Goal: Communication & Community: Answer question/provide support

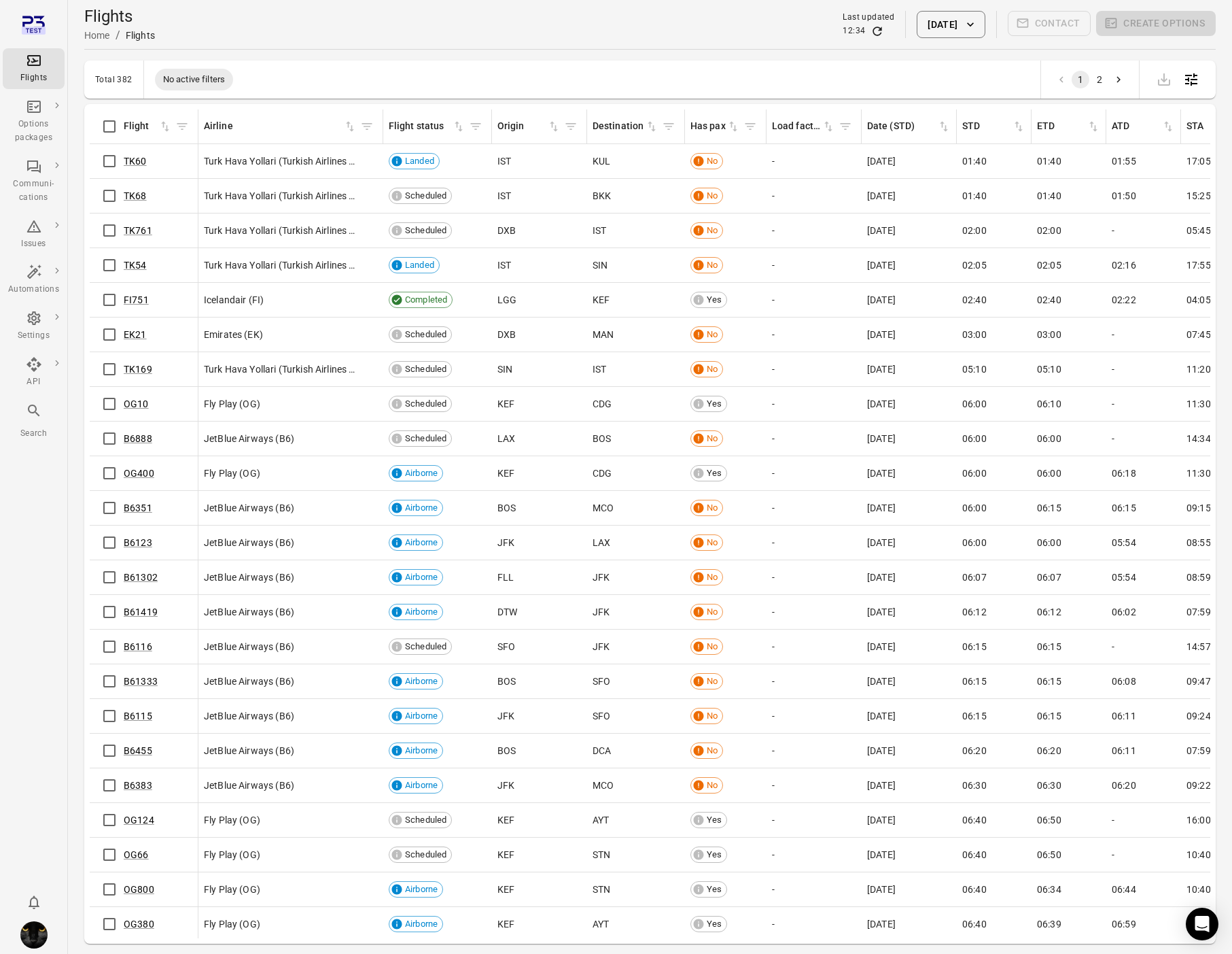
click at [842, 540] on div "-" at bounding box center [814, 542] width 84 height 14
click at [35, 315] on icon "Main navigation" at bounding box center [34, 318] width 13 height 14
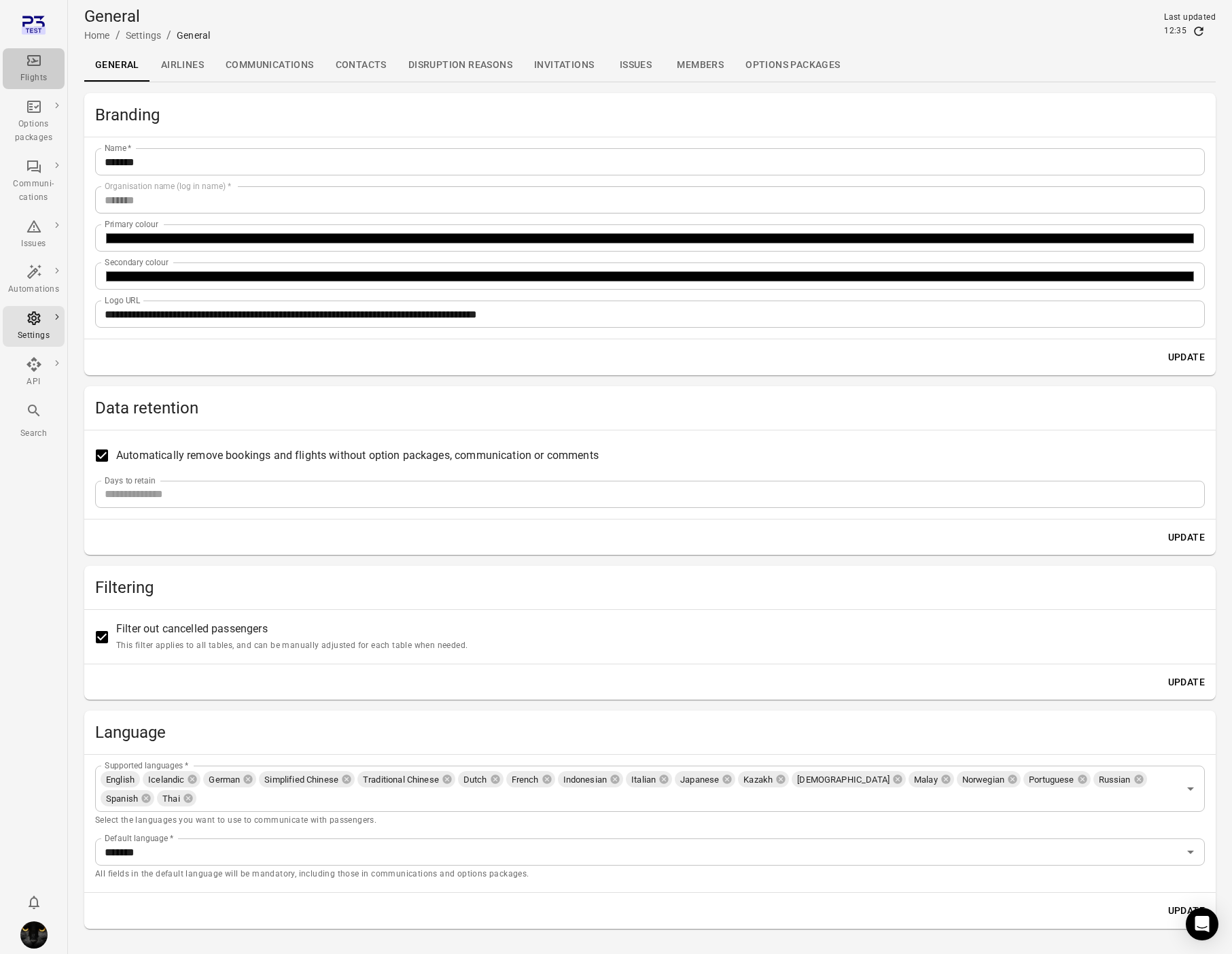
click at [35, 56] on icon "Main navigation" at bounding box center [34, 61] width 16 height 16
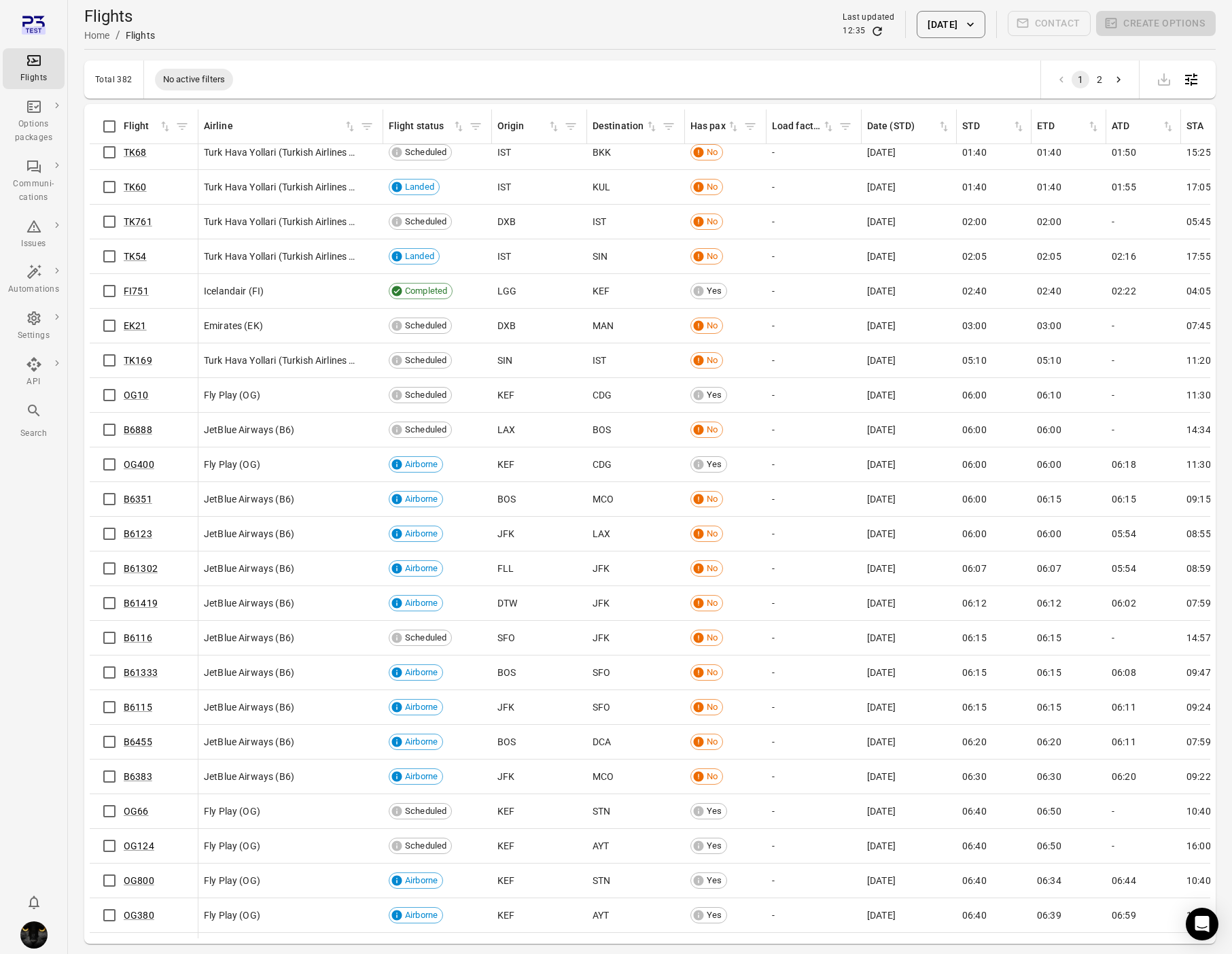
scroll to position [11, 0]
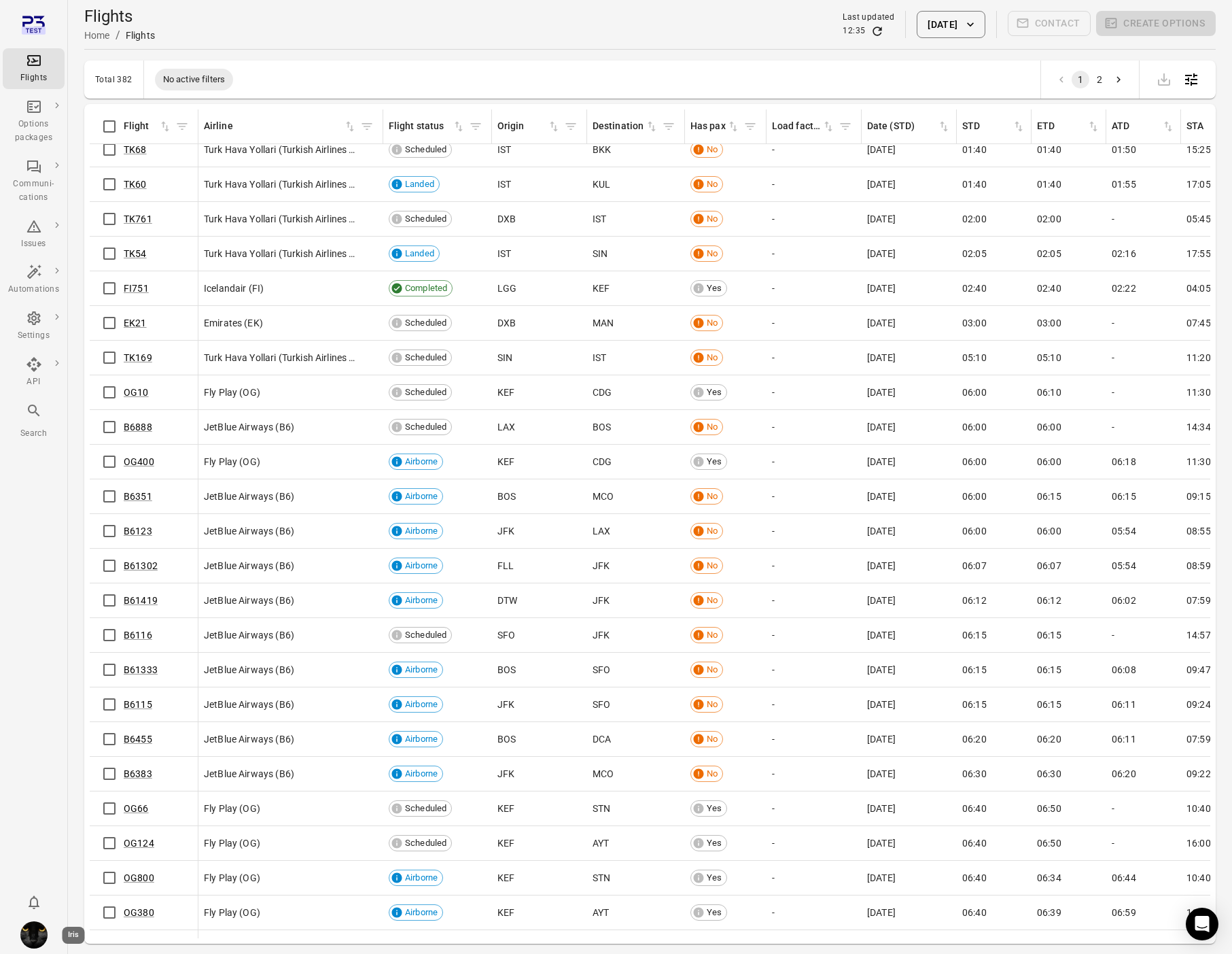
click at [23, 935] on img "Iris" at bounding box center [34, 935] width 27 height 27
drag, startPoint x: 86, startPoint y: 931, endPoint x: 97, endPoint y: 929, distance: 11.2
click at [86, 931] on button "Log out" at bounding box center [104, 931] width 102 height 25
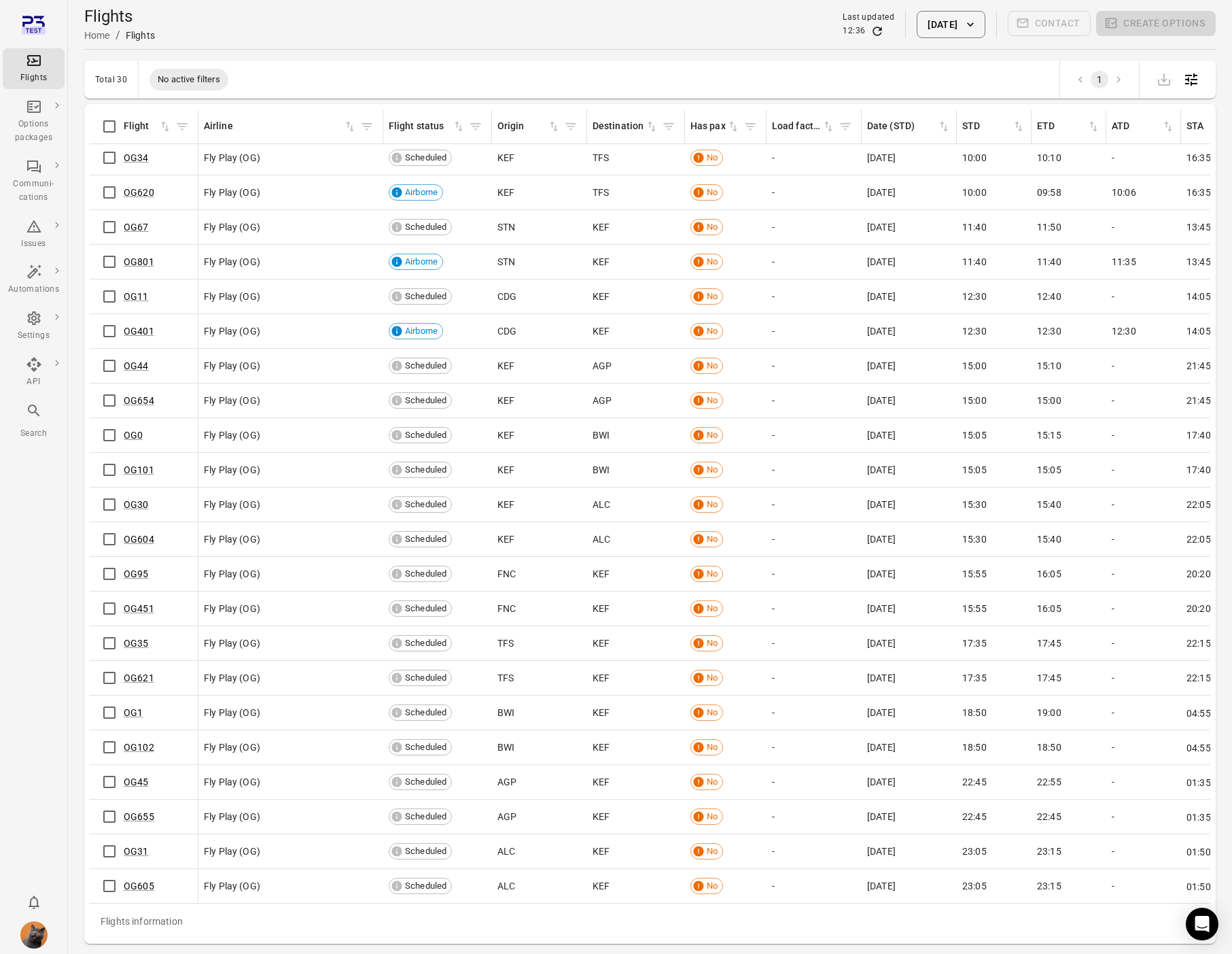
scroll to position [44, 0]
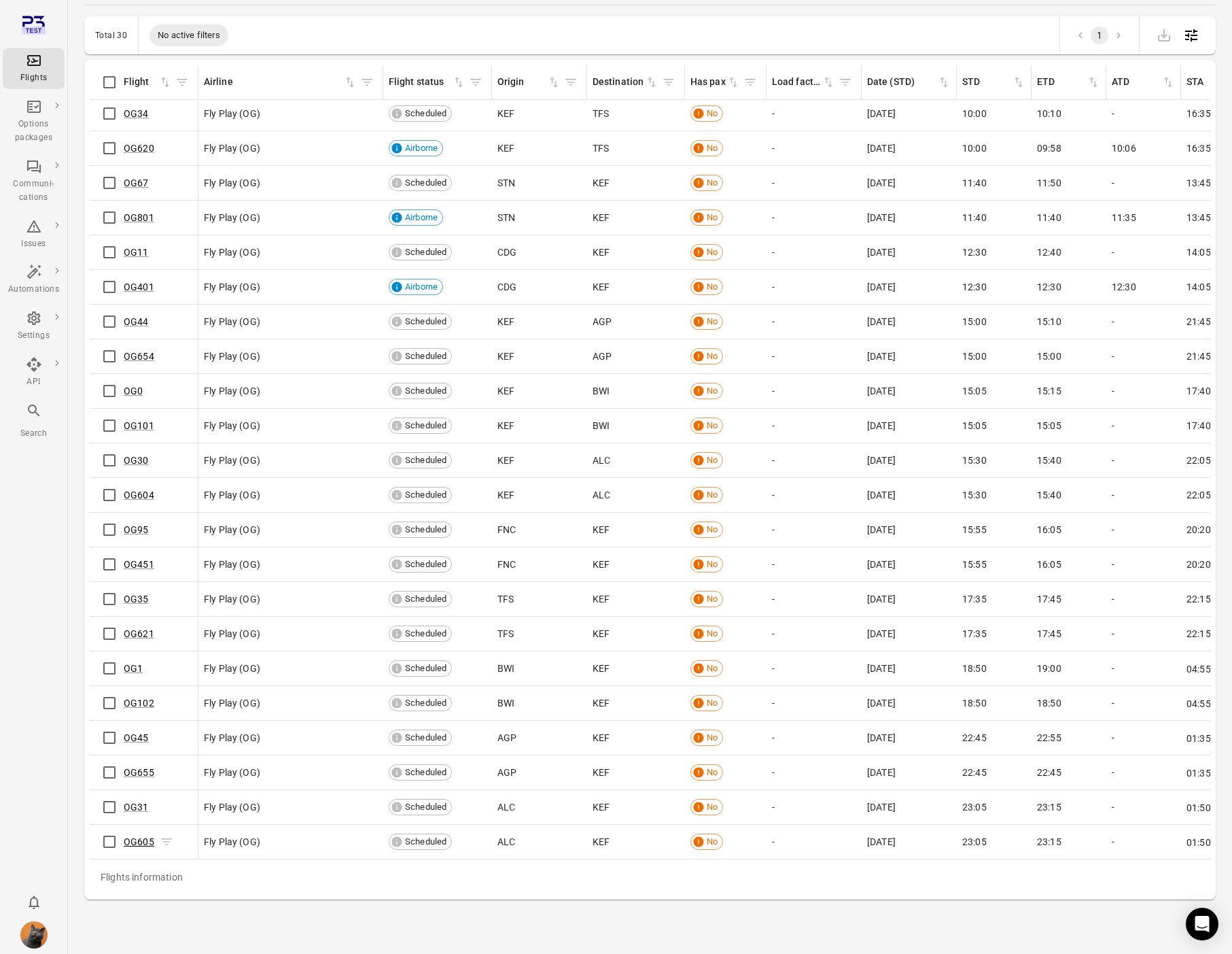
click at [141, 842] on link "OG605" at bounding box center [139, 841] width 31 height 10
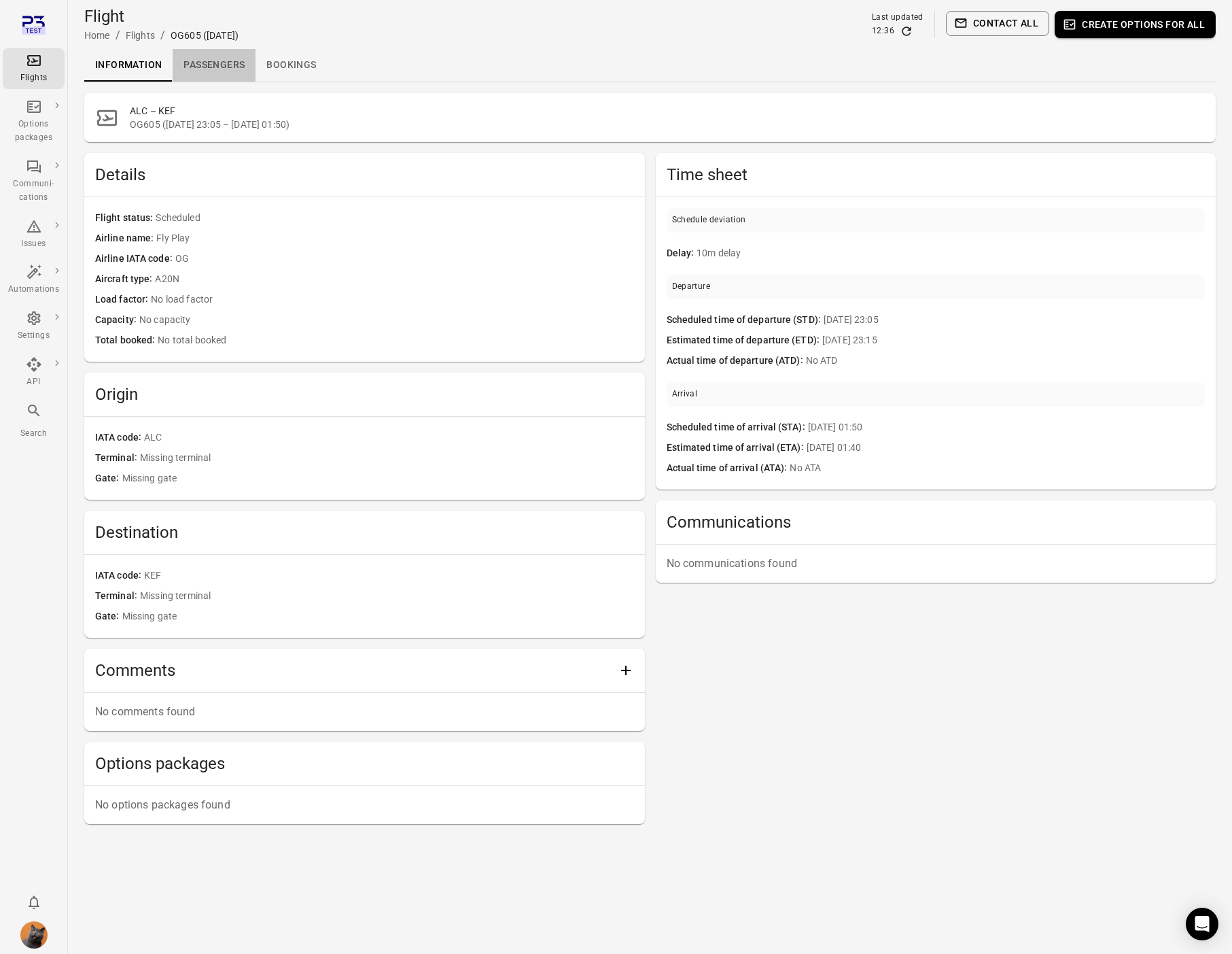
click at [226, 68] on link "Passengers" at bounding box center [214, 65] width 83 height 32
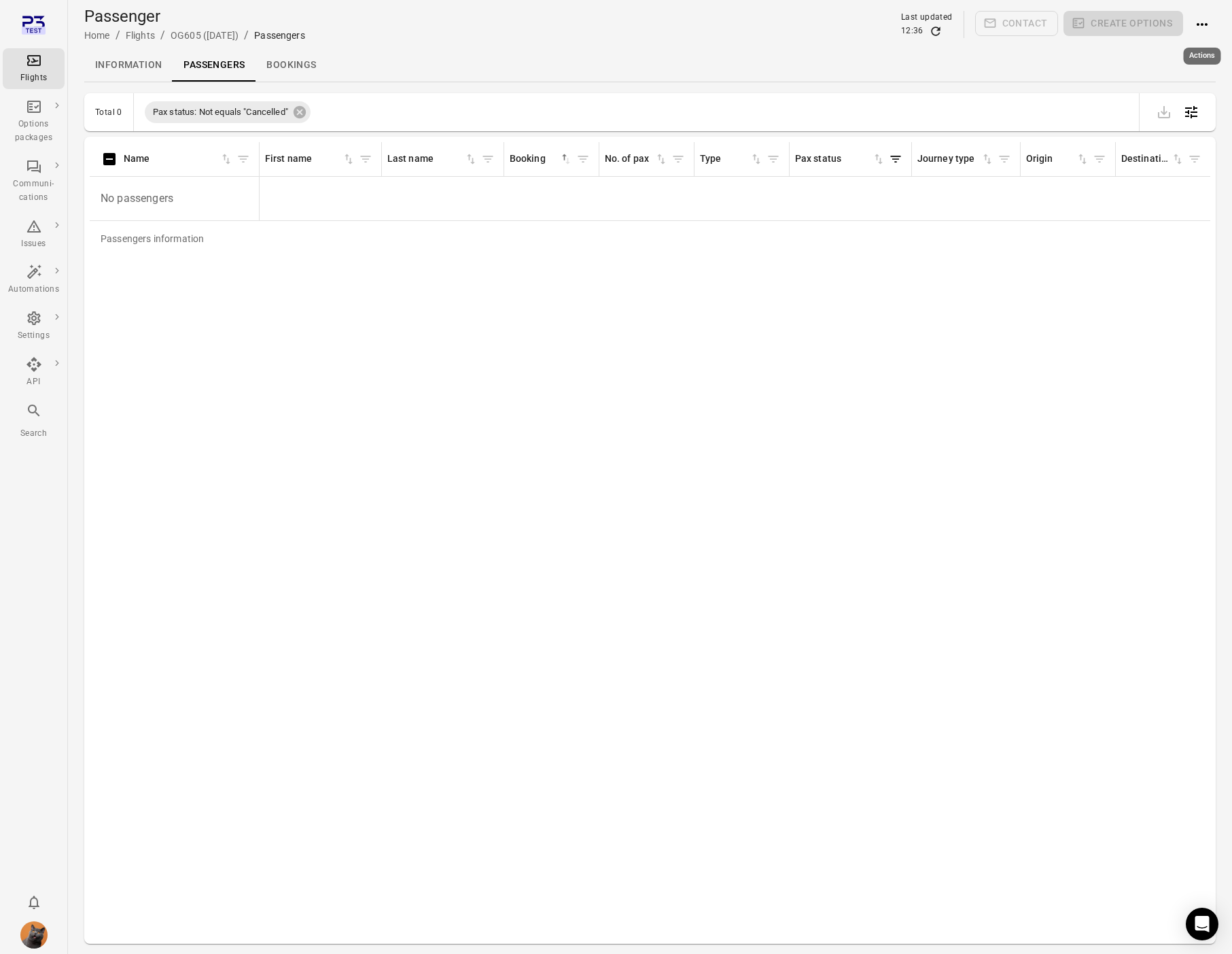
click at [1206, 27] on icon "Actions" at bounding box center [1202, 24] width 16 height 16
click at [1157, 56] on span "Add booking to flight" at bounding box center [1164, 50] width 90 height 14
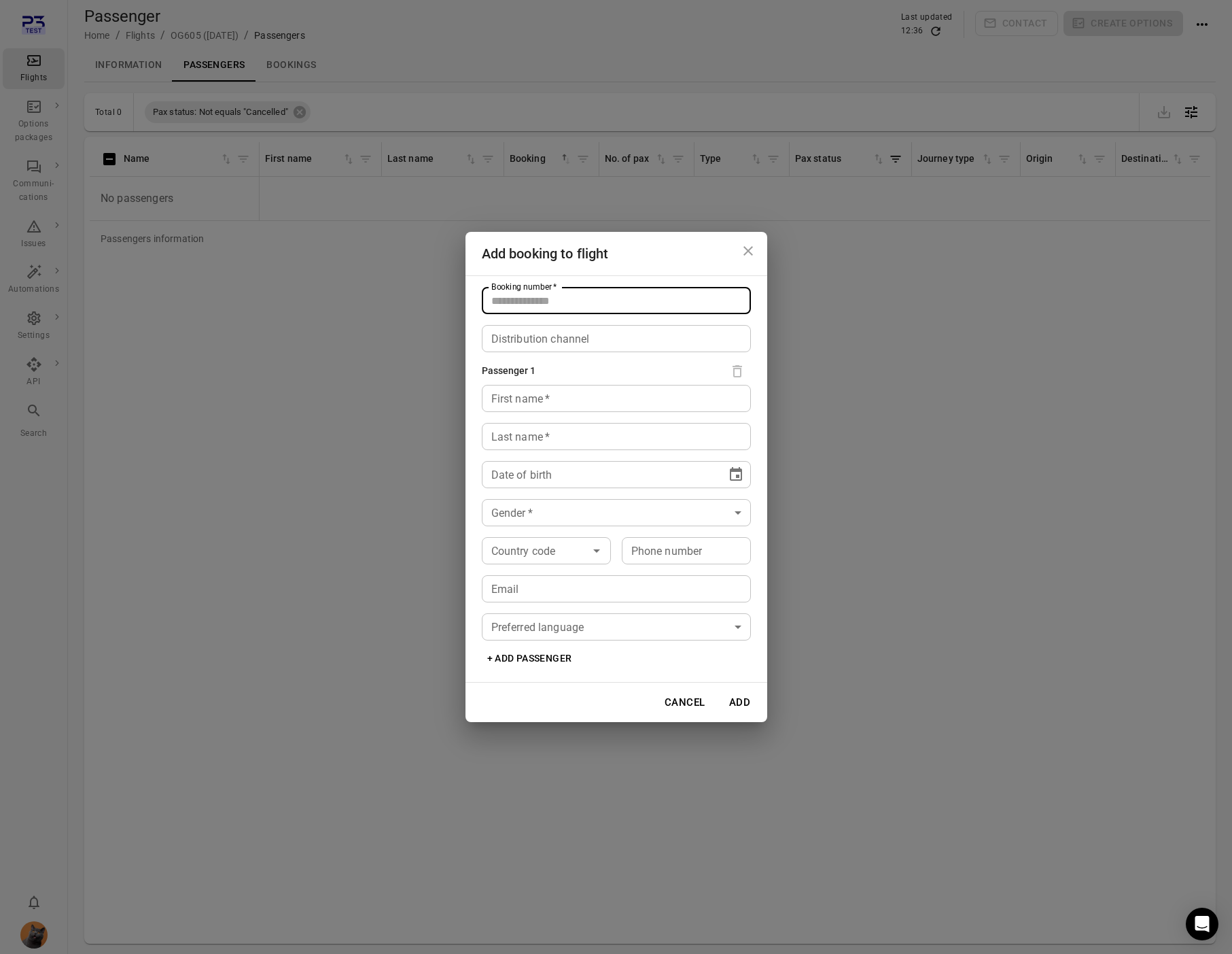
click at [612, 287] on input "Booking number   *" at bounding box center [616, 300] width 269 height 27
type input "*****"
click at [503, 400] on div "First name   * First name   *" at bounding box center [616, 399] width 269 height 27
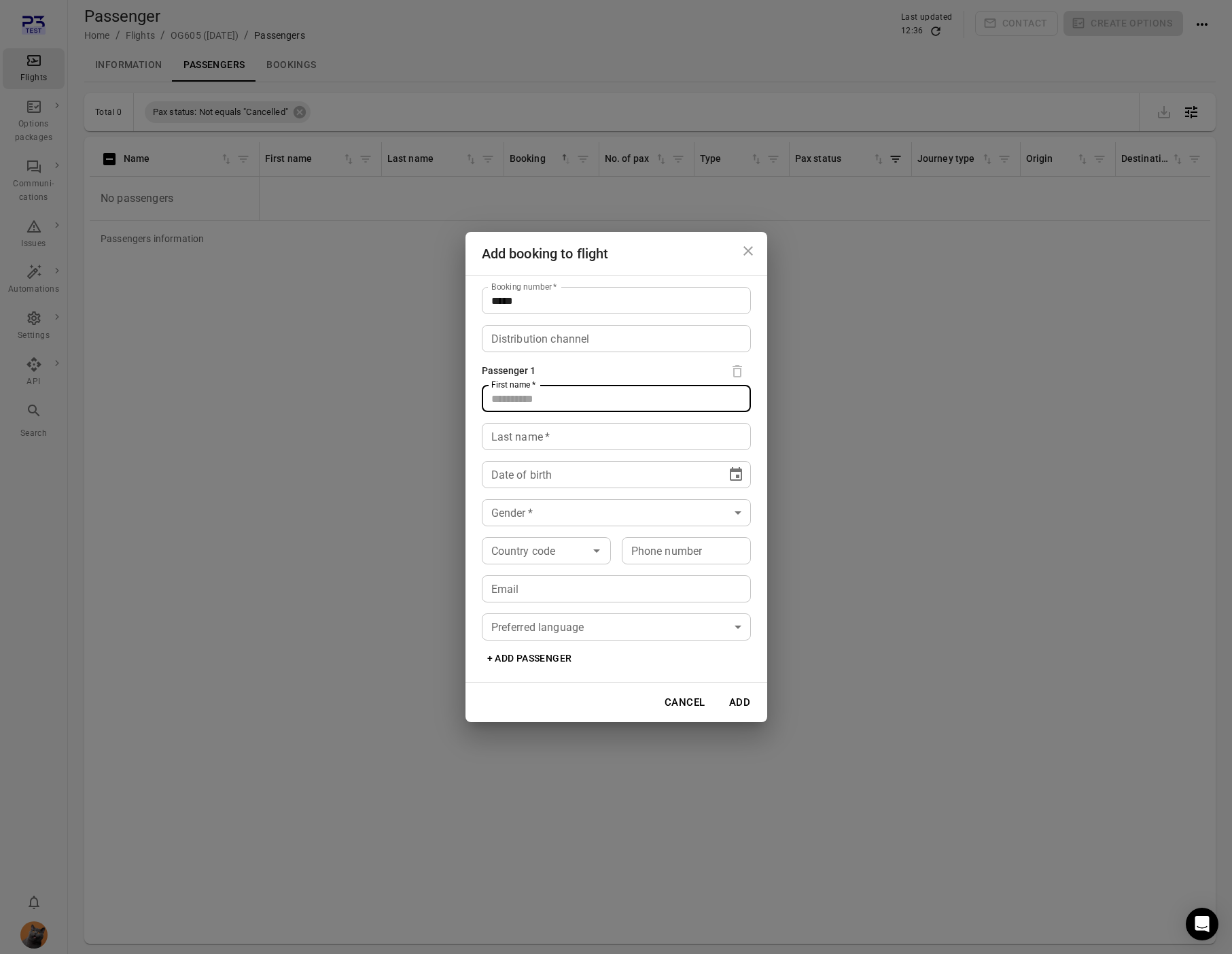
click at [503, 400] on input "First name   *" at bounding box center [616, 399] width 269 height 27
type input "****"
click at [491, 429] on div "Last name   * Last name   *" at bounding box center [616, 437] width 269 height 27
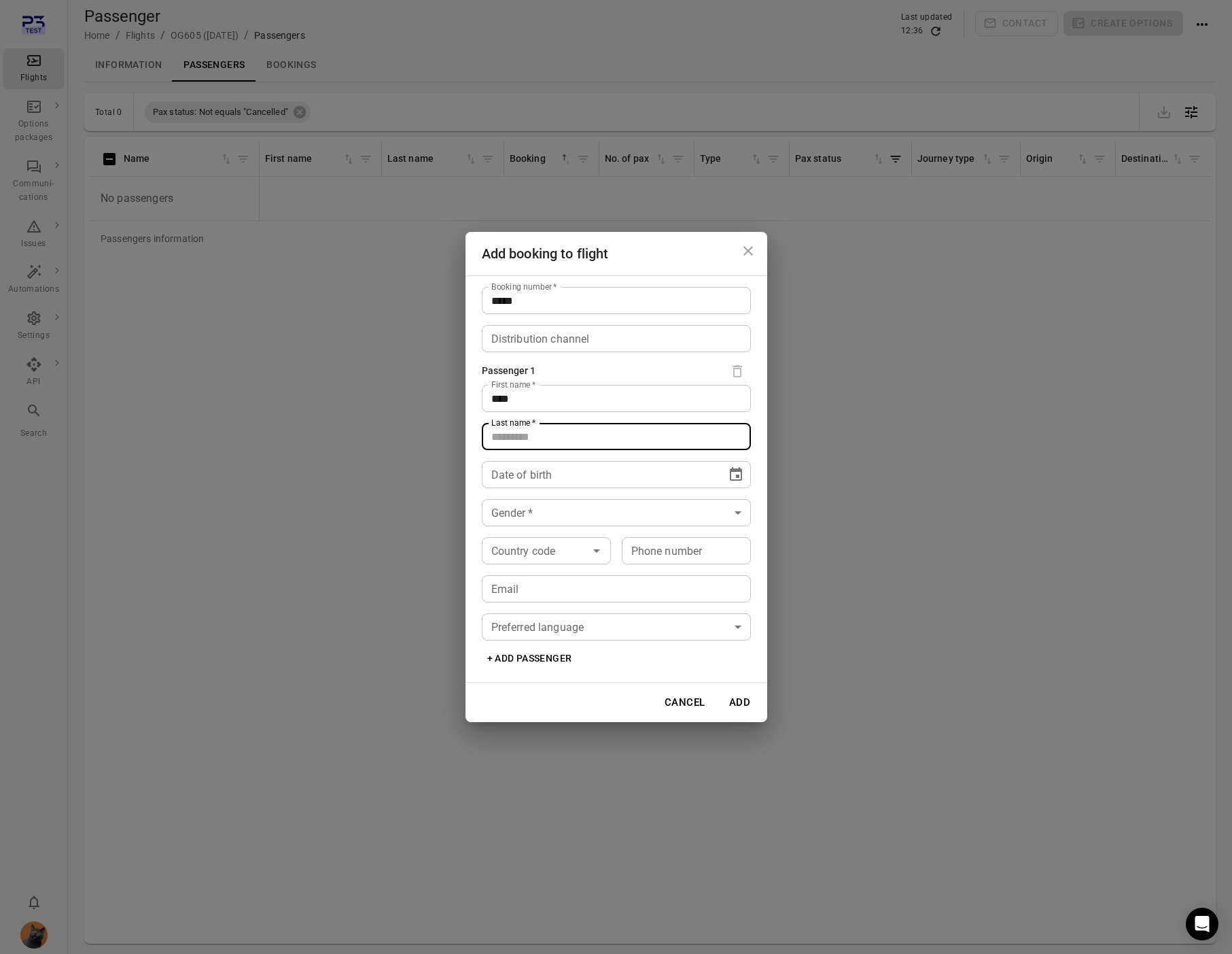
type input "*"
type input "****"
click at [733, 477] on icon "Choose date" at bounding box center [736, 475] width 16 height 16
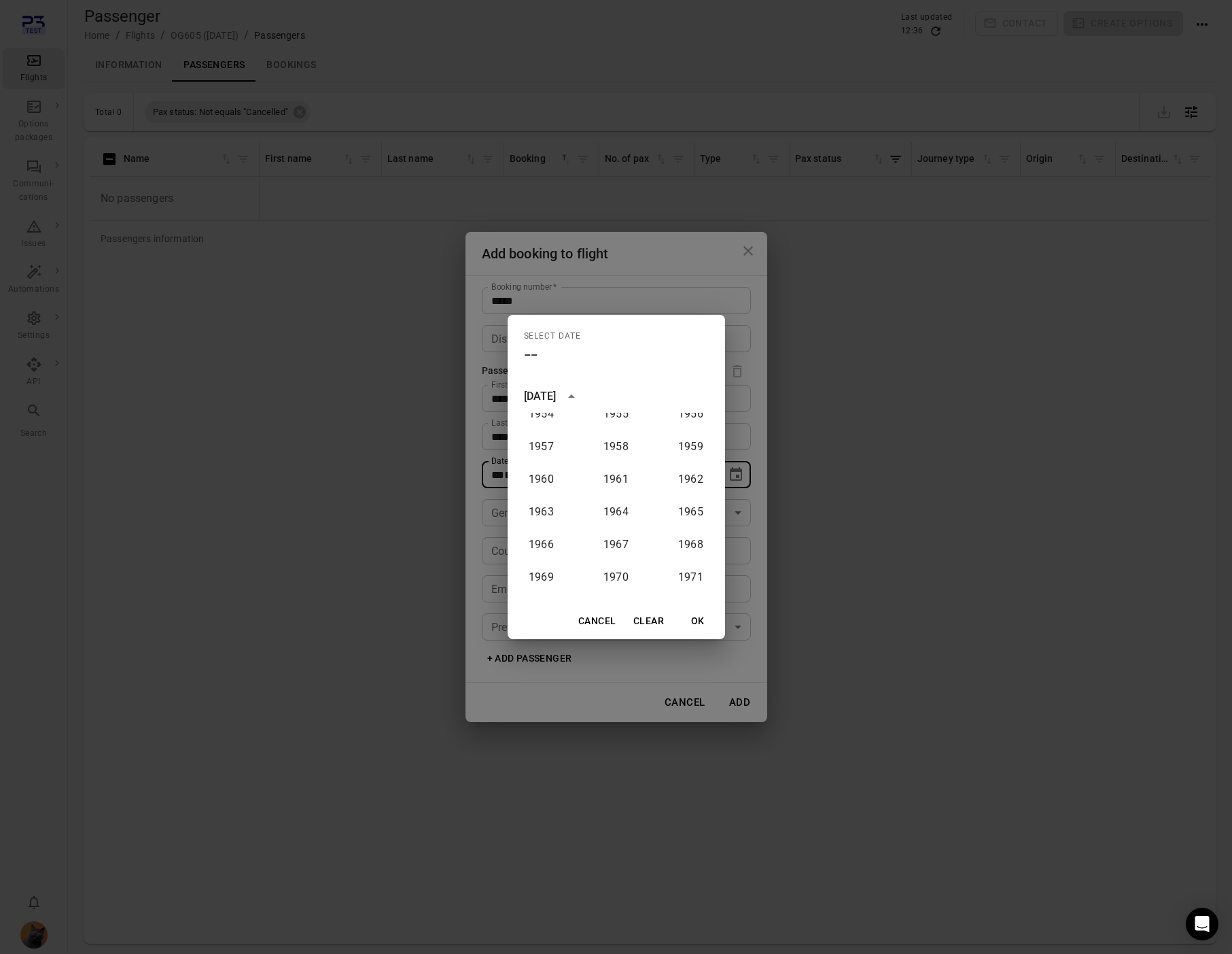
scroll to position [600, 0]
click at [621, 465] on div "1900 1901 1902 1903 1904 1905 1906 1907 1908 1909 1910 1911 1912 1913 1914 1915…" at bounding box center [616, 508] width 218 height 190
click at [616, 475] on button "1961" at bounding box center [616, 482] width 49 height 24
type input "**********"
click at [695, 626] on button "OK" at bounding box center [698, 621] width 44 height 25
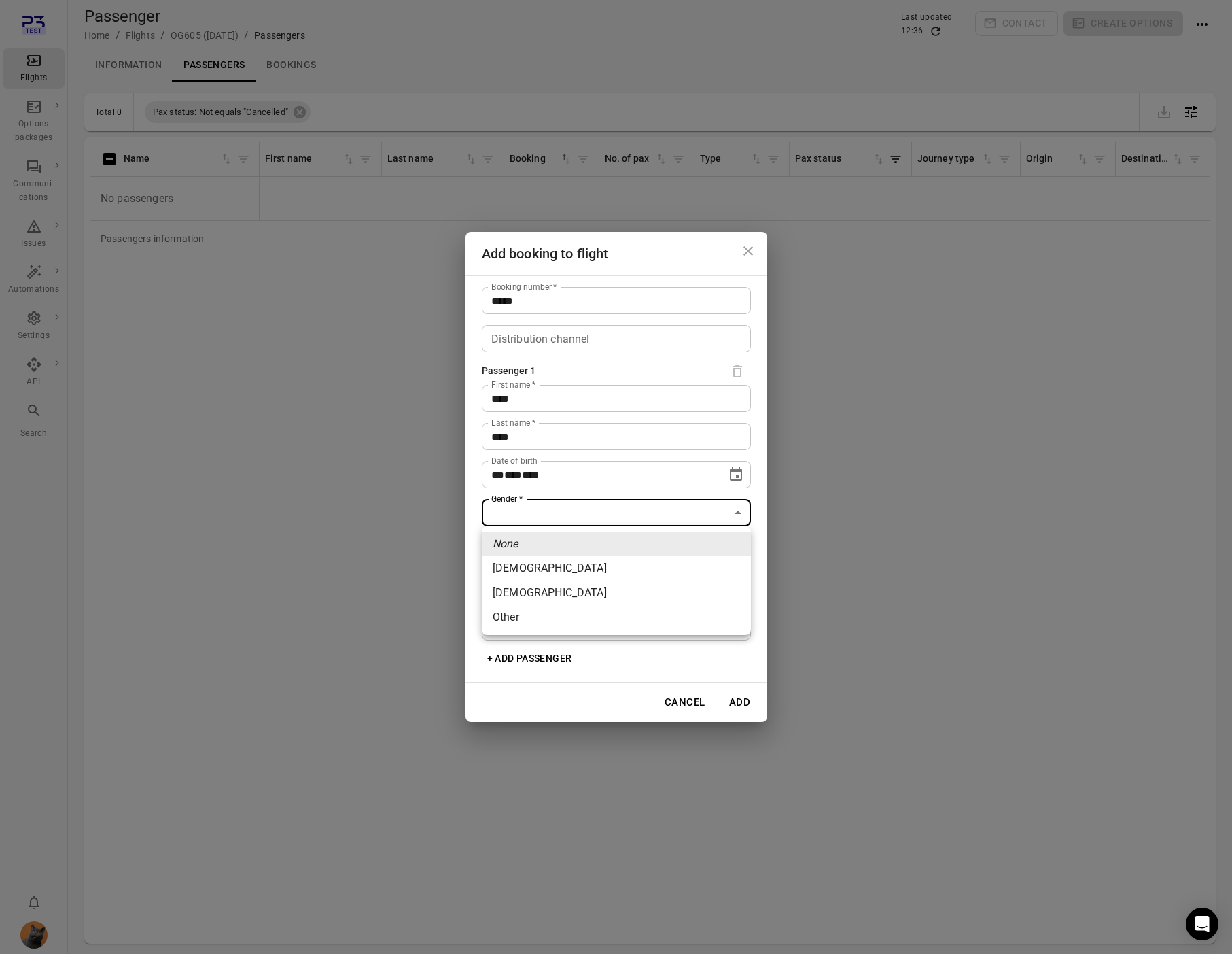
click at [515, 512] on body "**********" at bounding box center [616, 499] width 1232 height 998
click at [532, 572] on li "Female" at bounding box center [616, 568] width 269 height 24
type input "******"
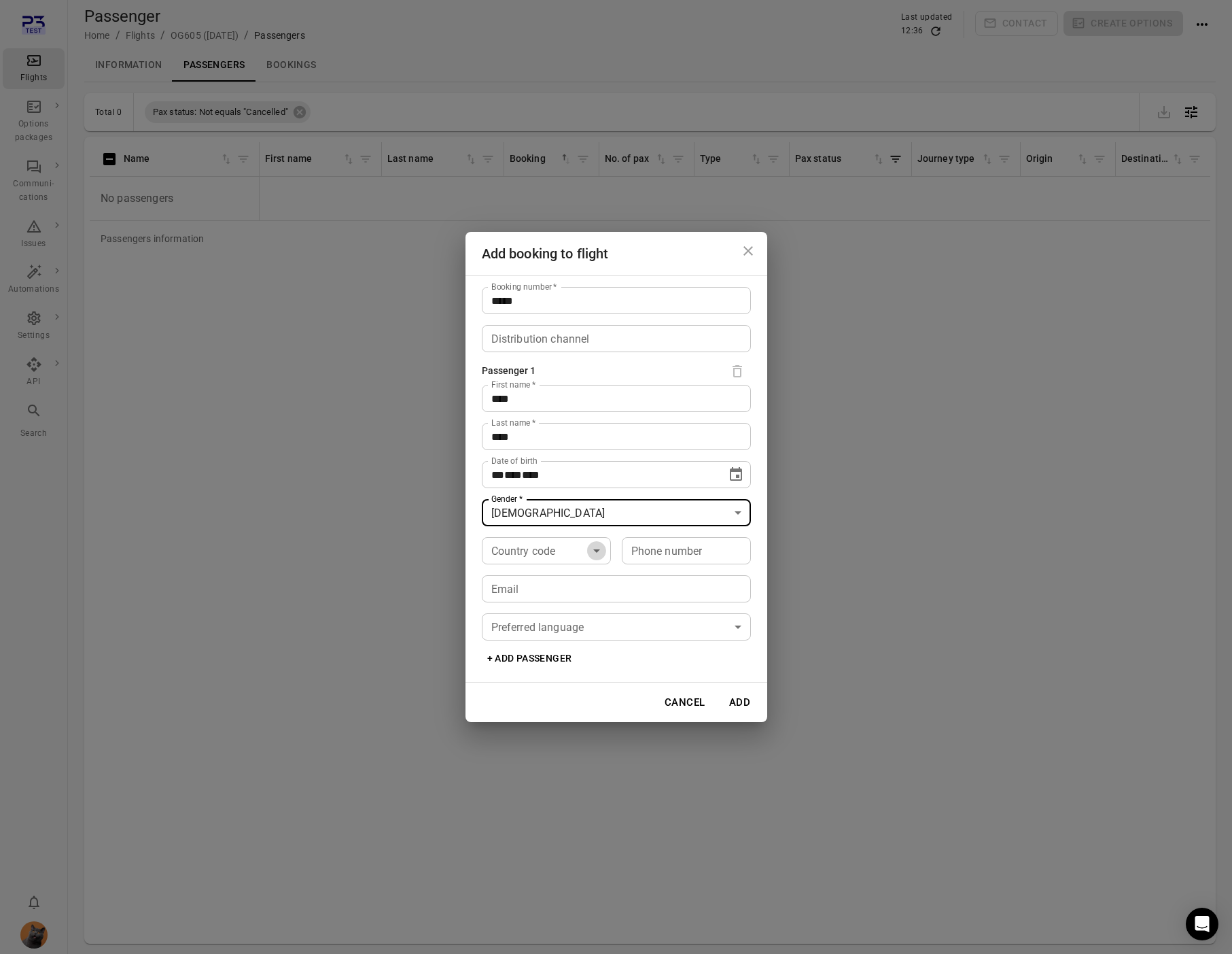
click at [600, 559] on icon "Open" at bounding box center [596, 550] width 16 height 16
click at [534, 584] on li "🇮🇸 Iceland (+354)" at bounding box center [546, 598] width 129 height 57
type input "*********"
click at [682, 544] on div "Phone number Phone number" at bounding box center [687, 550] width 129 height 27
type input "*******"
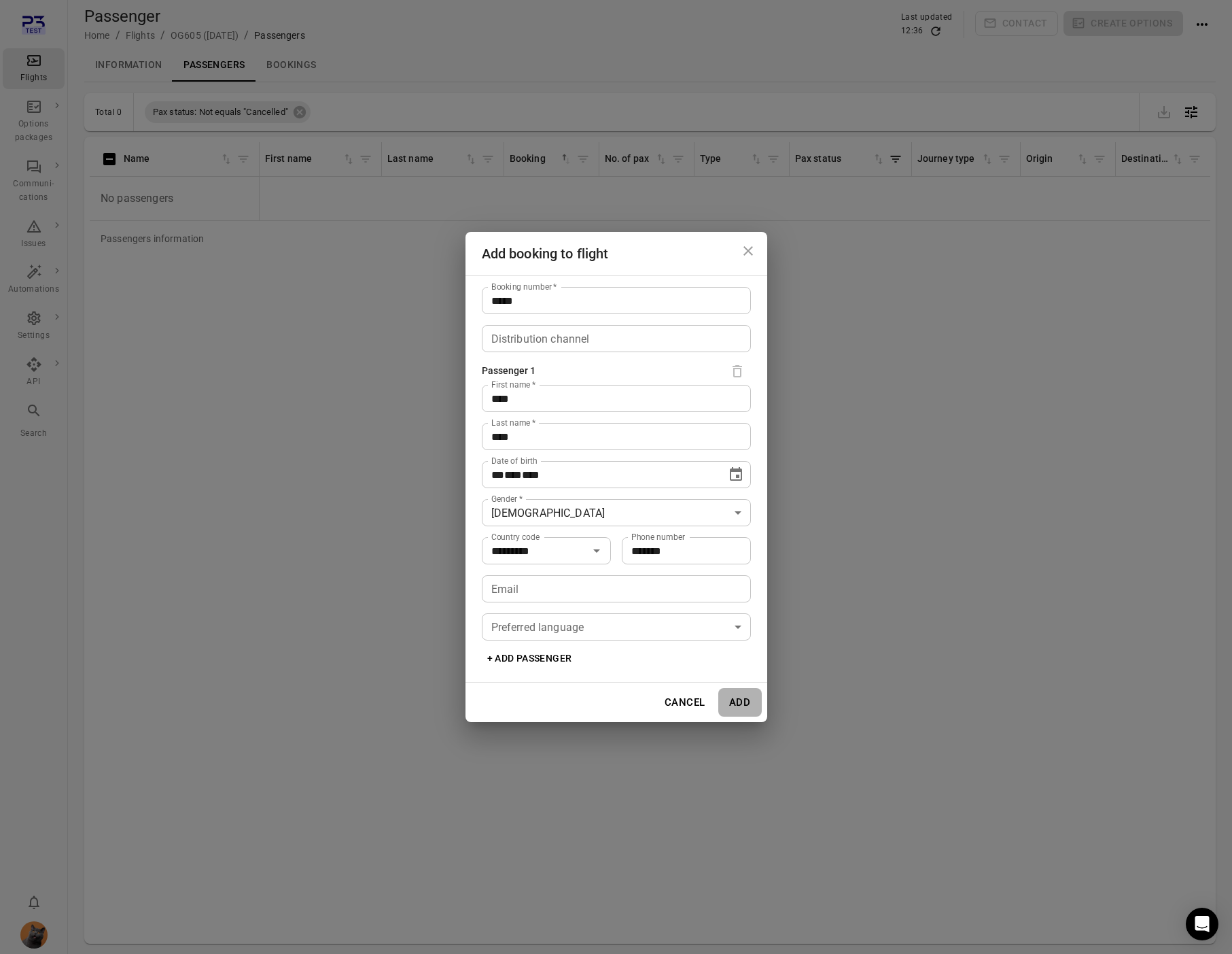
drag, startPoint x: 735, startPoint y: 696, endPoint x: 765, endPoint y: 684, distance: 32.3
click at [745, 692] on button "Add" at bounding box center [740, 701] width 44 height 28
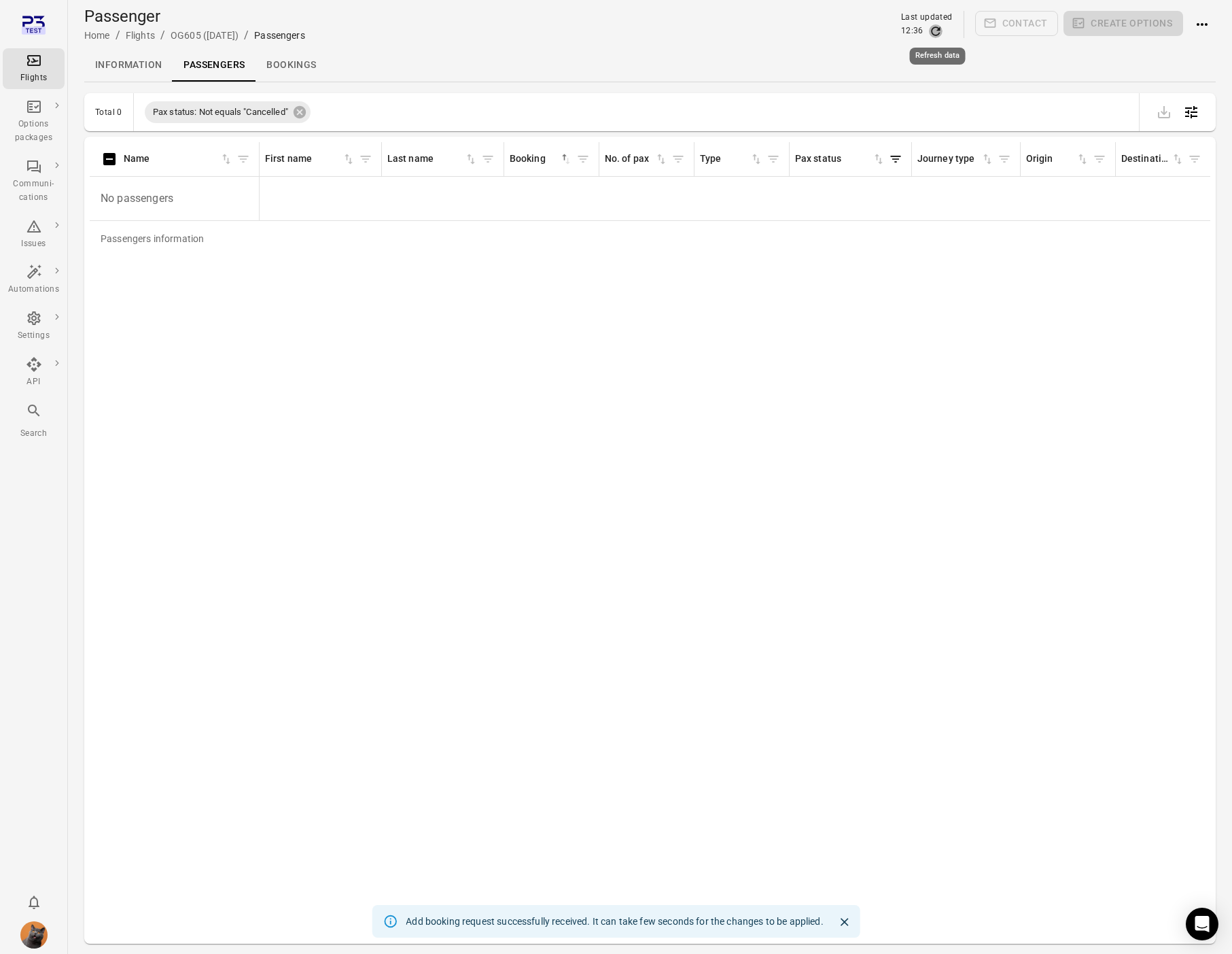
click at [936, 31] on icon "Refresh data" at bounding box center [935, 31] width 14 height 14
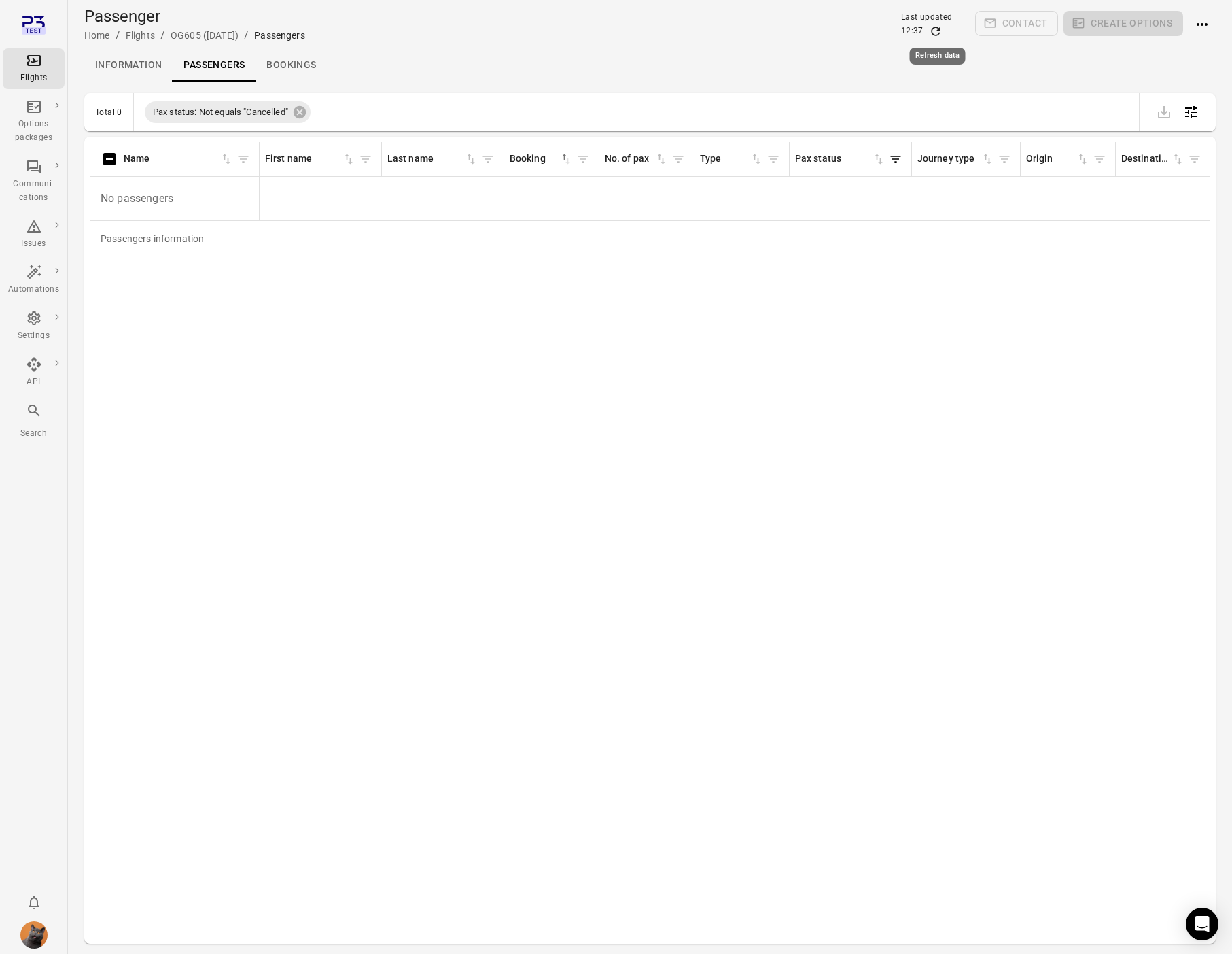
click at [936, 31] on icon "Refresh data" at bounding box center [935, 31] width 14 height 14
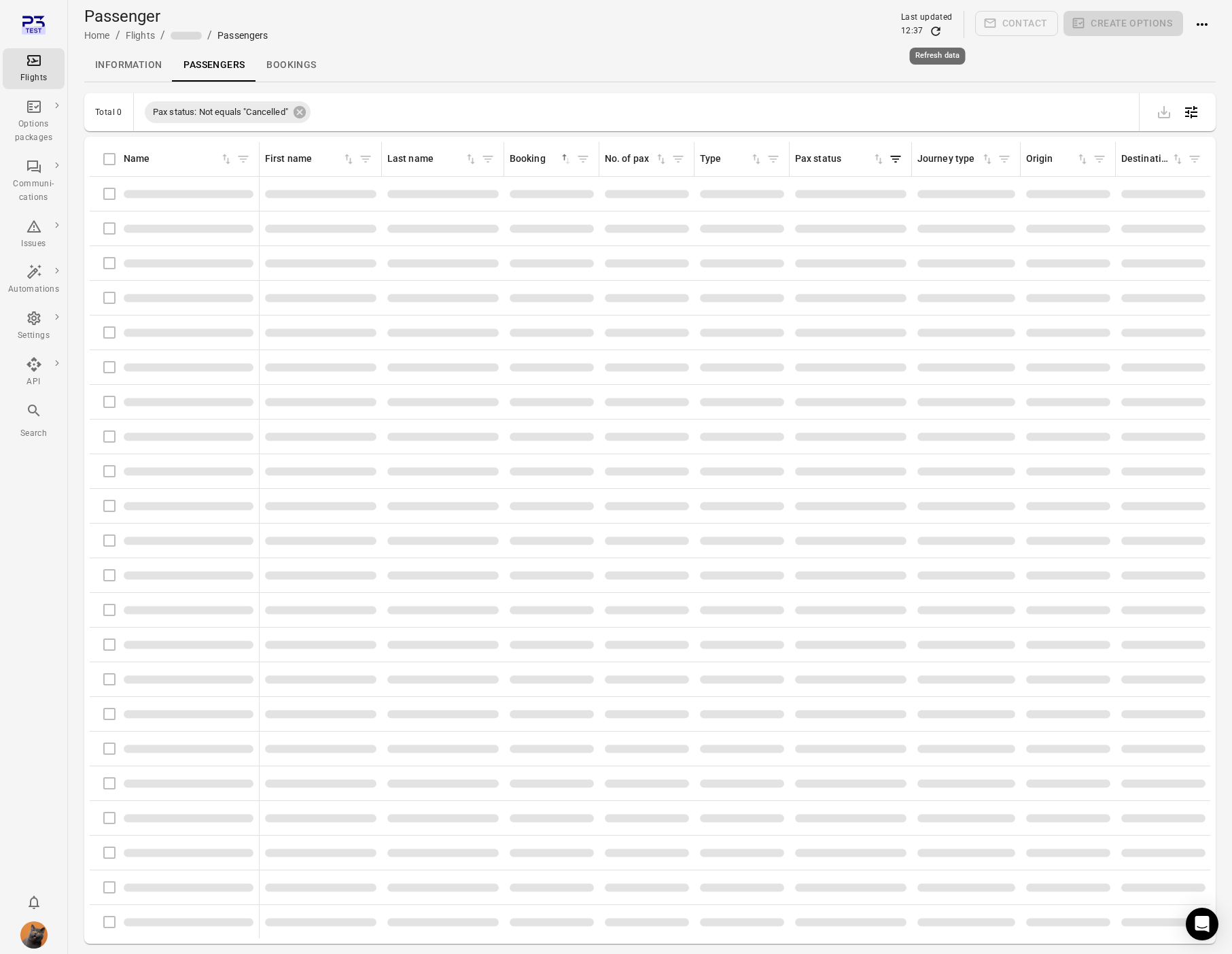
click at [936, 31] on icon "Refresh data" at bounding box center [935, 31] width 14 height 14
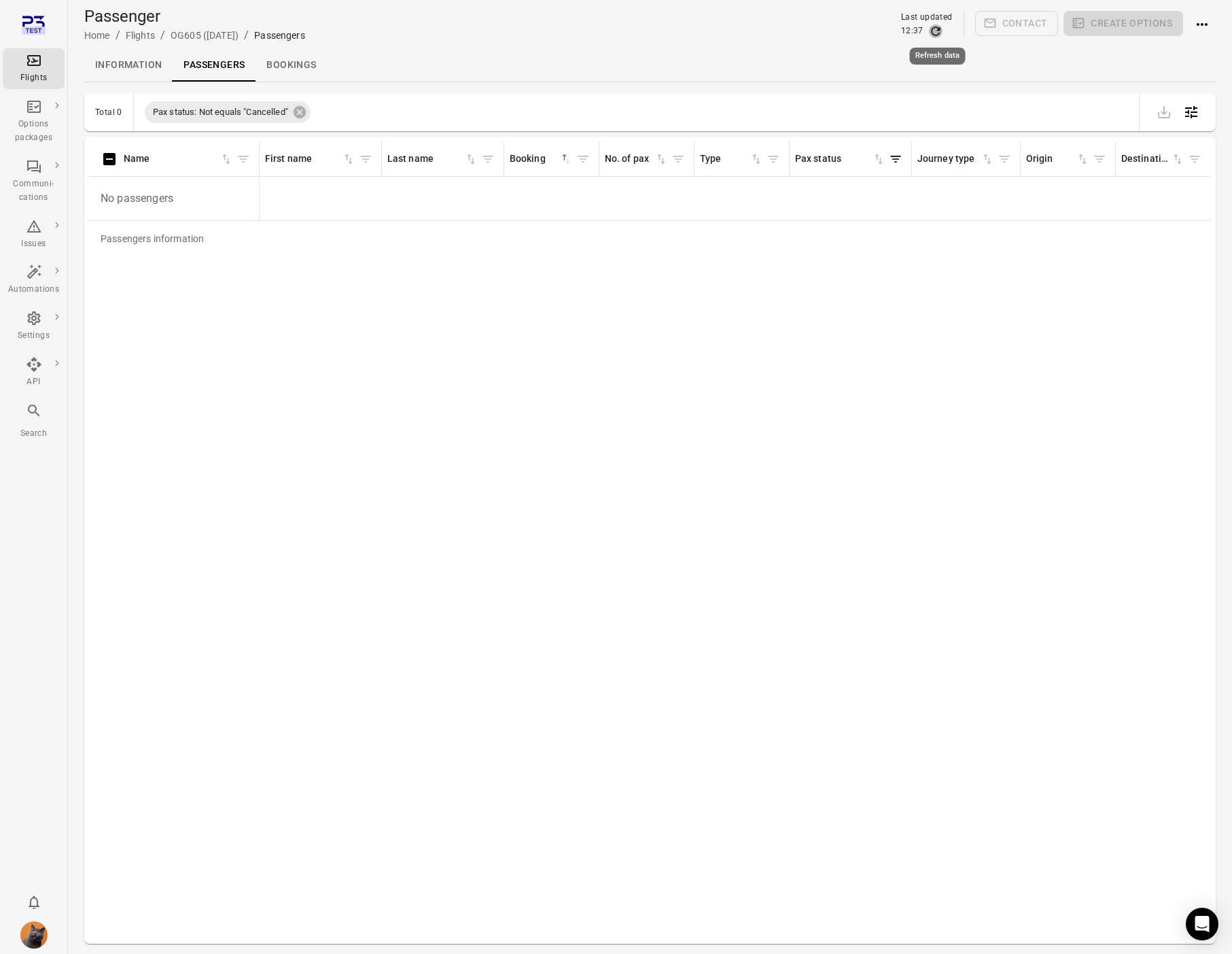
click at [936, 31] on icon "Refresh data" at bounding box center [935, 31] width 14 height 14
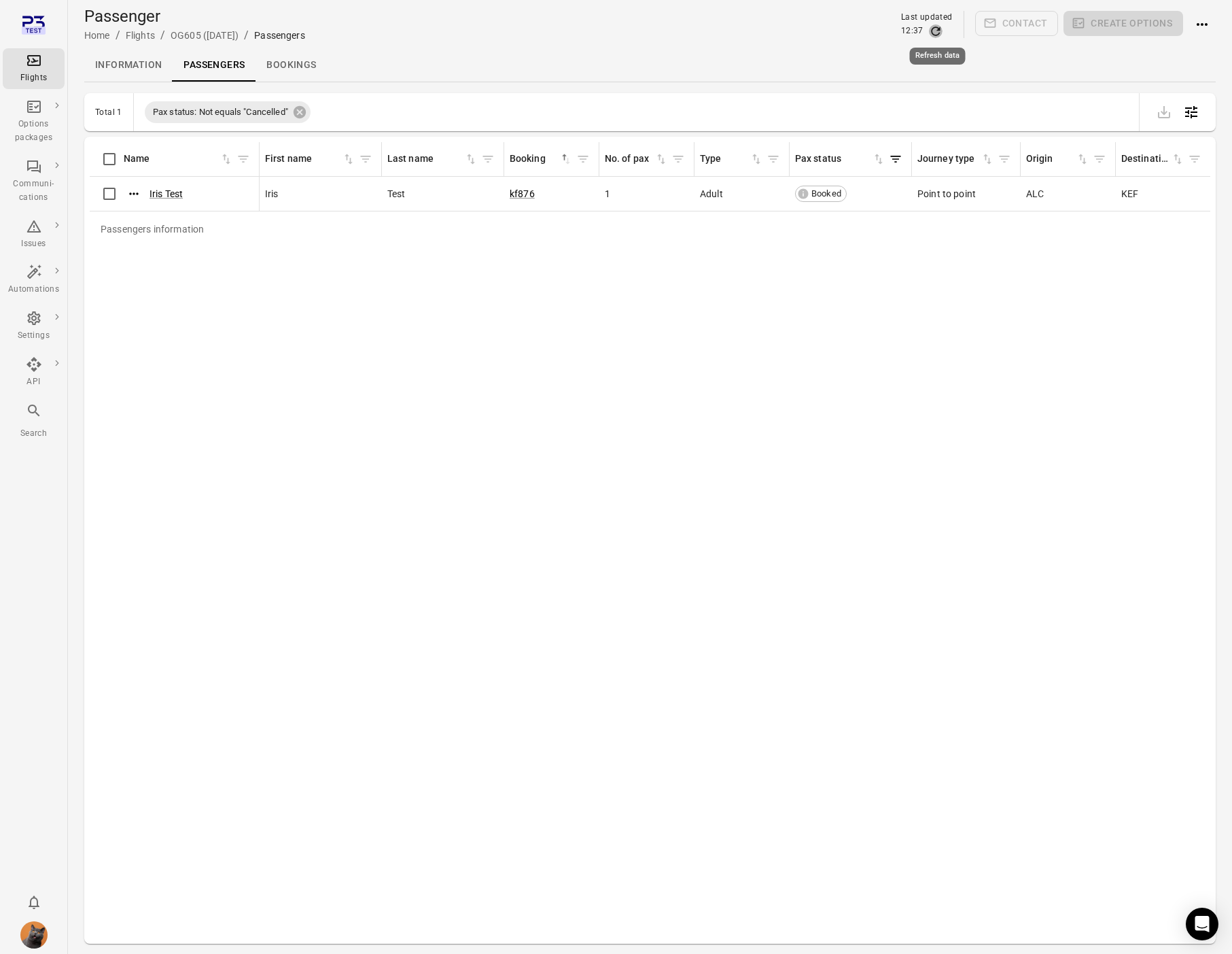
click at [936, 31] on icon "Refresh data" at bounding box center [935, 31] width 14 height 14
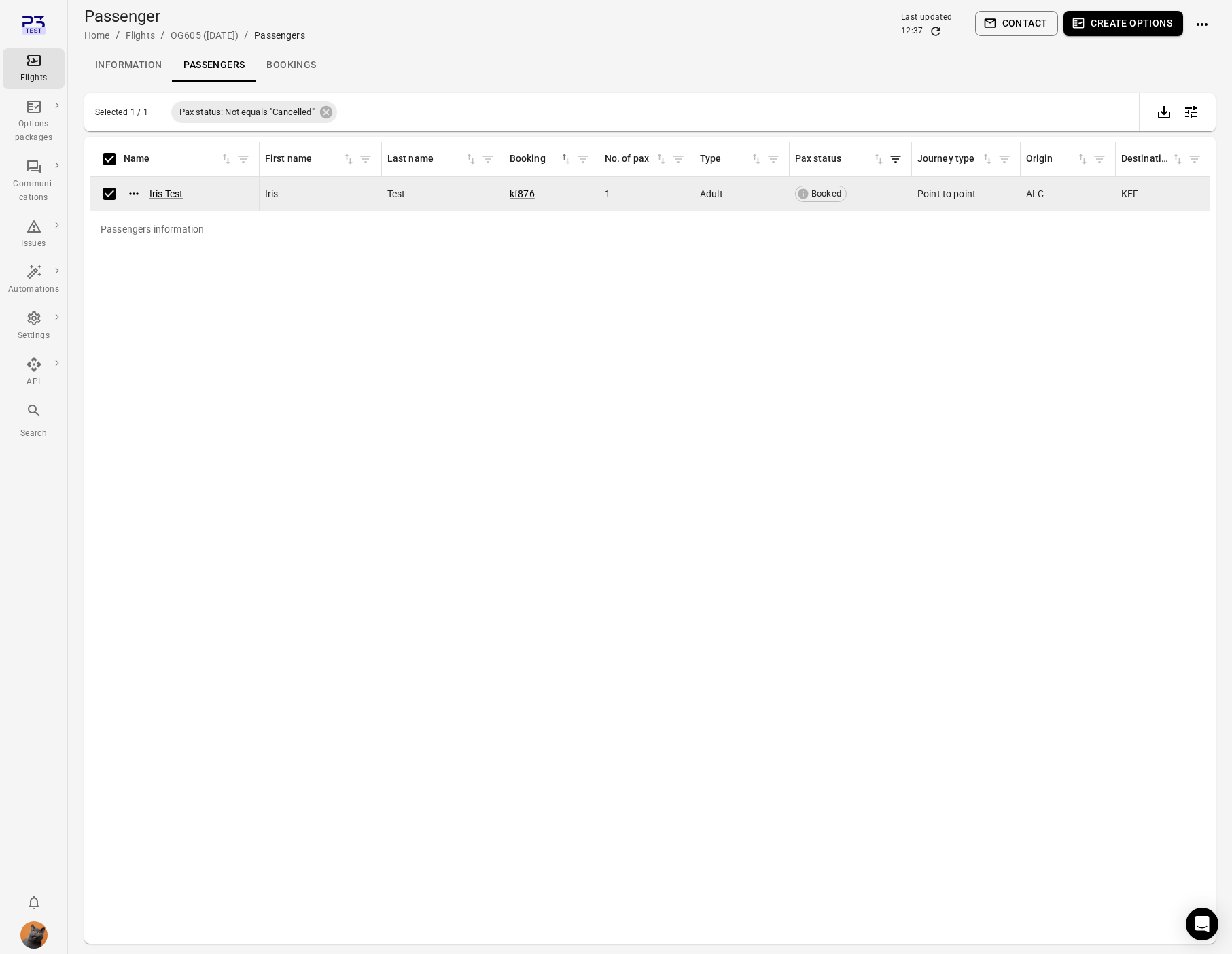
click at [996, 28] on icon "button" at bounding box center [990, 23] width 14 height 14
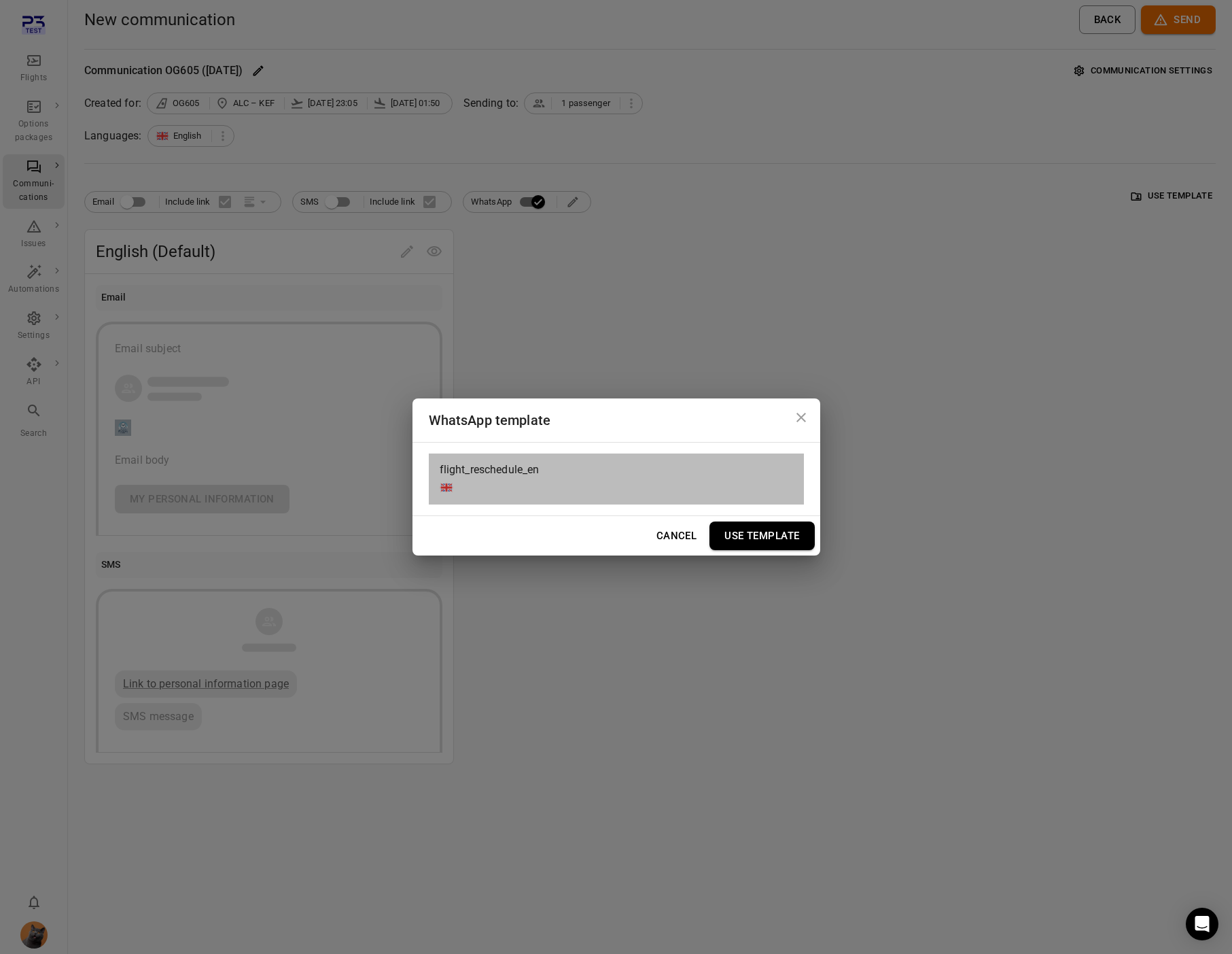
click at [585, 475] on div "flight_reschedule_en" at bounding box center [616, 479] width 375 height 51
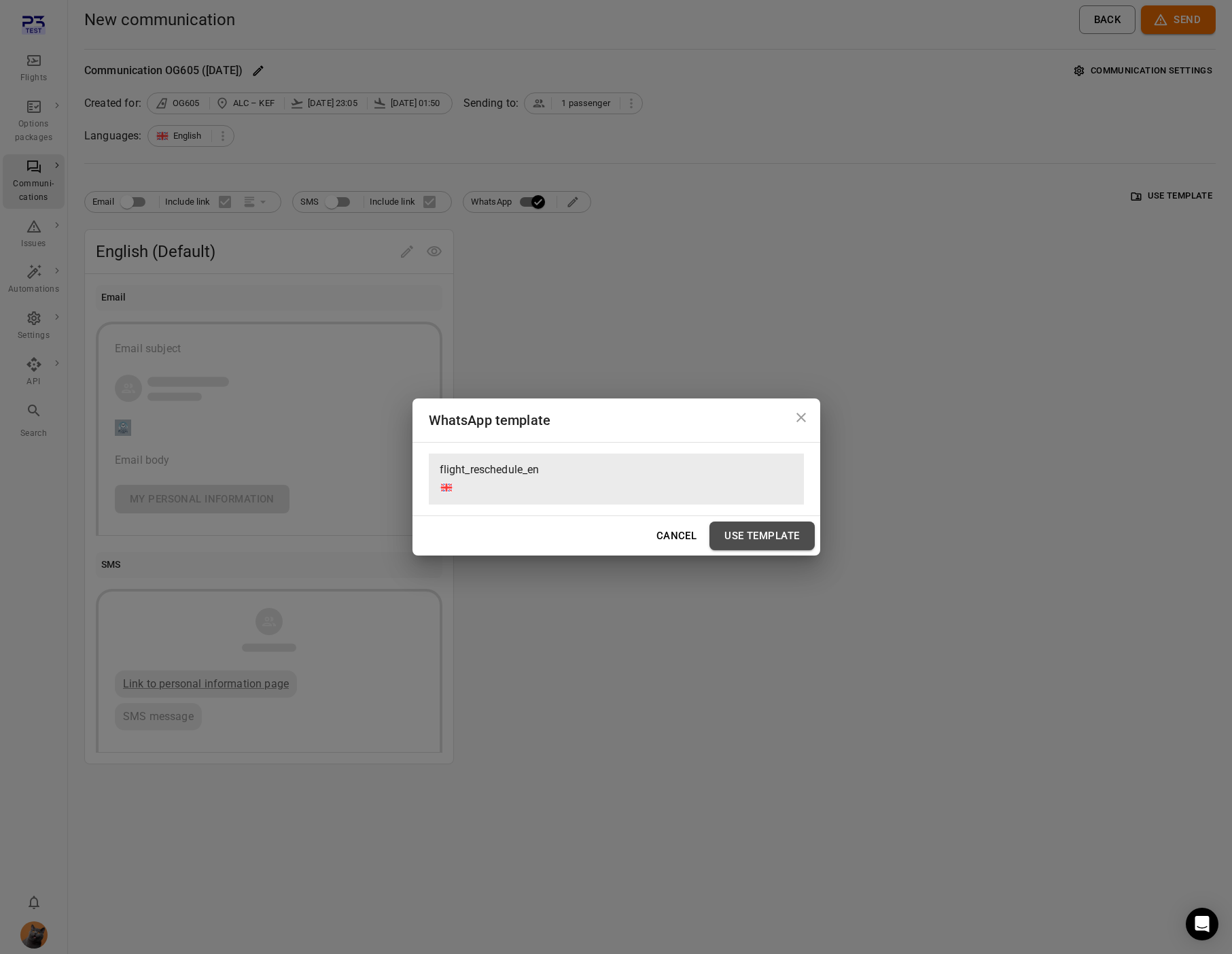
click at [782, 539] on button "Use Template" at bounding box center [762, 535] width 105 height 28
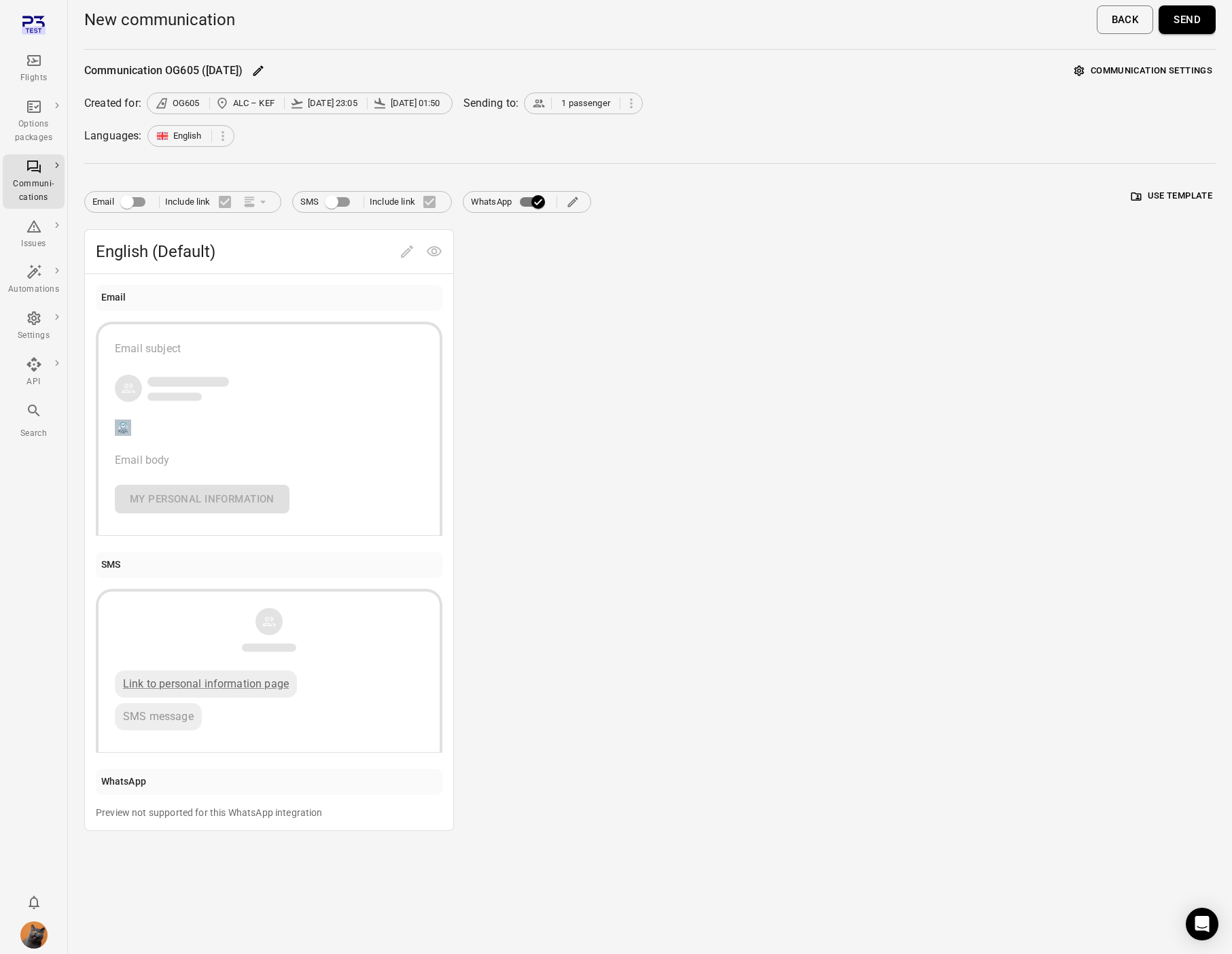
click at [1209, 17] on button "Send" at bounding box center [1187, 19] width 57 height 28
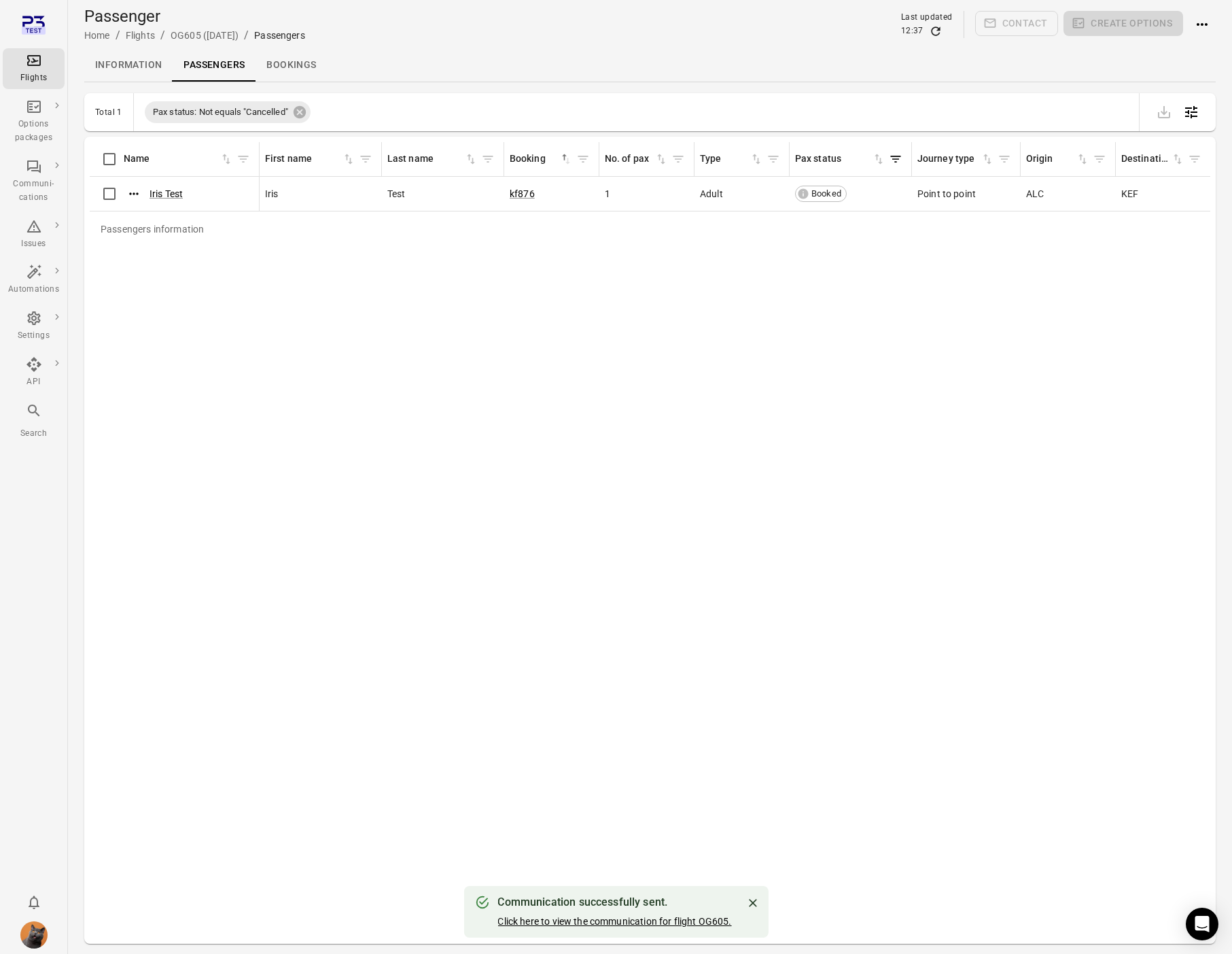
click at [608, 925] on link "Click here to view the communication for flight OG605." at bounding box center [615, 921] width 234 height 10
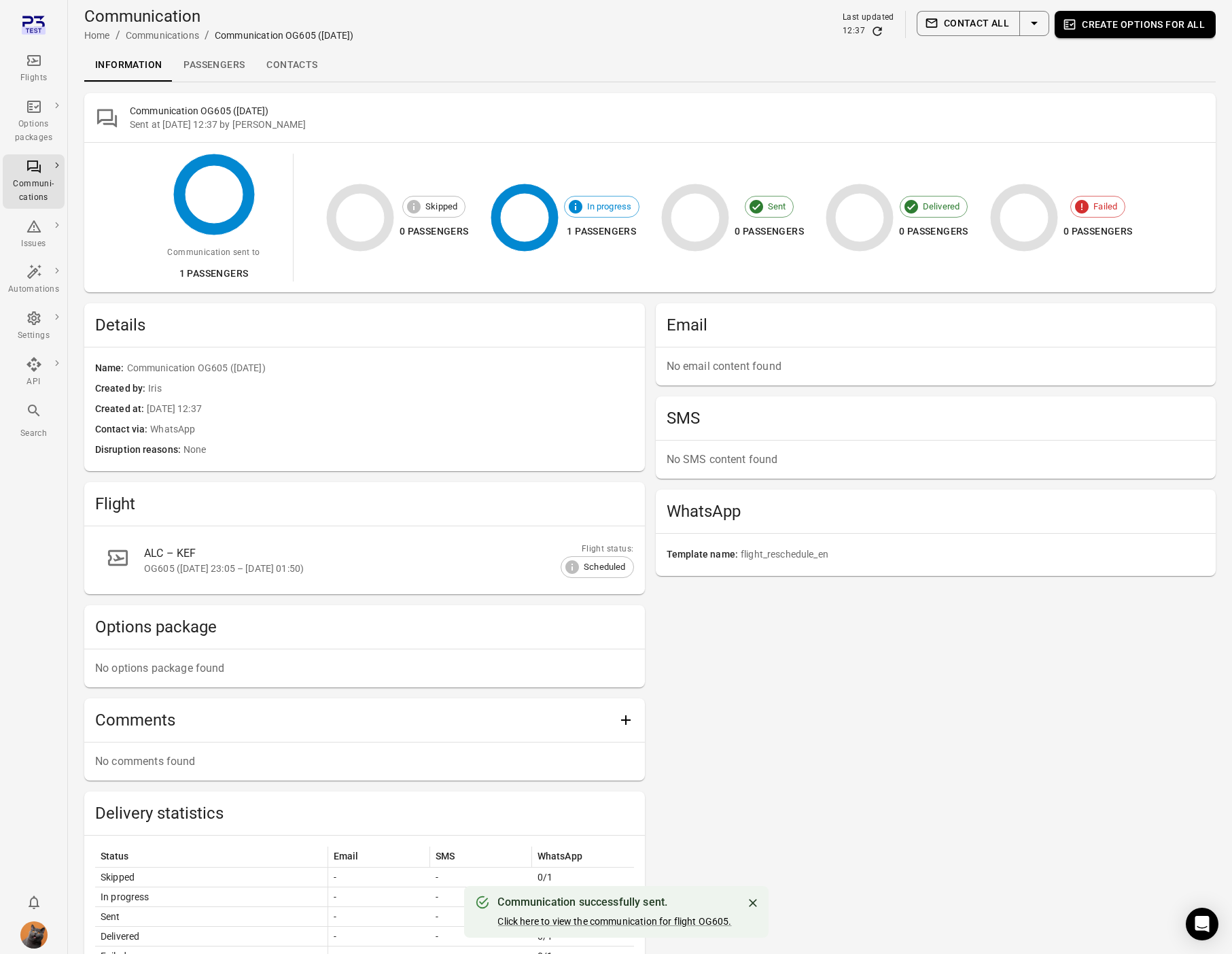
click at [179, 60] on link "Passengers" at bounding box center [214, 65] width 83 height 32
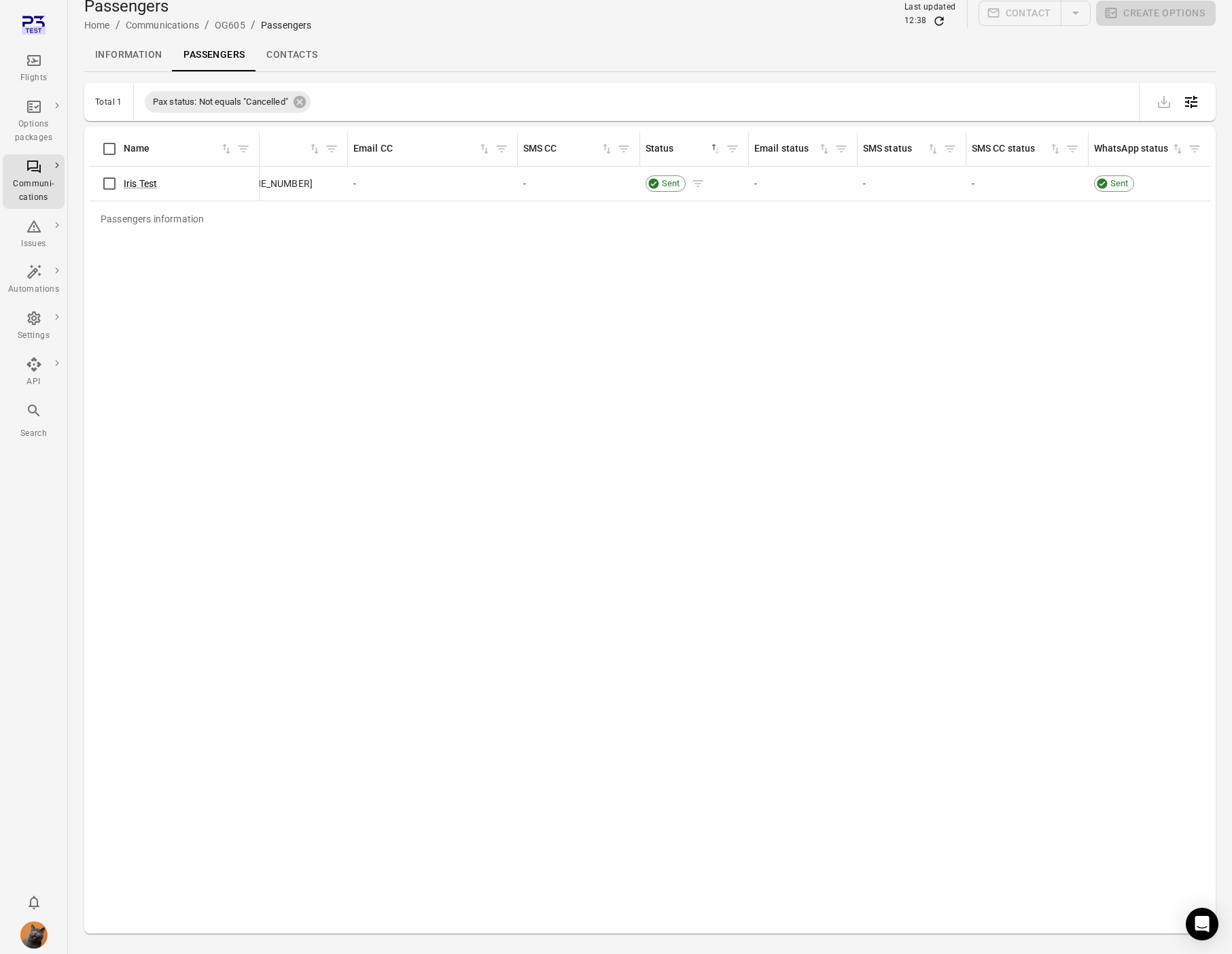
scroll to position [0, 1006]
click at [935, 19] on icon "Refresh data" at bounding box center [939, 21] width 14 height 14
click at [123, 47] on link "Information" at bounding box center [127, 55] width 88 height 32
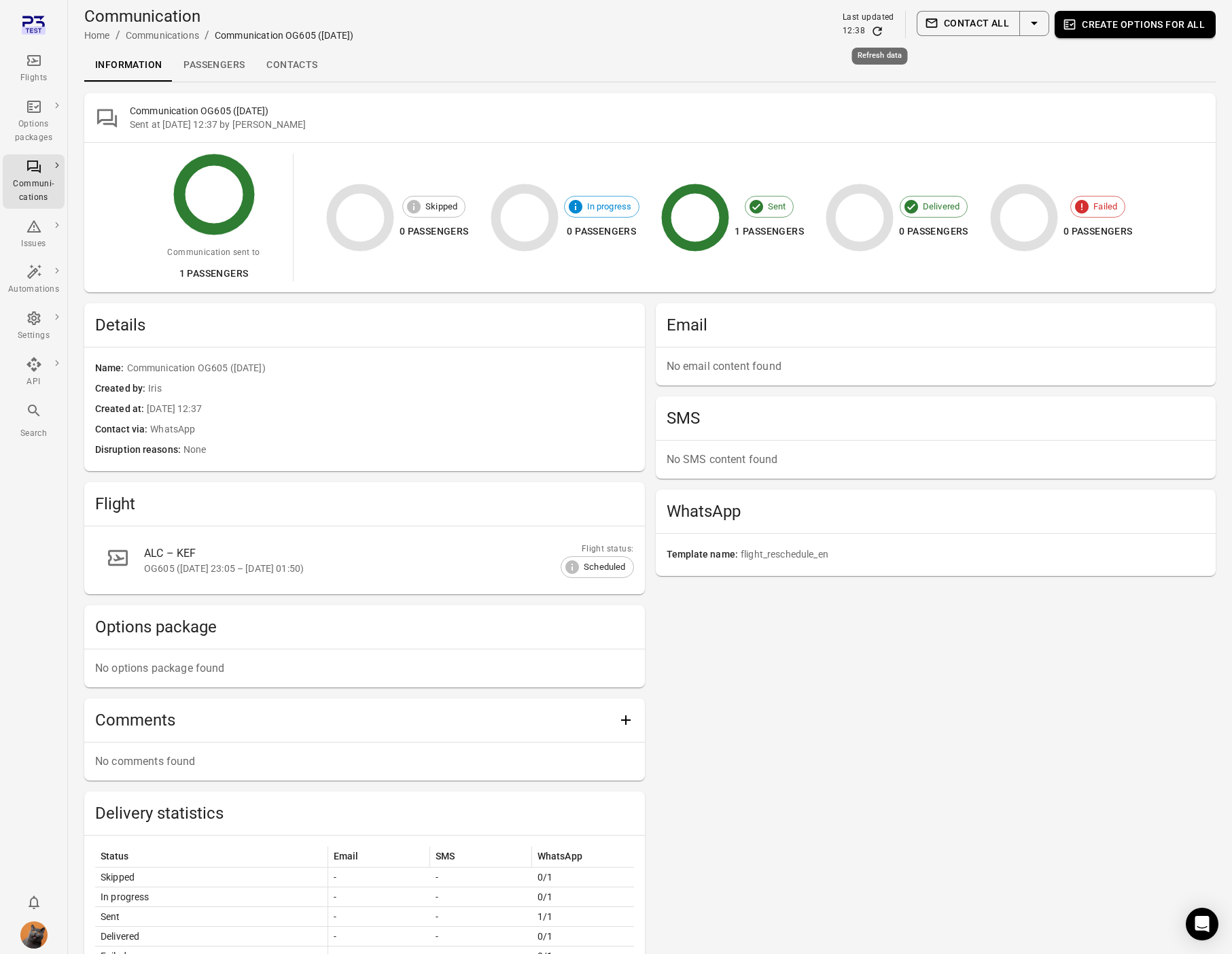
click at [881, 36] on icon "Refresh data" at bounding box center [877, 31] width 14 height 14
click at [881, 36] on icon "Refresh data" at bounding box center [877, 31] width 14 height 14
click at [286, 65] on link "Contacts" at bounding box center [292, 65] width 73 height 32
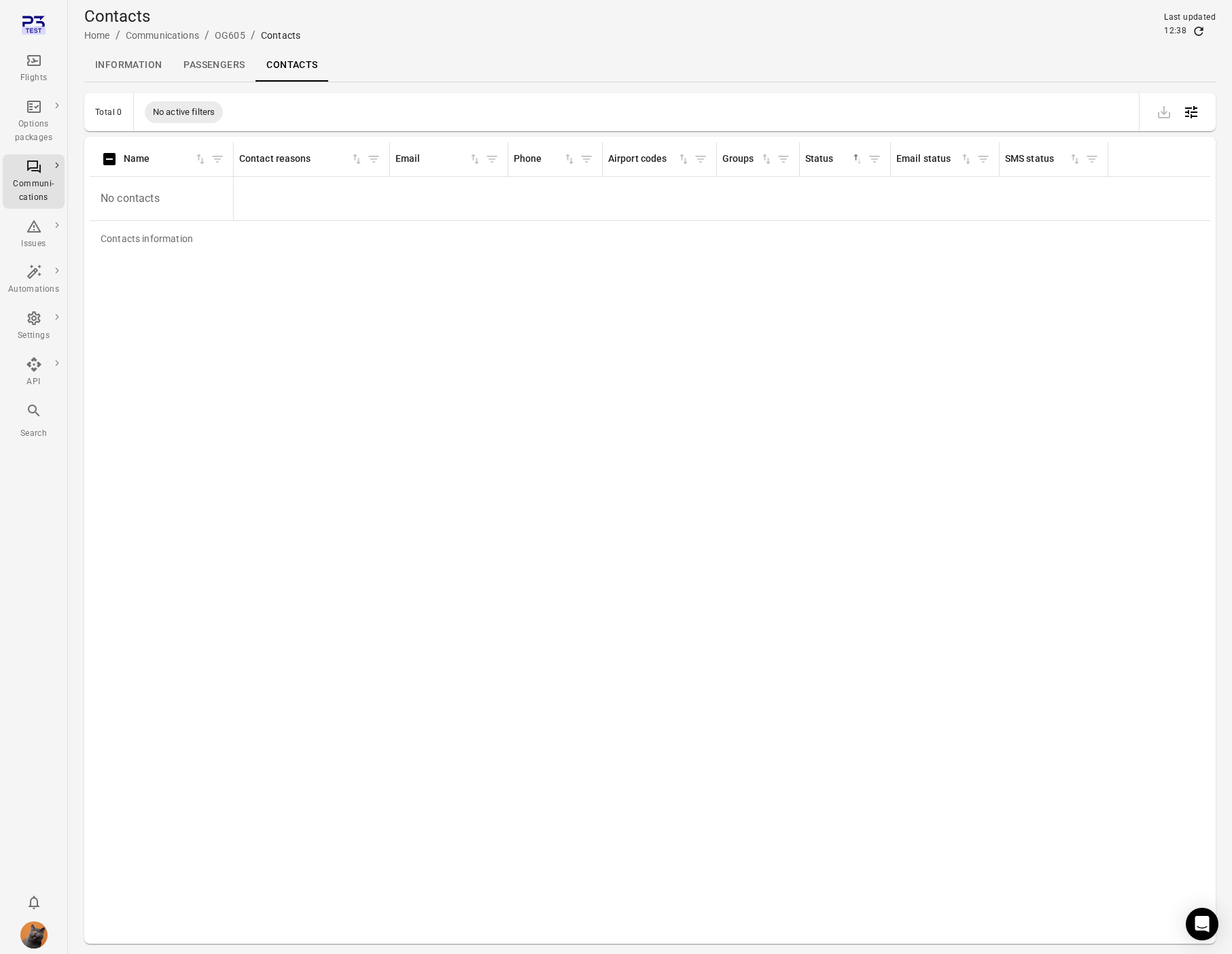
click at [208, 68] on link "Passengers" at bounding box center [214, 65] width 83 height 32
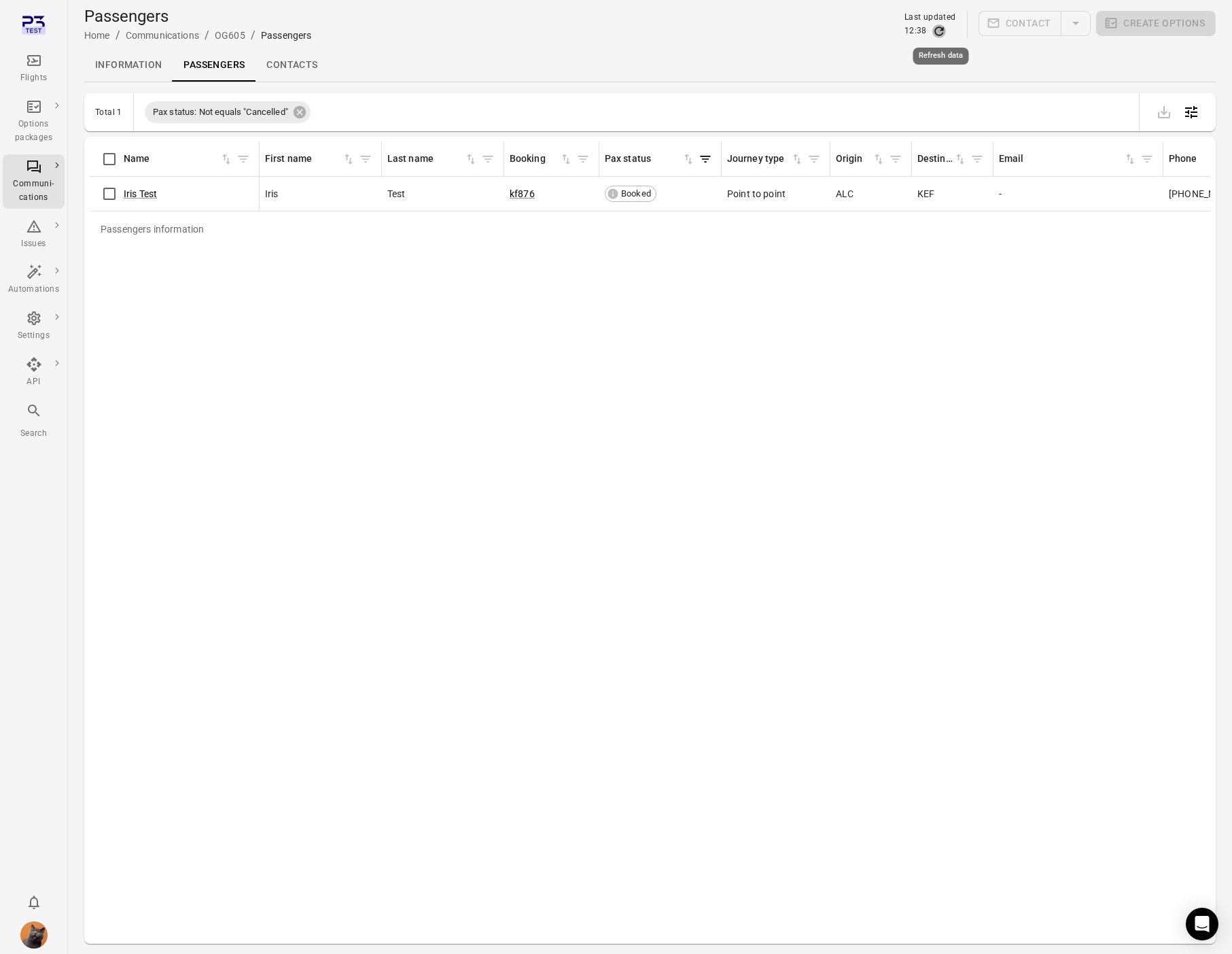
drag, startPoint x: 942, startPoint y: 30, endPoint x: 942, endPoint y: 37, distance: 7.0
click at [942, 30] on icon "Refresh data" at bounding box center [938, 31] width 9 height 9
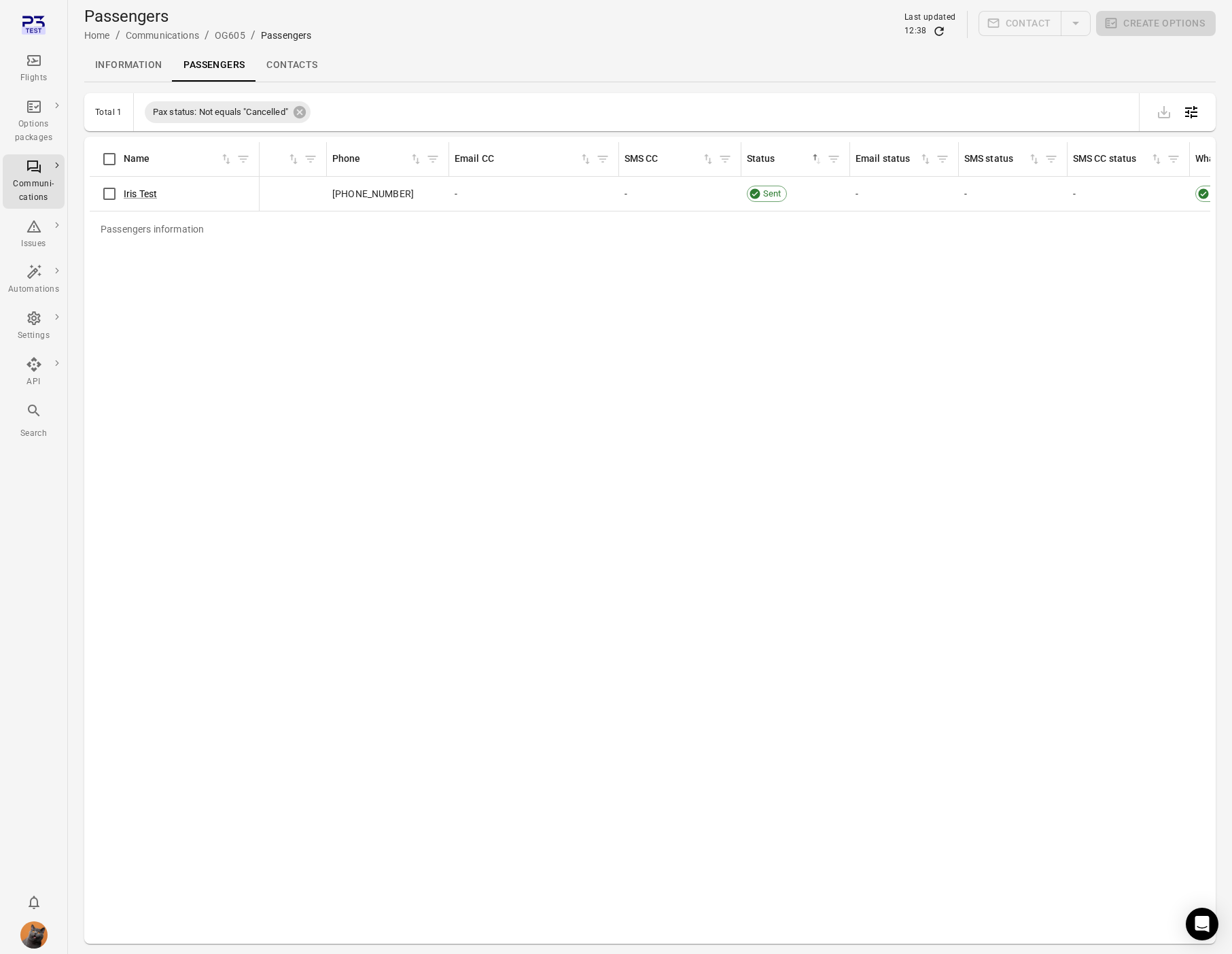
scroll to position [0, 851]
click at [132, 58] on link "Information" at bounding box center [127, 65] width 88 height 32
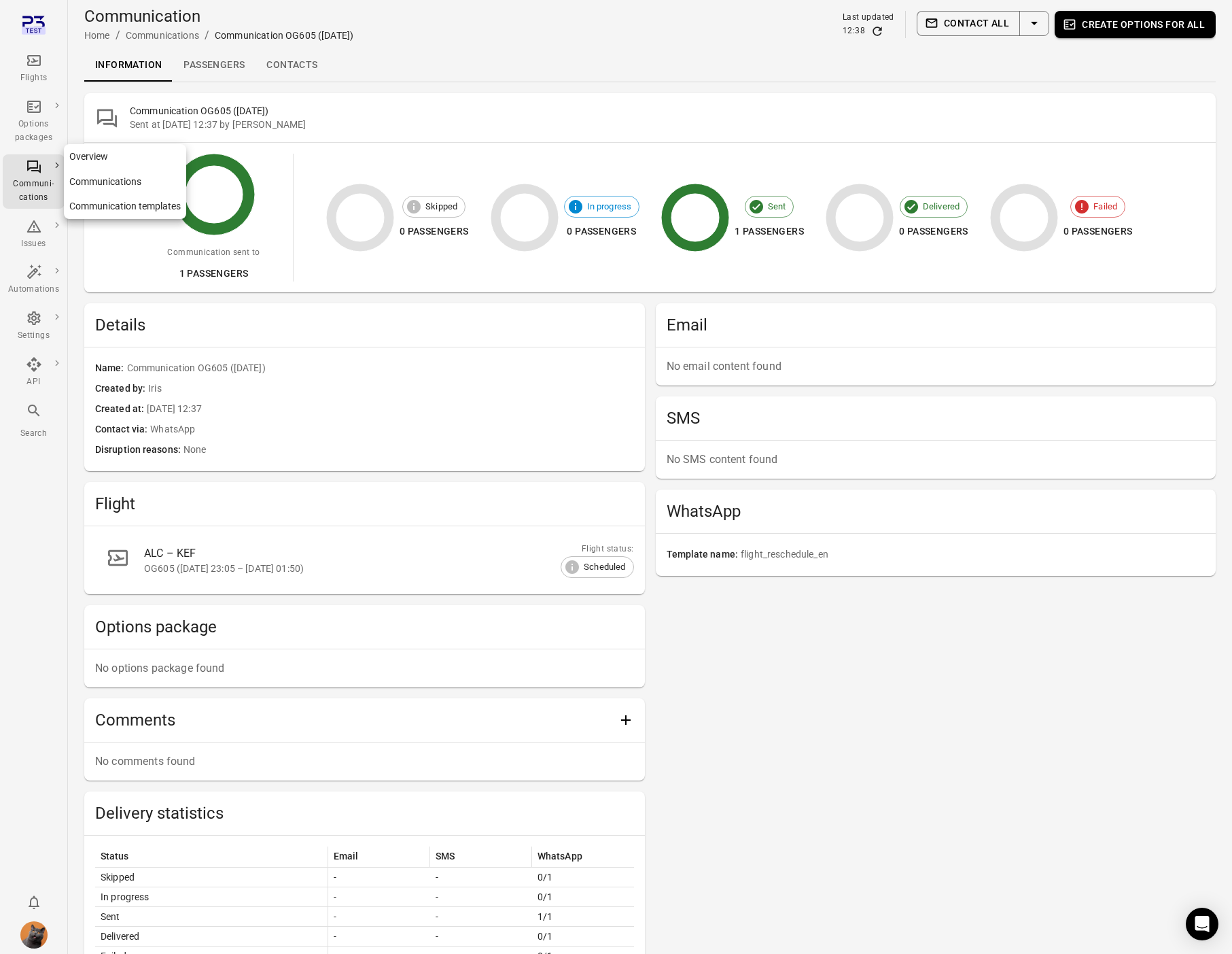
click at [47, 178] on div "Communi-cations" at bounding box center [33, 191] width 51 height 27
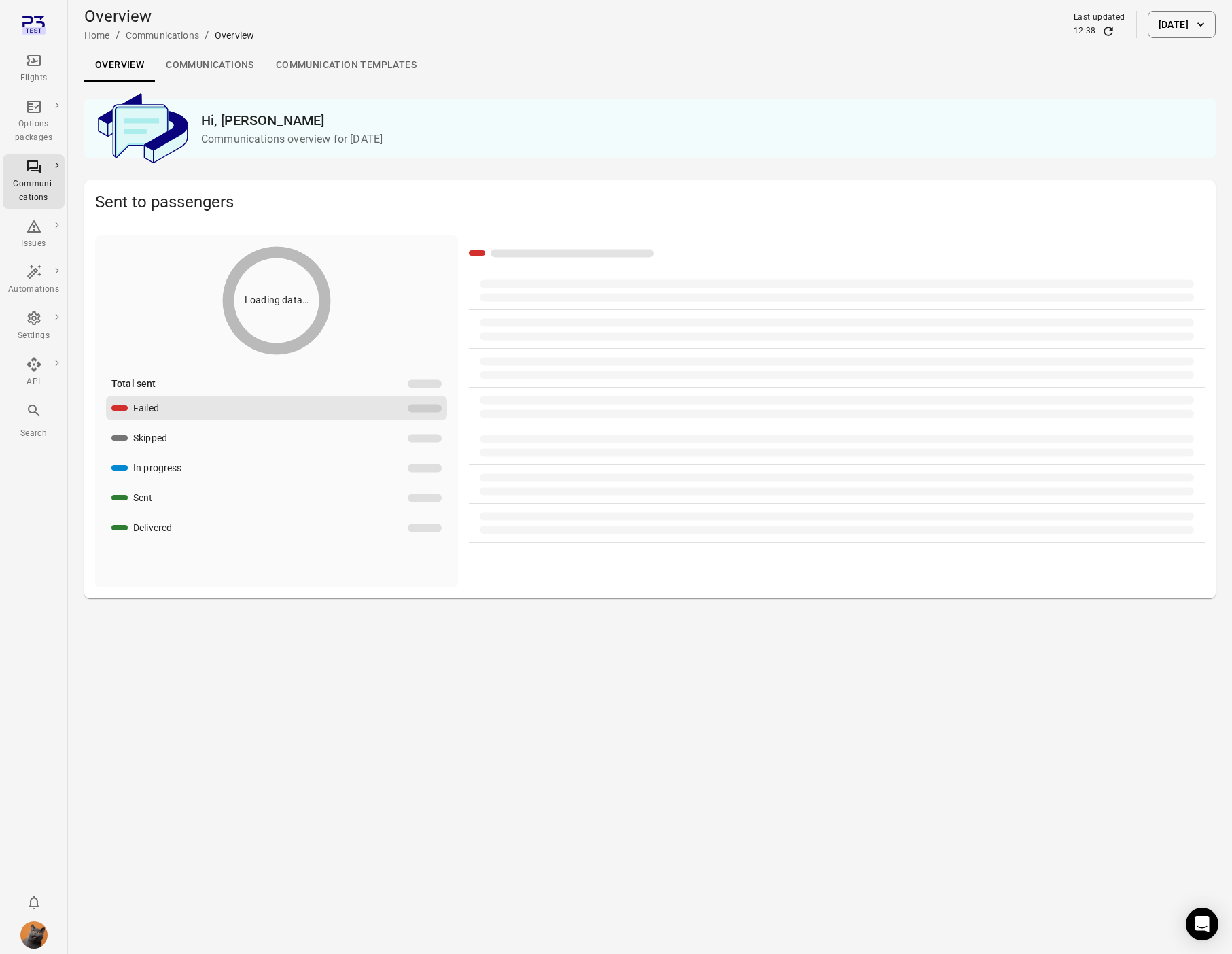
click at [211, 69] on link "Communications" at bounding box center [210, 65] width 110 height 32
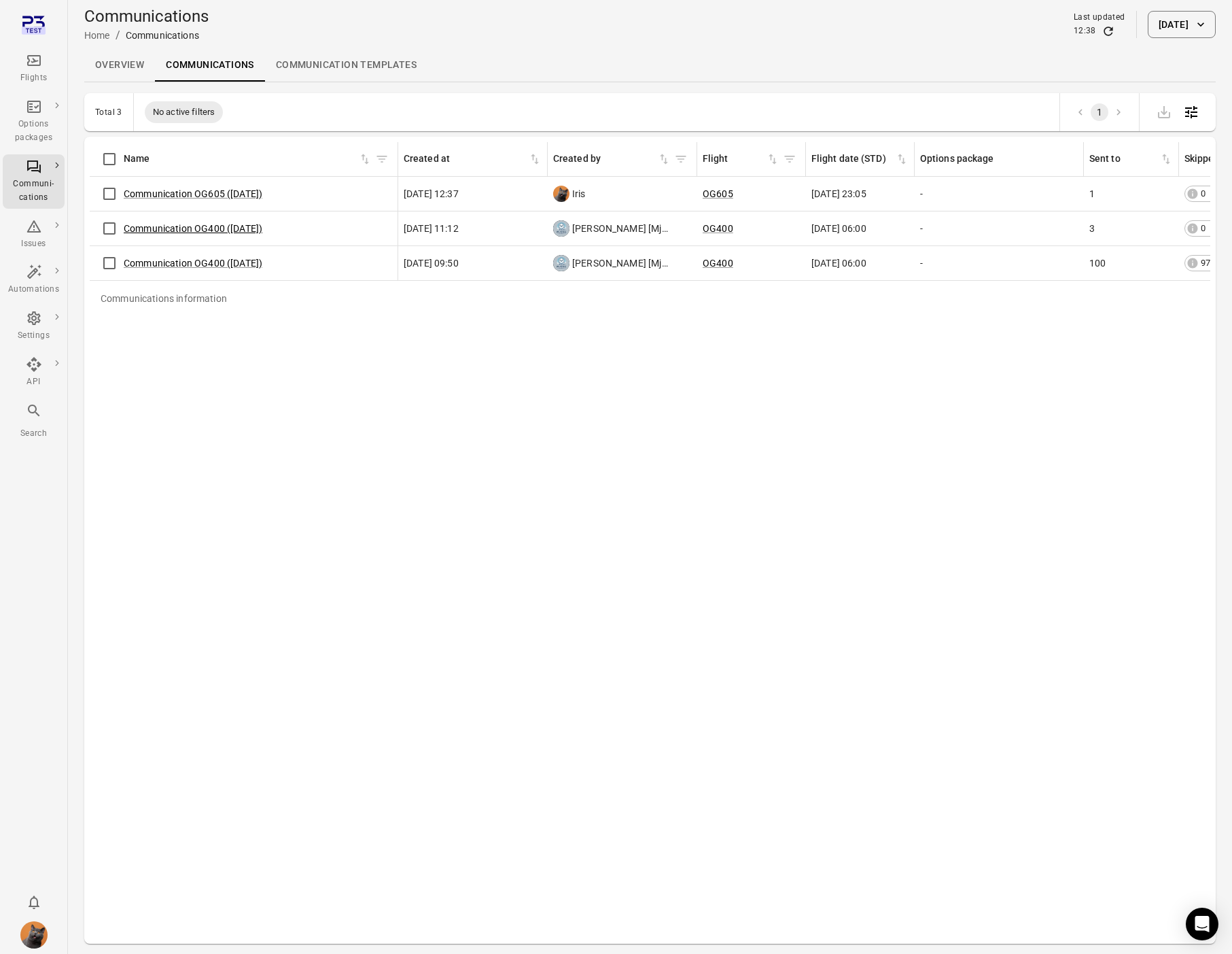
click at [172, 233] on link "Communication OG400 (23 Sep)" at bounding box center [193, 228] width 139 height 10
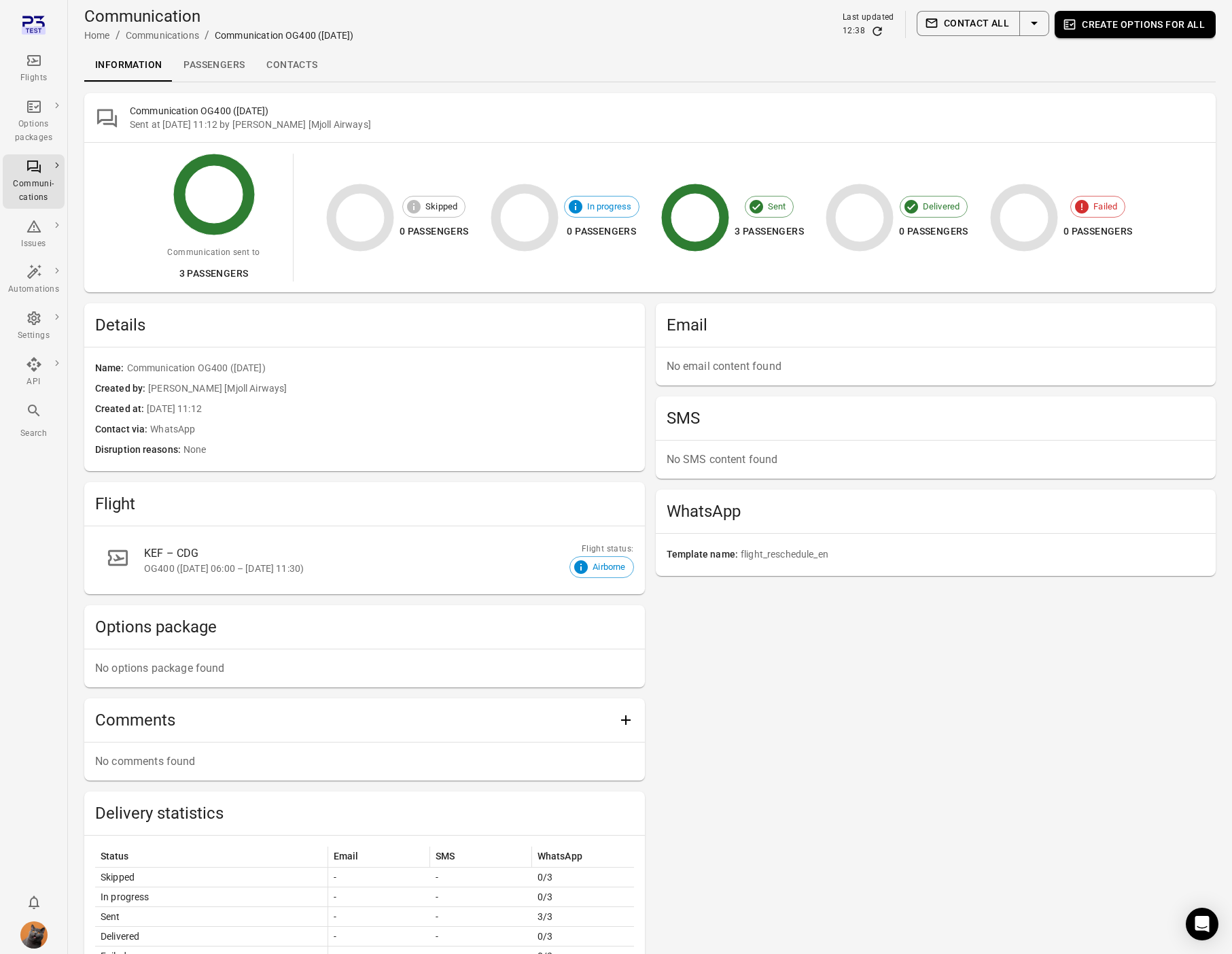
click at [301, 59] on link "Contacts" at bounding box center [292, 65] width 73 height 32
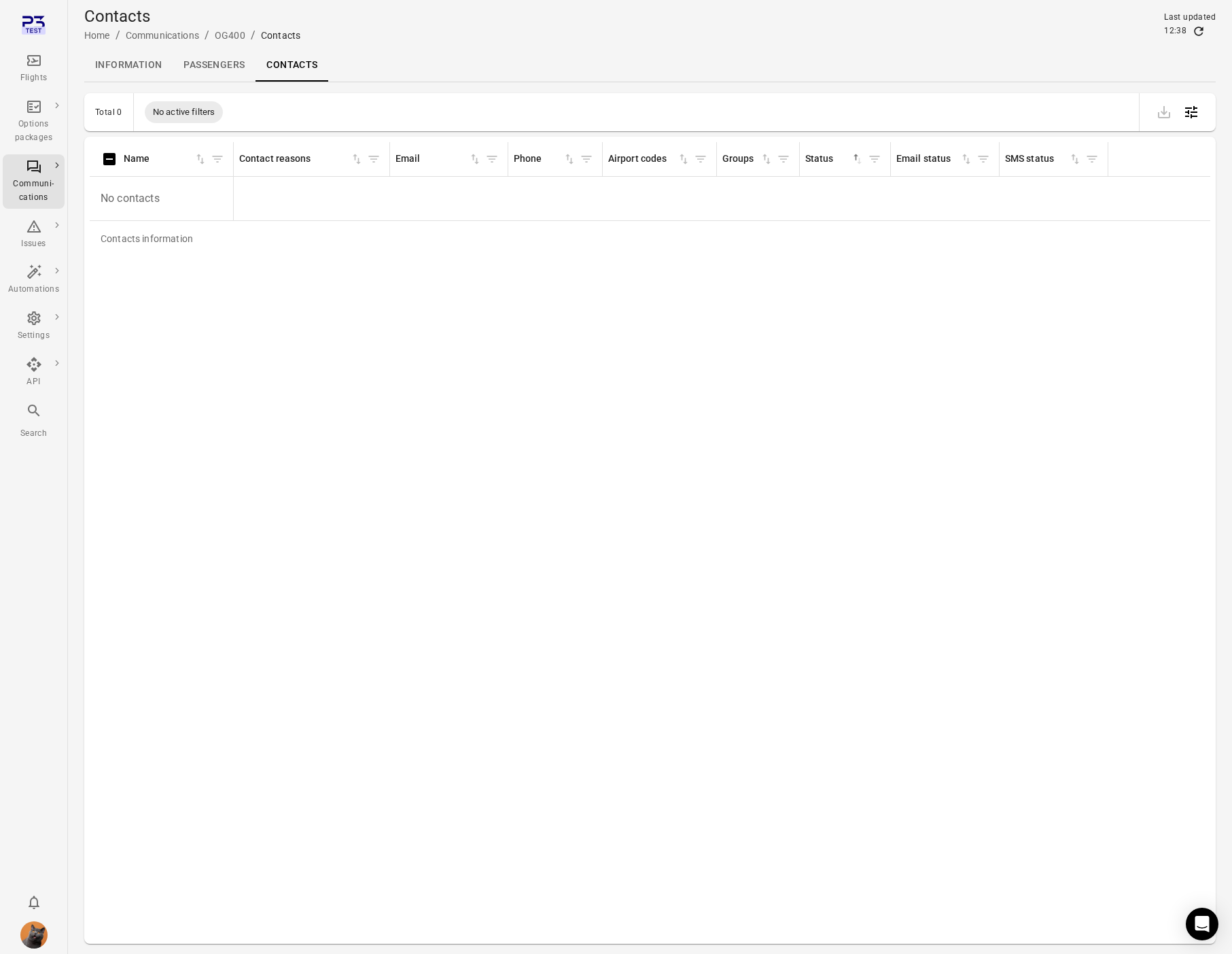
click at [200, 56] on link "Passengers" at bounding box center [214, 65] width 83 height 32
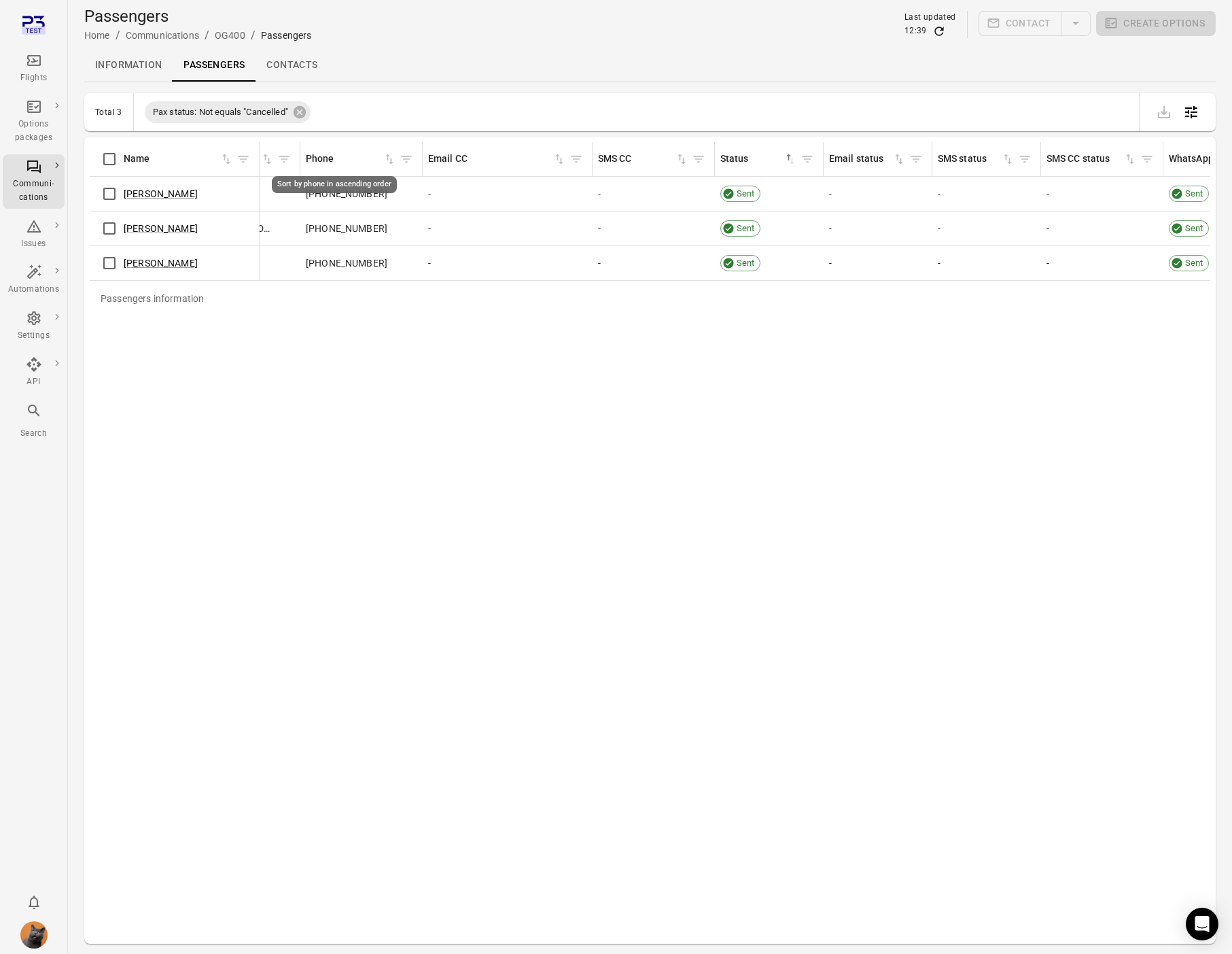
scroll to position [0, 887]
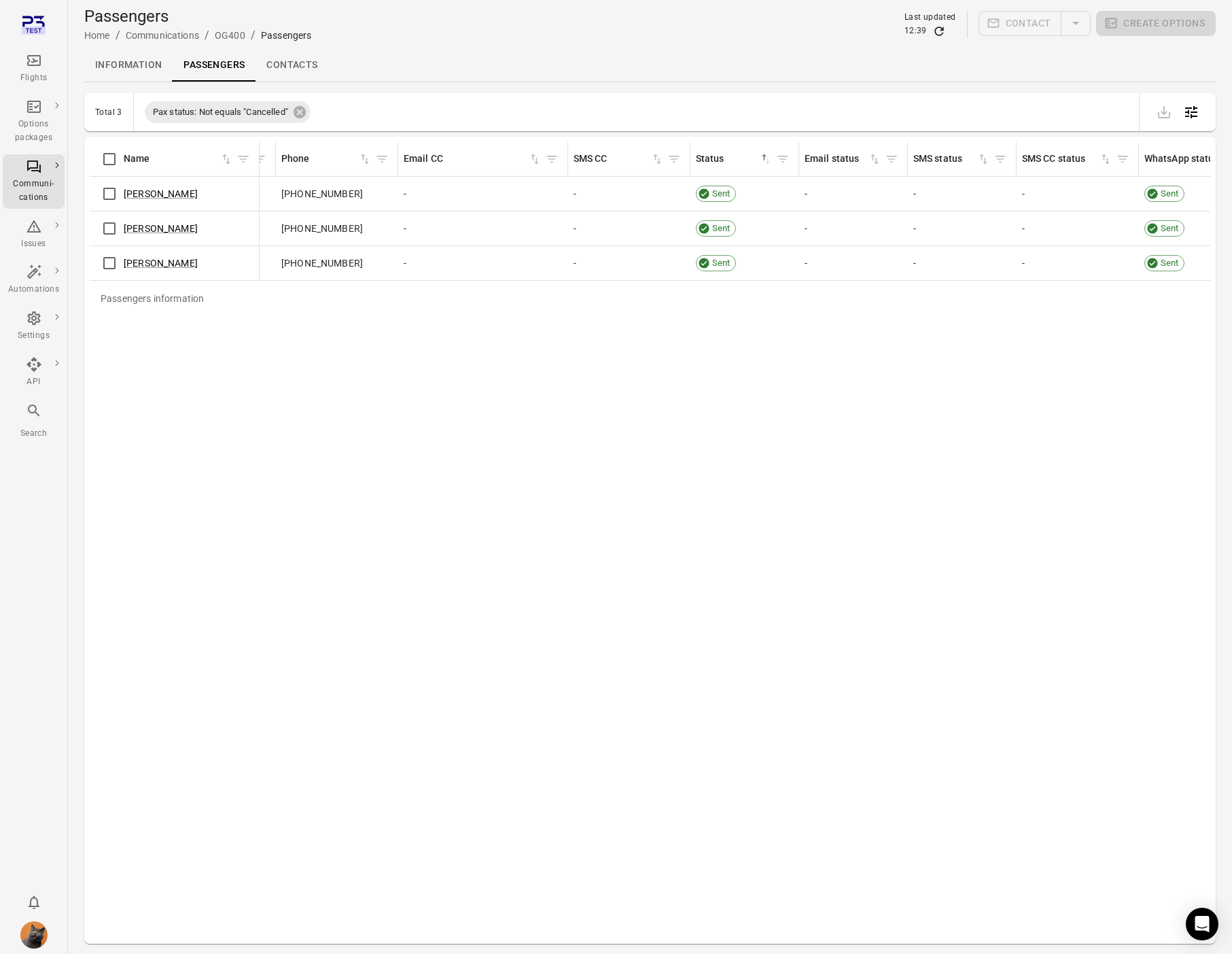
click at [118, 62] on link "Information" at bounding box center [127, 65] width 88 height 32
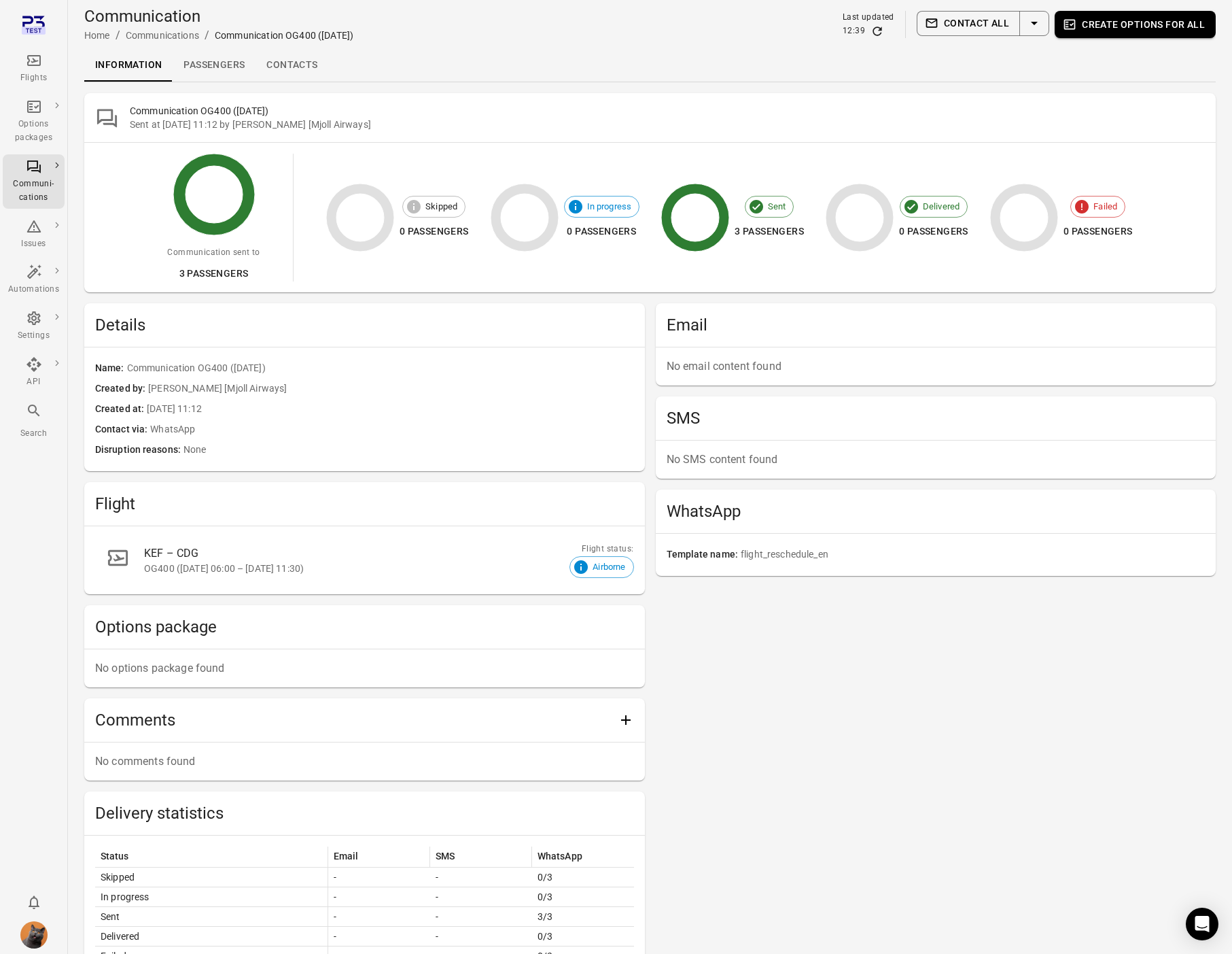
click at [32, 76] on div "Flights" at bounding box center [33, 77] width 51 height 14
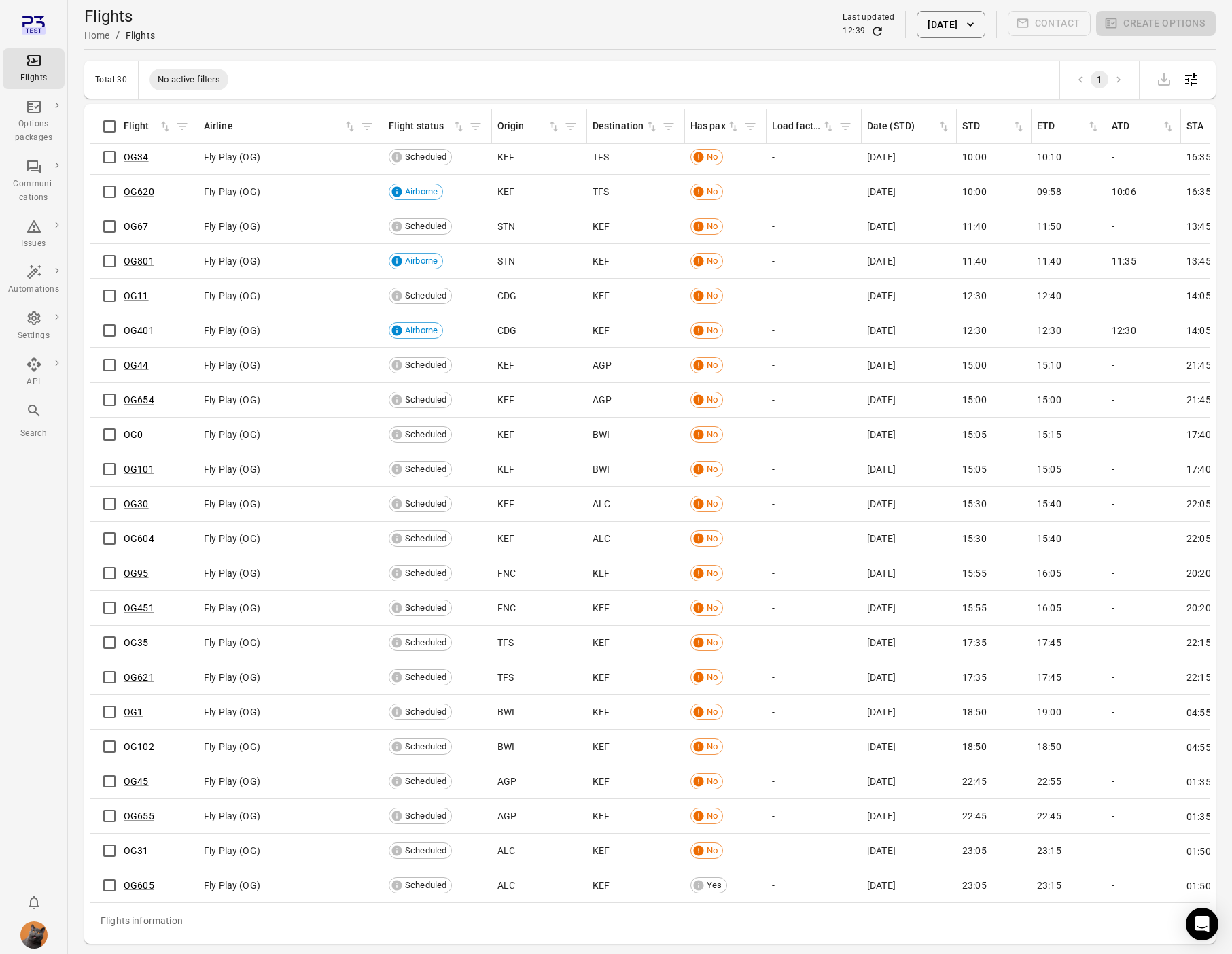
scroll to position [44, 0]
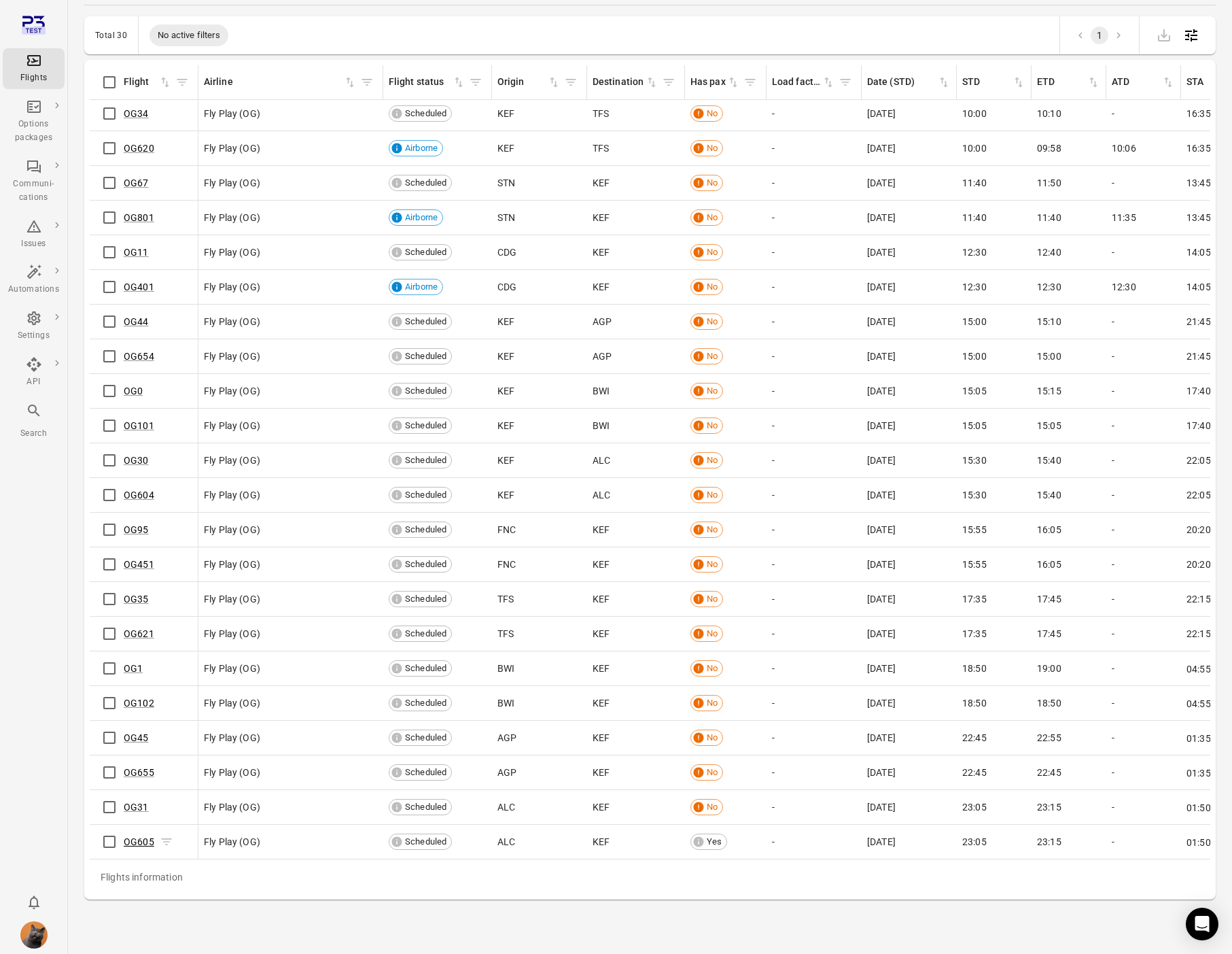
click at [138, 843] on link "OG605" at bounding box center [139, 841] width 31 height 10
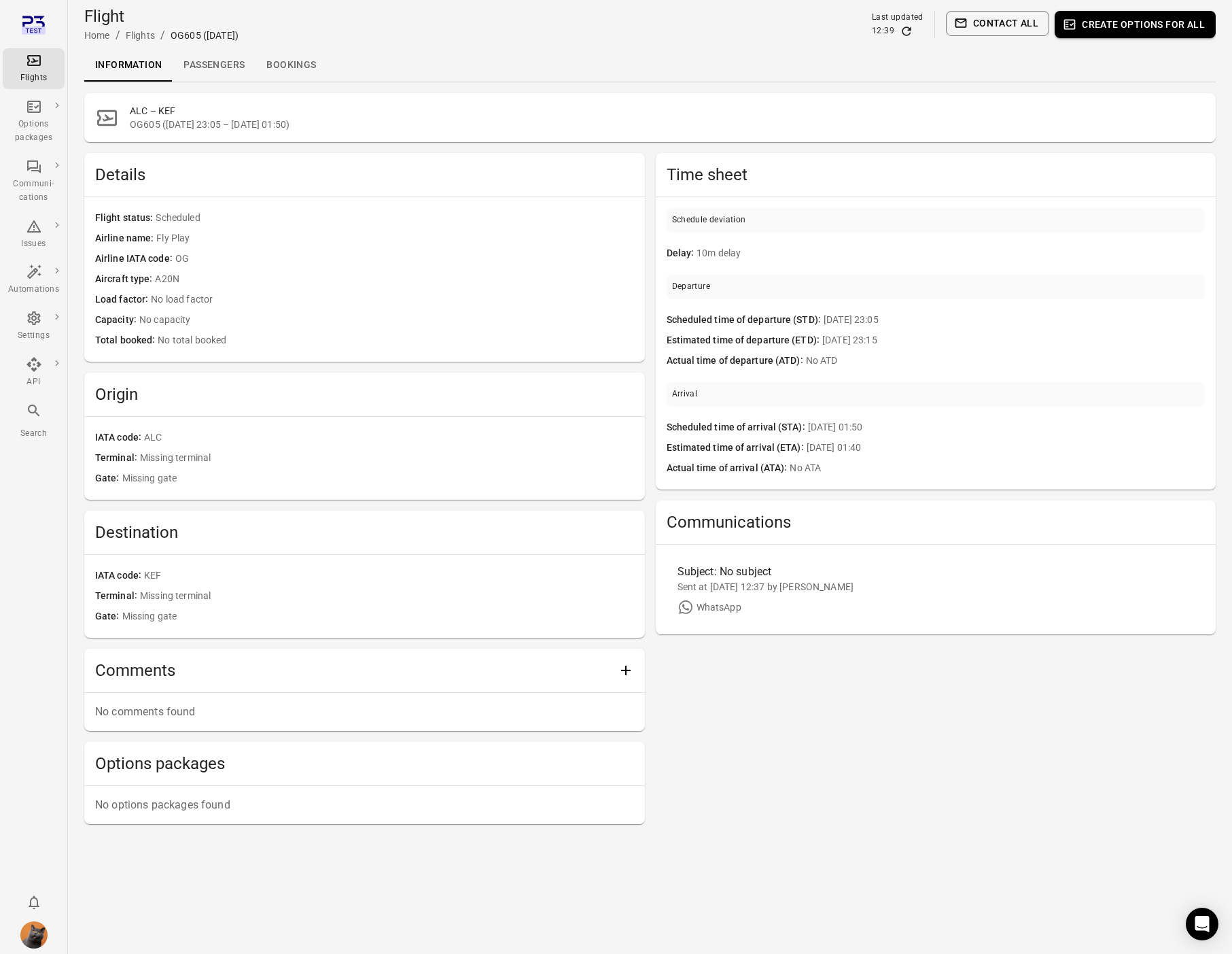
click at [217, 59] on link "Passengers" at bounding box center [214, 65] width 83 height 32
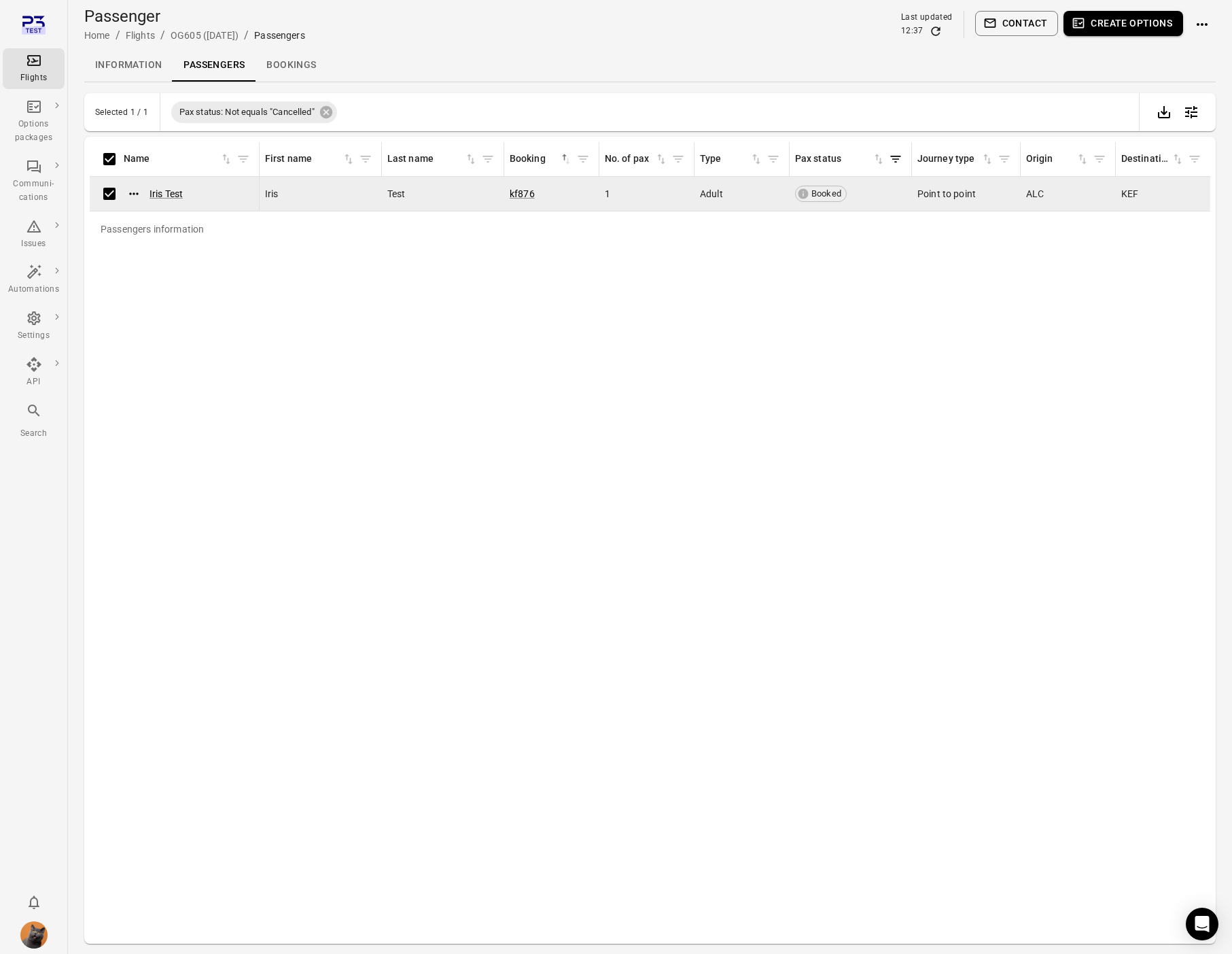
click at [1084, 20] on icon "button" at bounding box center [1079, 23] width 11 height 10
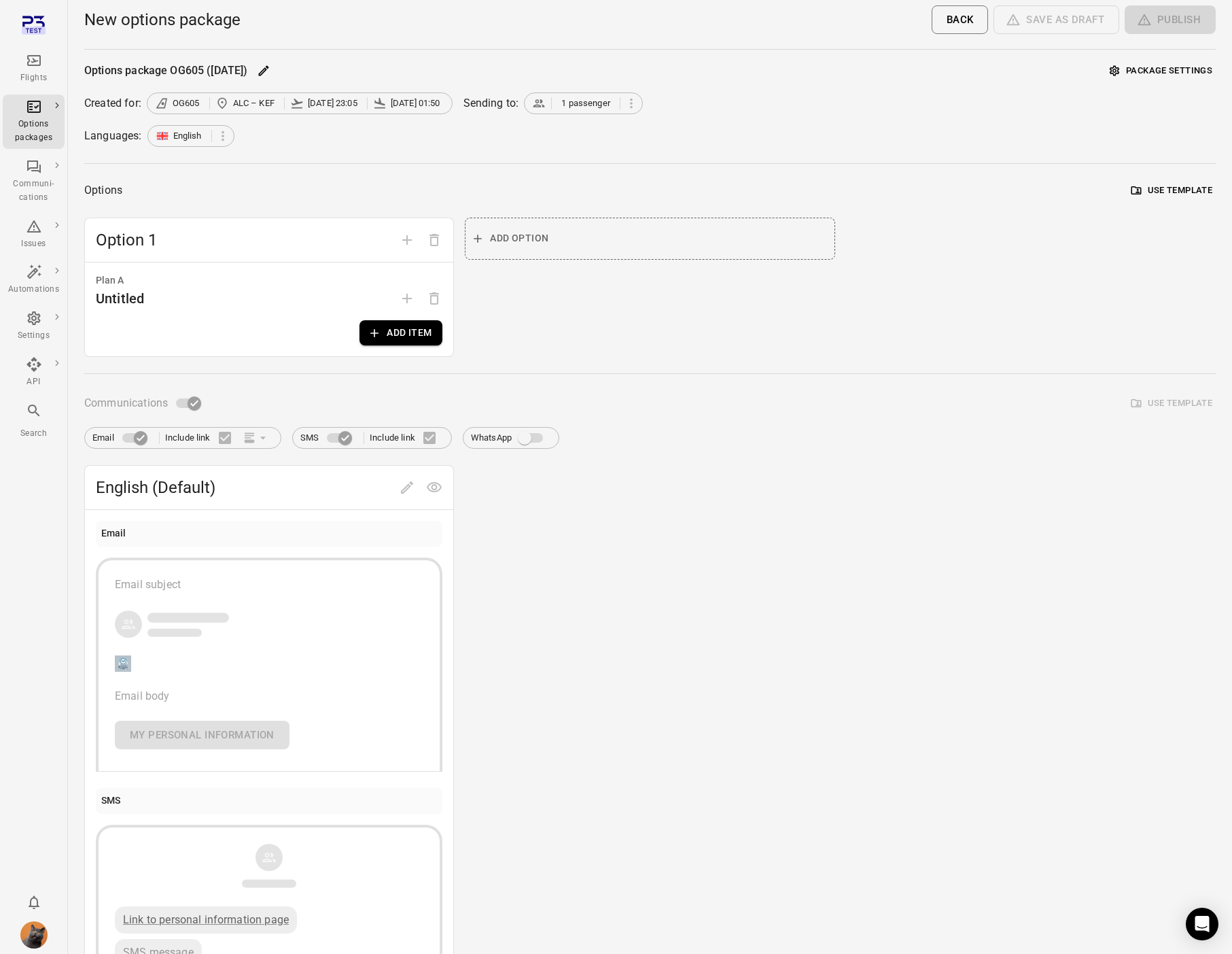
click at [405, 337] on button "Add item" at bounding box center [401, 333] width 83 height 25
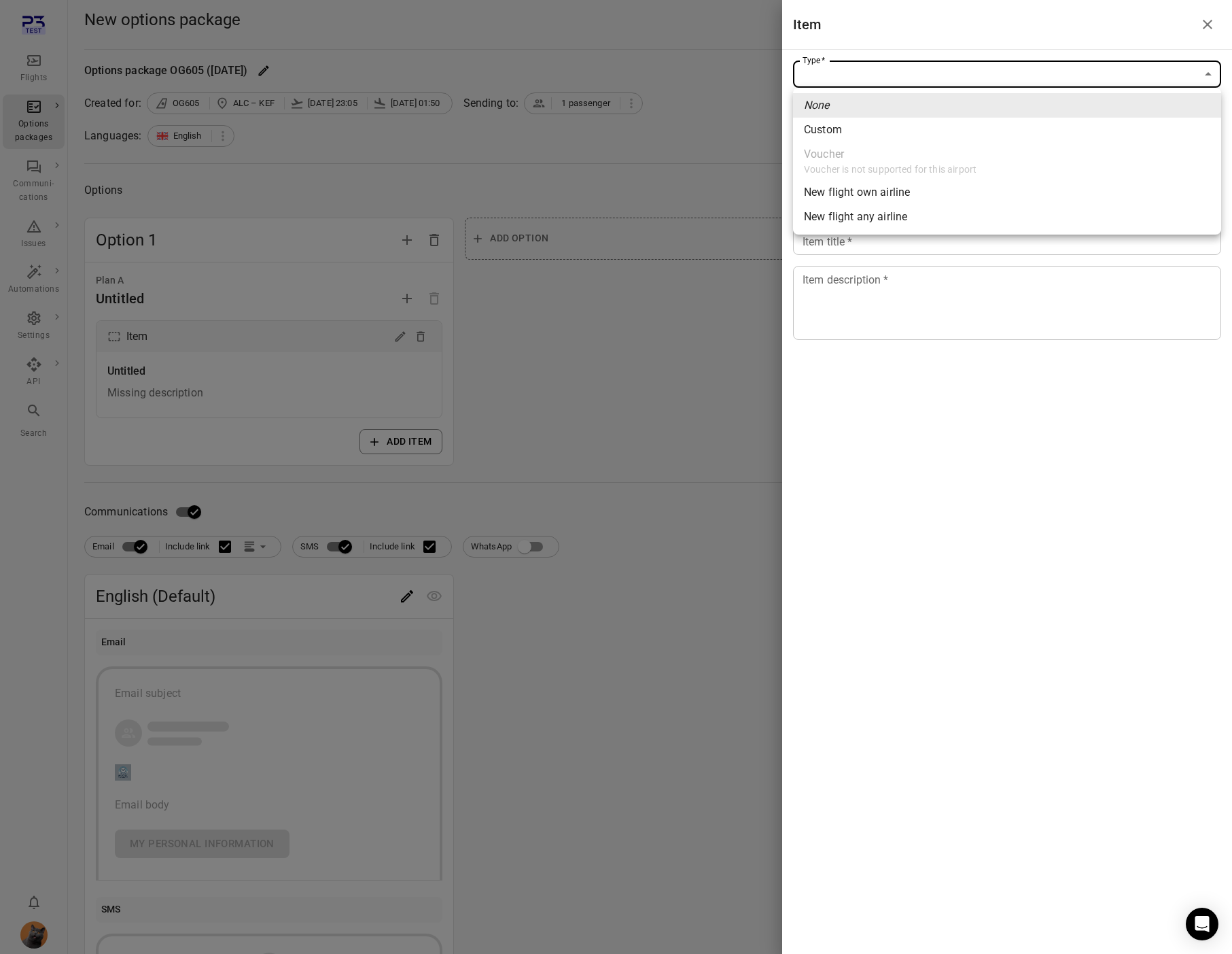
click at [864, 71] on body "Flights Options packages Communi-cations Issues Automations Settings API Search…" at bounding box center [616, 581] width 1232 height 1163
click at [827, 132] on div "Custom" at bounding box center [822, 130] width 38 height 16
type input "******"
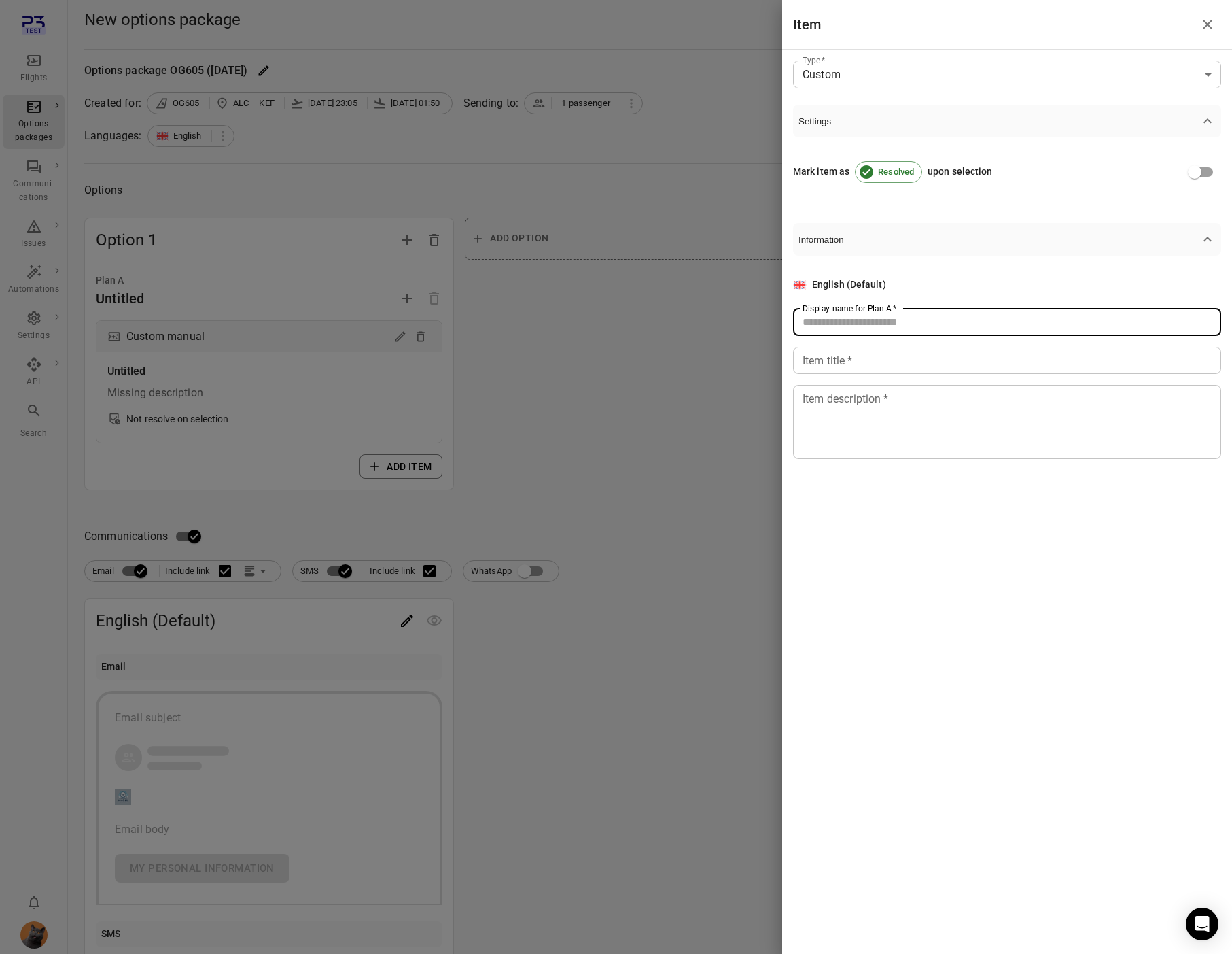
click at [849, 330] on input "Display name for Plan A   *" at bounding box center [1007, 322] width 428 height 27
type input "******"
click at [830, 372] on input "Item title   *" at bounding box center [1007, 361] width 428 height 27
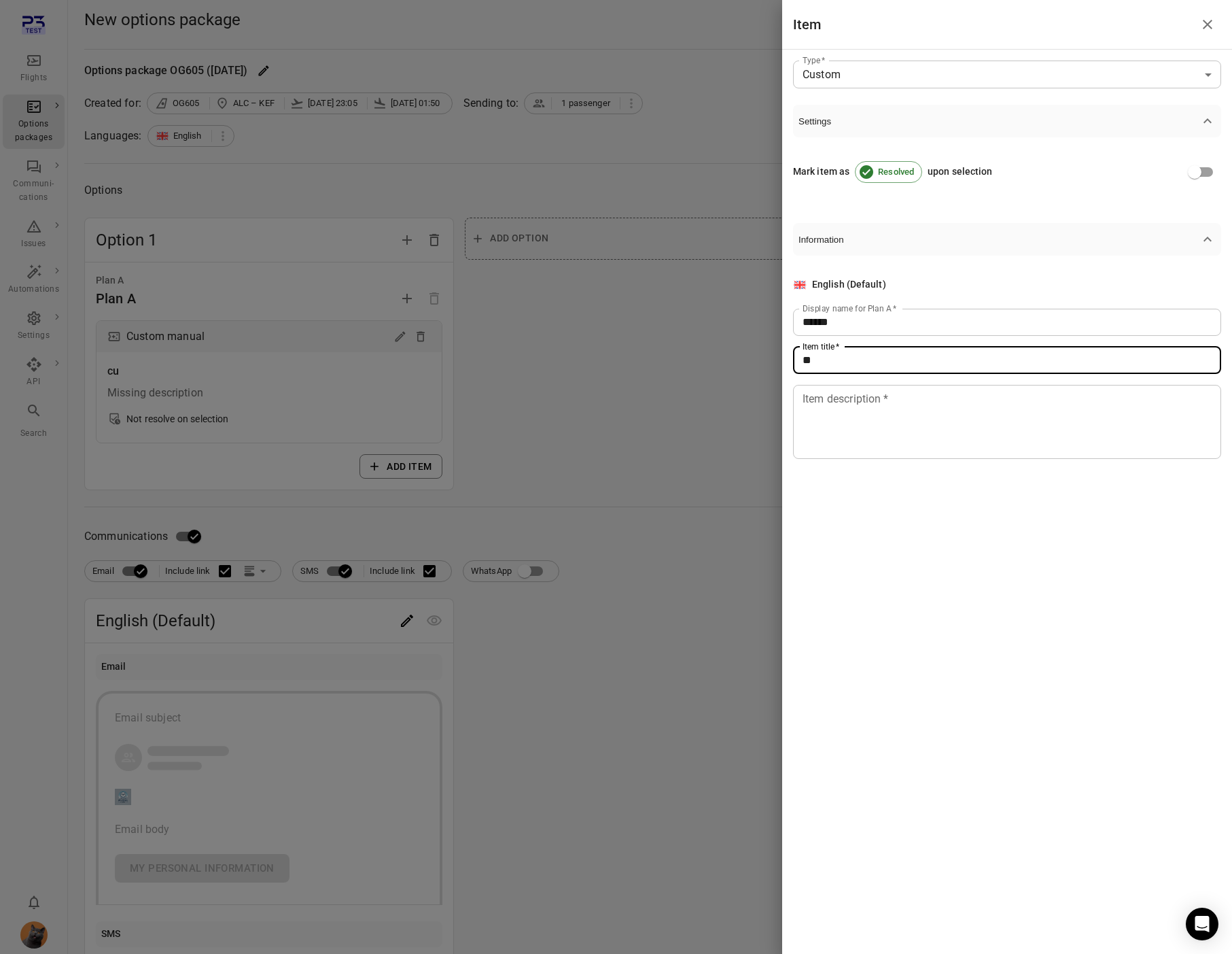
type input "*"
type input "******"
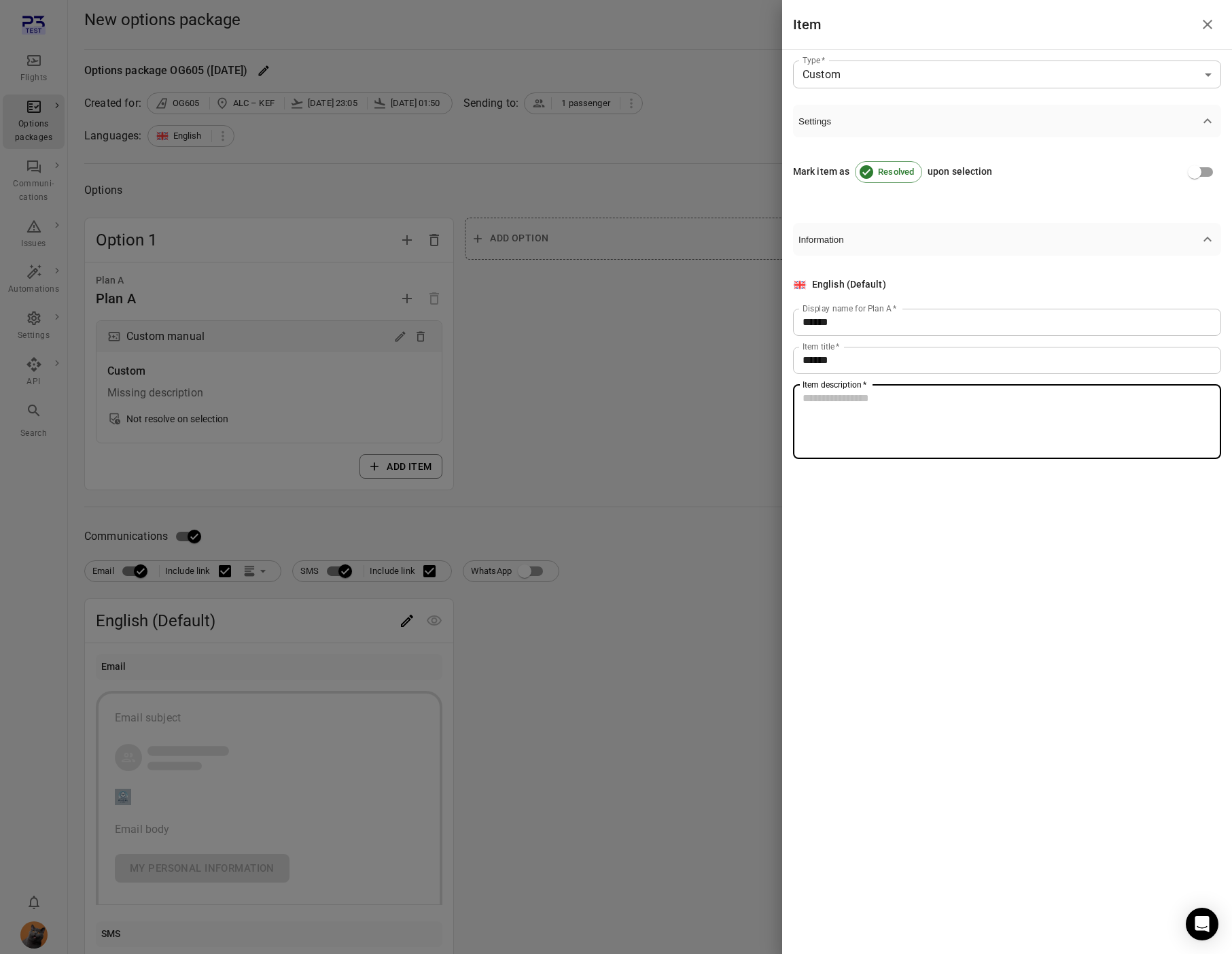
click at [838, 408] on textarea "Item description   *" at bounding box center [1007, 421] width 409 height 62
type textarea "**"
click at [679, 432] on div at bounding box center [616, 477] width 1232 height 954
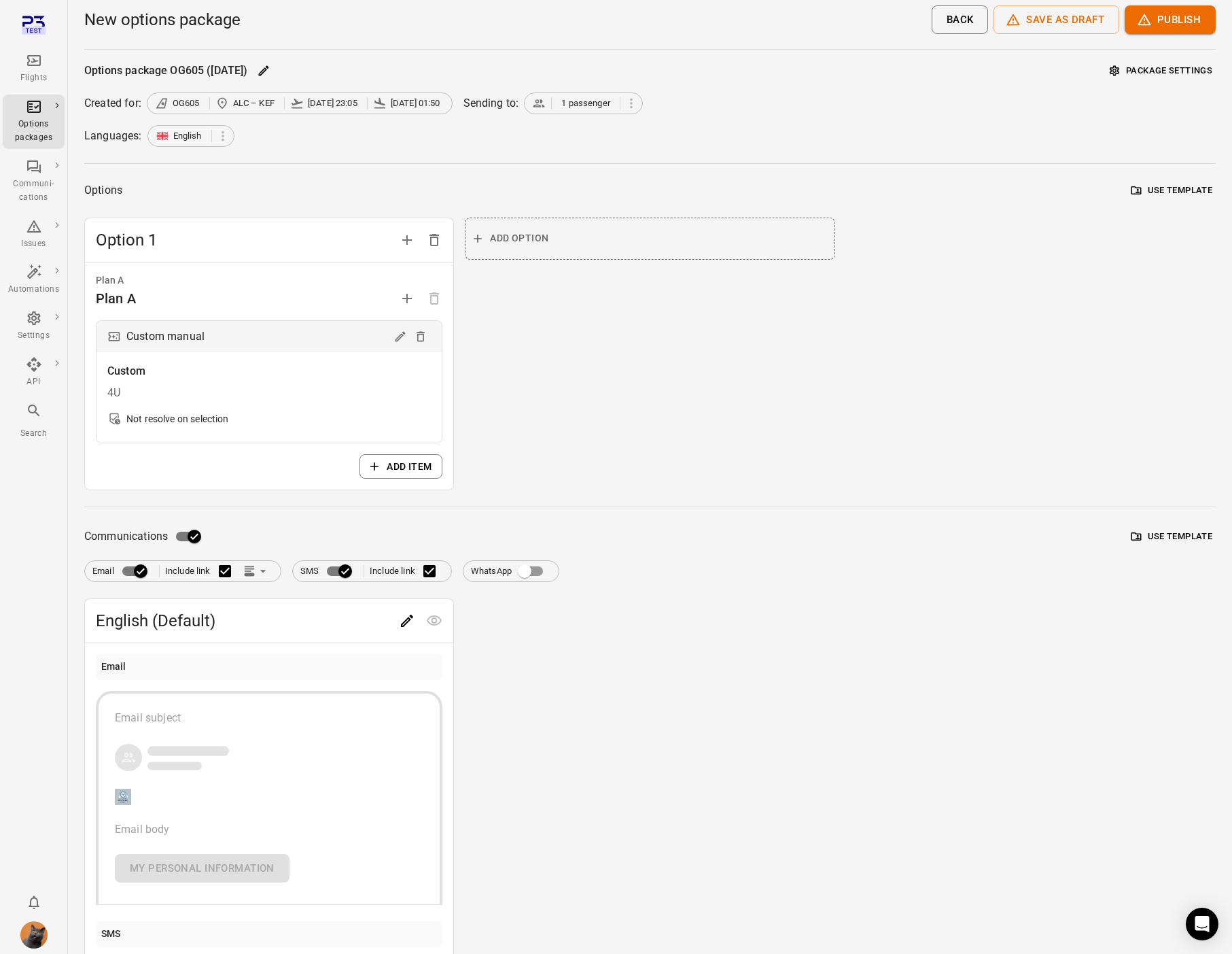
drag, startPoint x: 512, startPoint y: 568, endPoint x: 501, endPoint y: 573, distance: 12.1
click at [509, 569] on label "WhatsApp" at bounding box center [511, 571] width 80 height 26
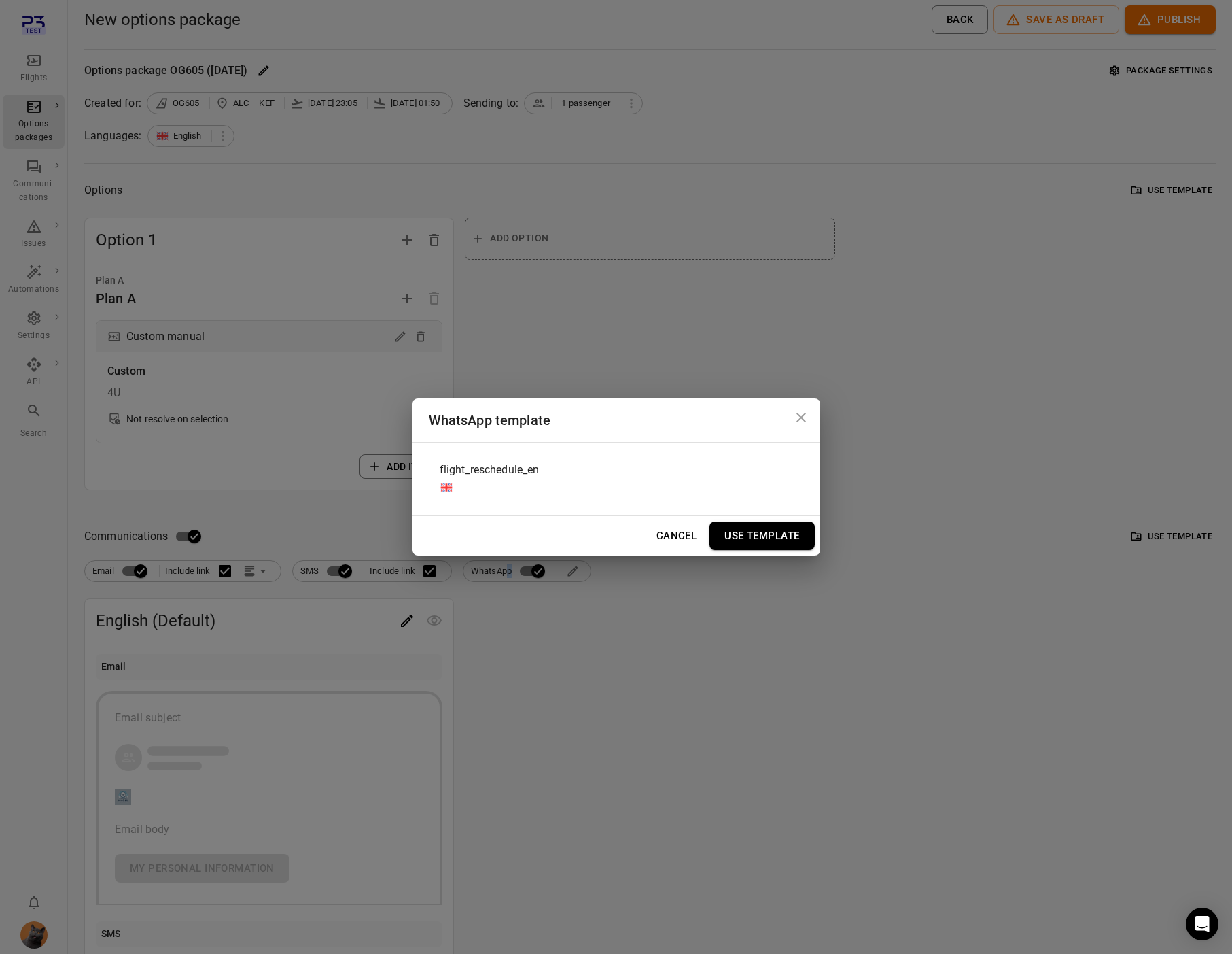
click at [524, 477] on span "flight_reschedule_en" at bounding box center [490, 470] width 100 height 16
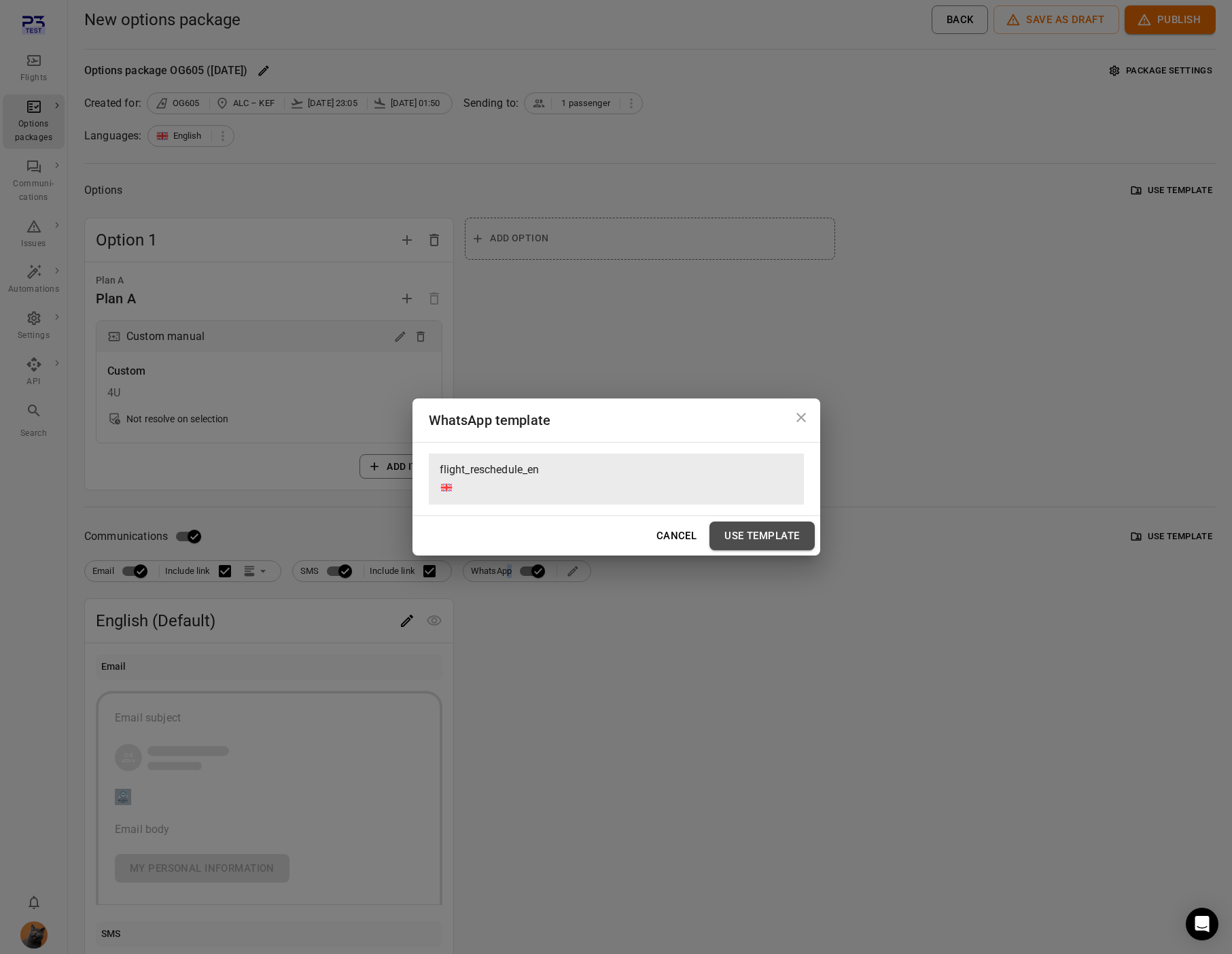
click at [743, 541] on button "Use Template" at bounding box center [762, 535] width 105 height 28
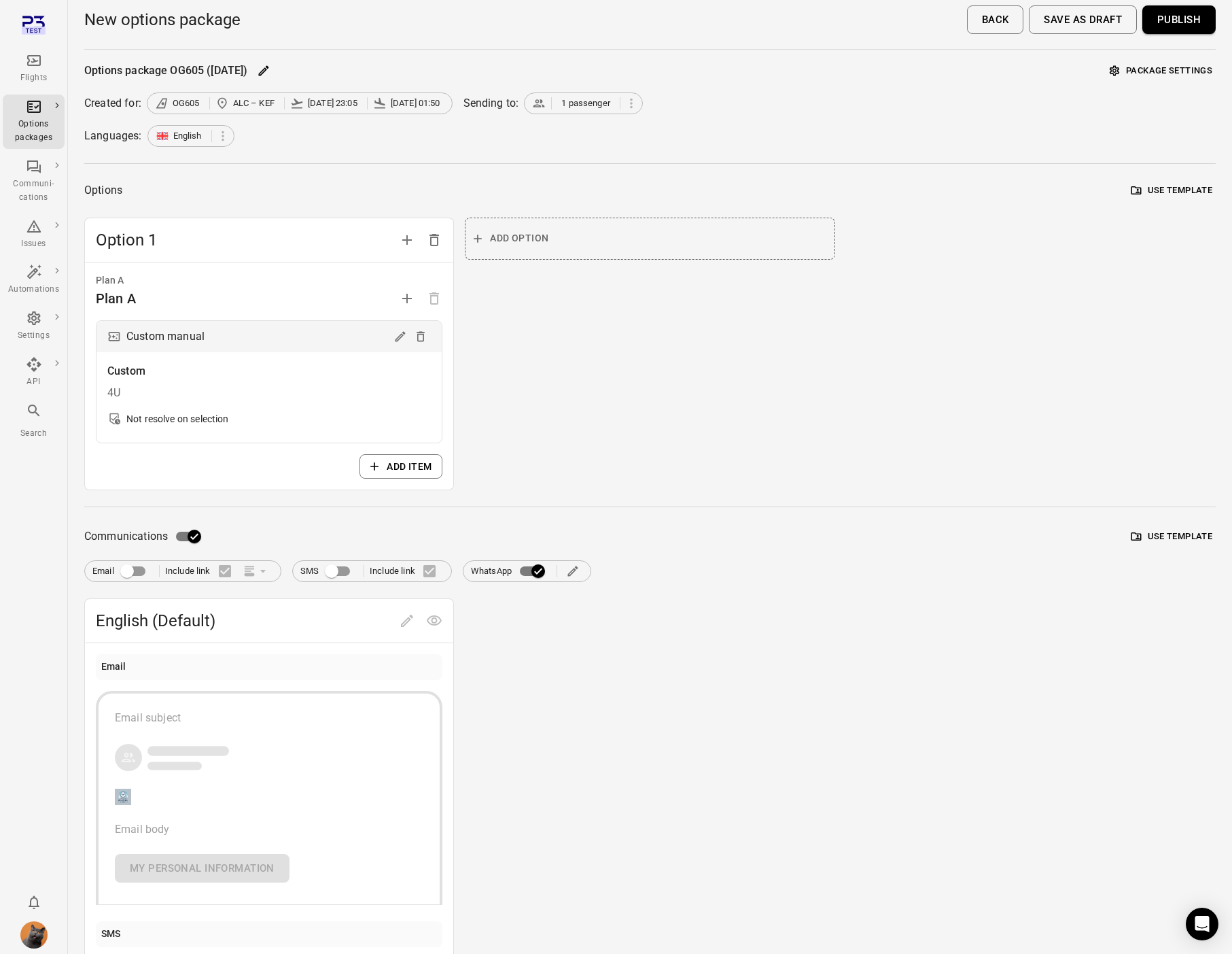
drag, startPoint x: 724, startPoint y: 522, endPoint x: 868, endPoint y: 498, distance: 146.0
click at [750, 520] on div "Options package OG605 (23 Sep) Package settings Created for: OG605 ALC – KEF 23…" at bounding box center [649, 630] width 1131 height 1140
click at [1146, 67] on button "Package settings" at bounding box center [1161, 71] width 110 height 21
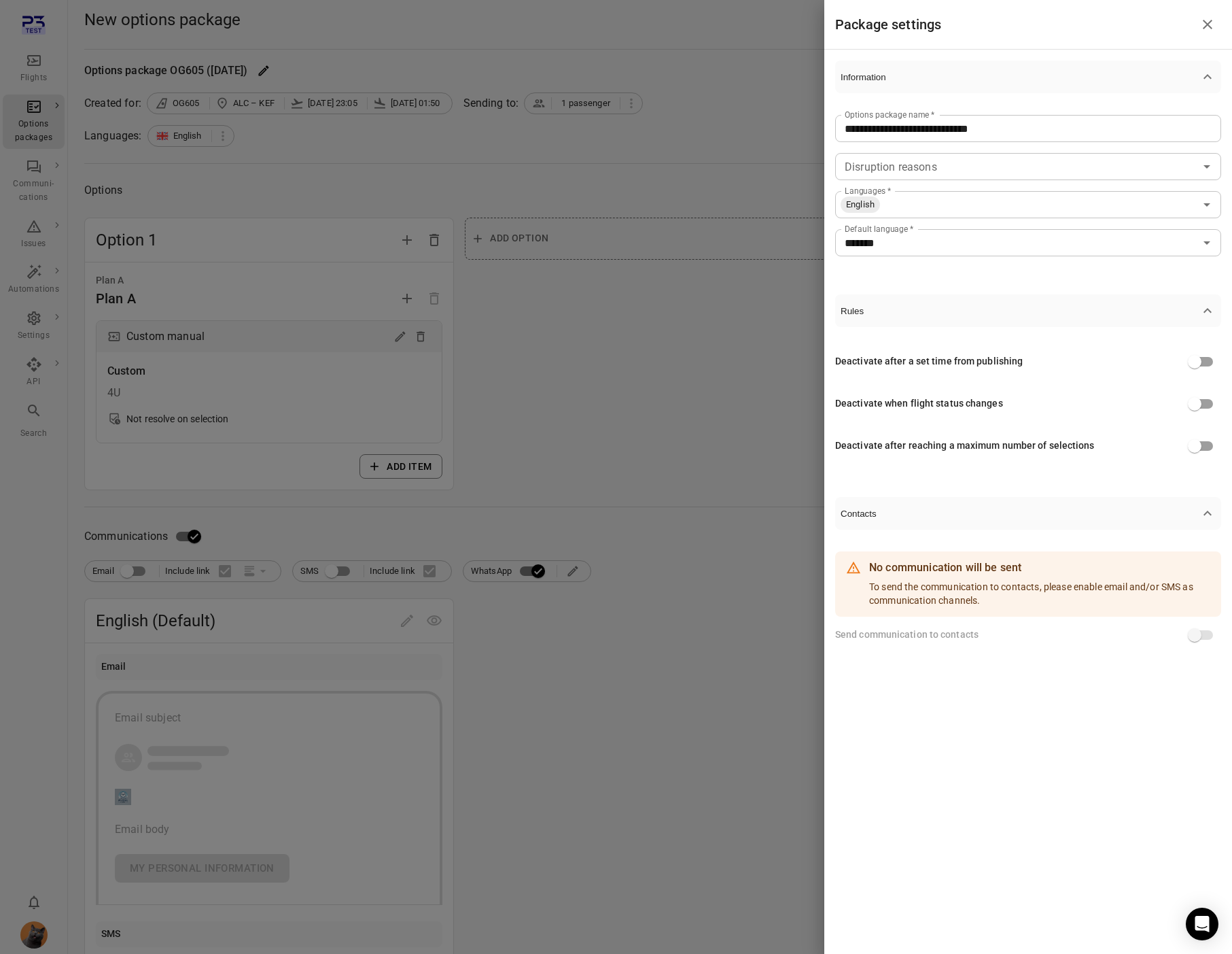
click at [727, 431] on div at bounding box center [616, 477] width 1232 height 954
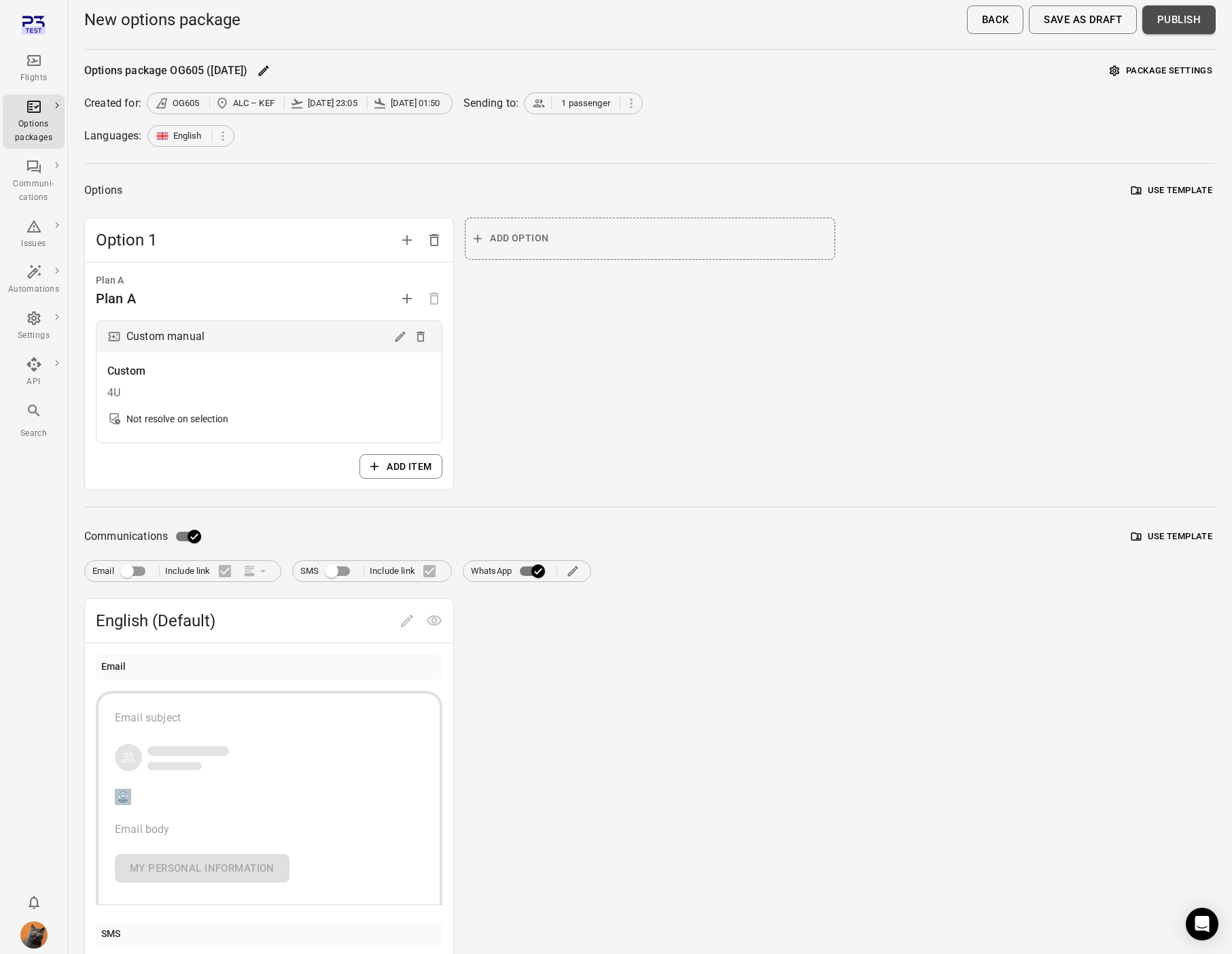
click at [1187, 17] on button "Publish" at bounding box center [1179, 19] width 73 height 28
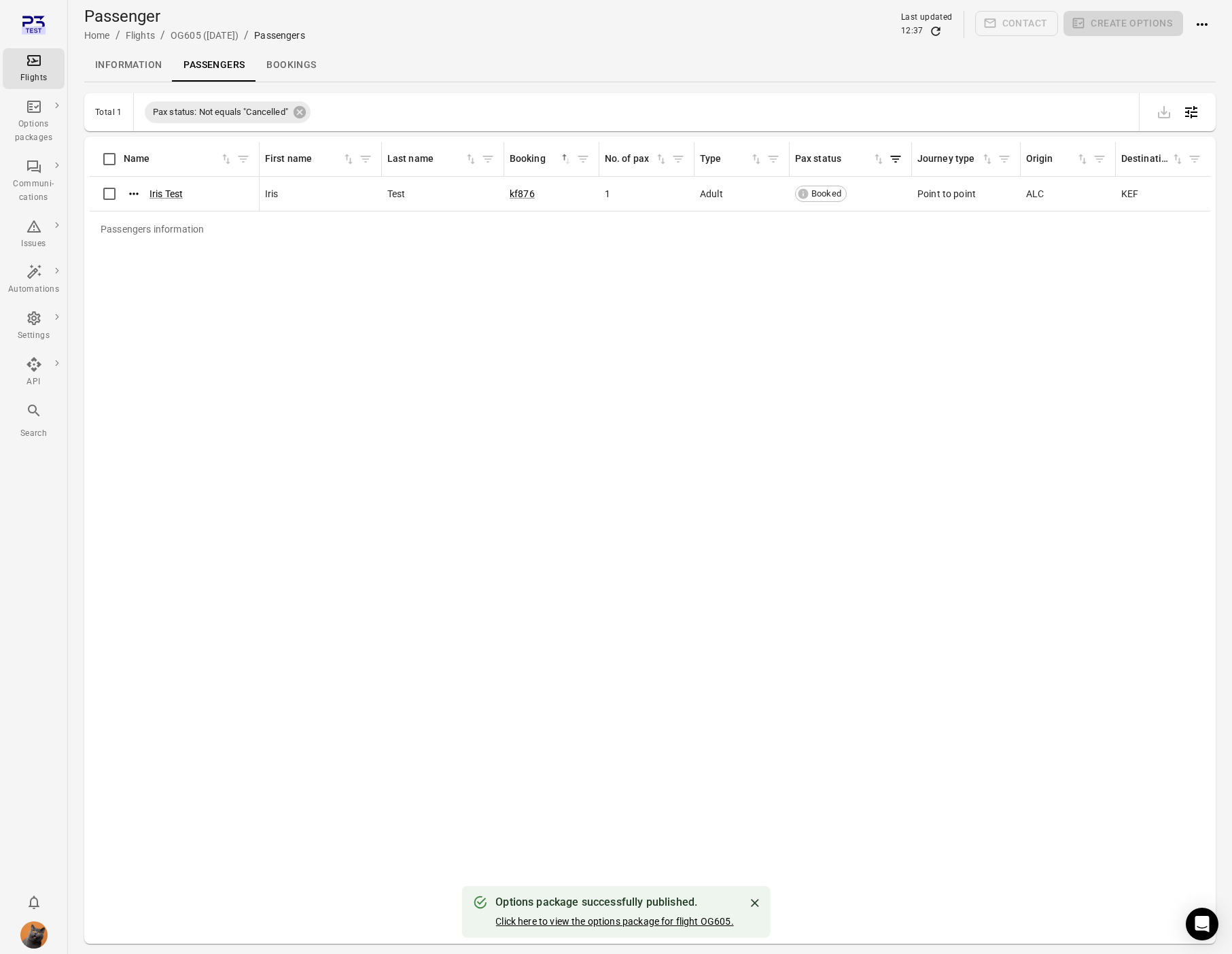
click at [593, 922] on link "Click here to view the options package for flight OG605." at bounding box center [614, 921] width 238 height 10
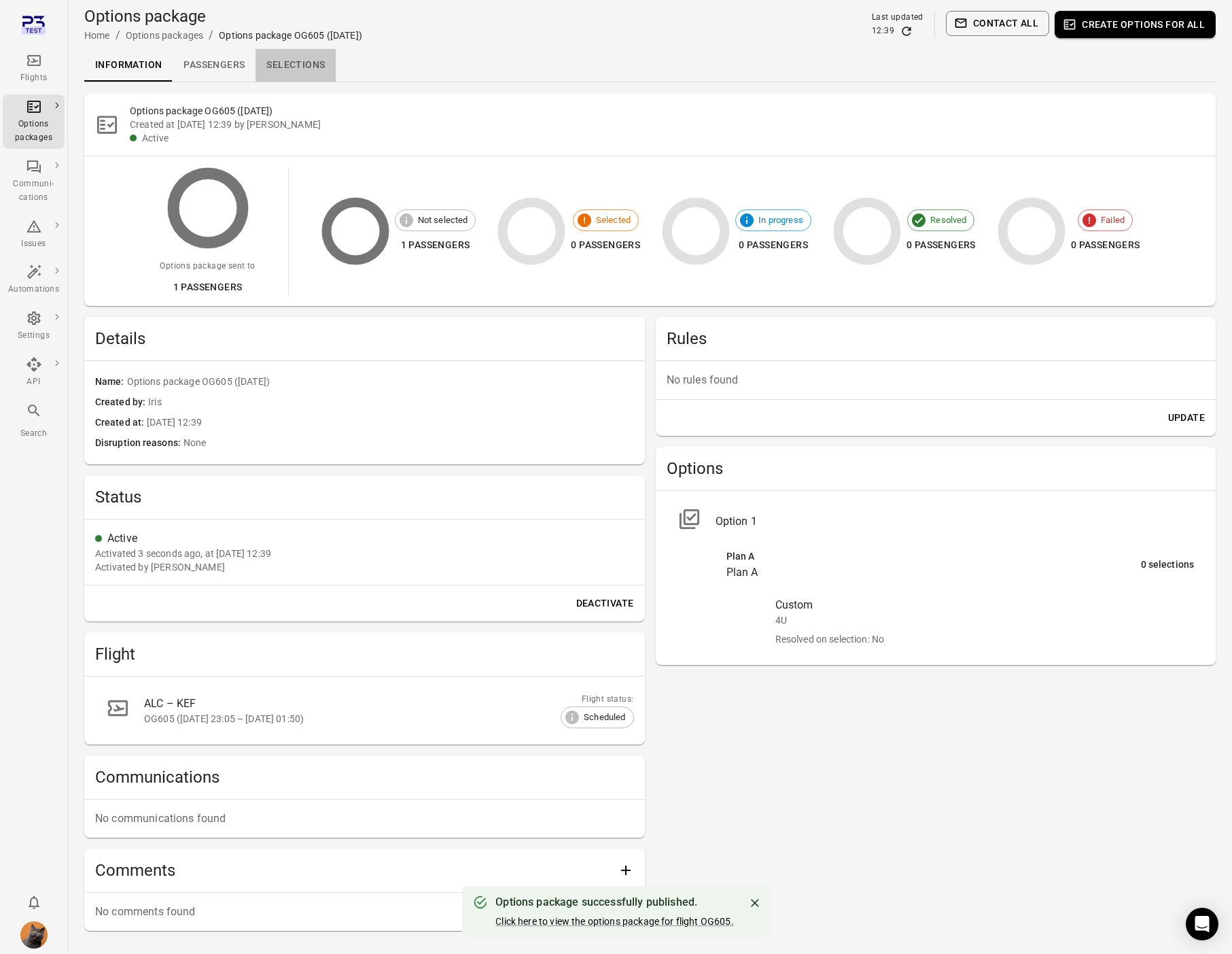
click at [286, 67] on link "Selections" at bounding box center [295, 65] width 80 height 32
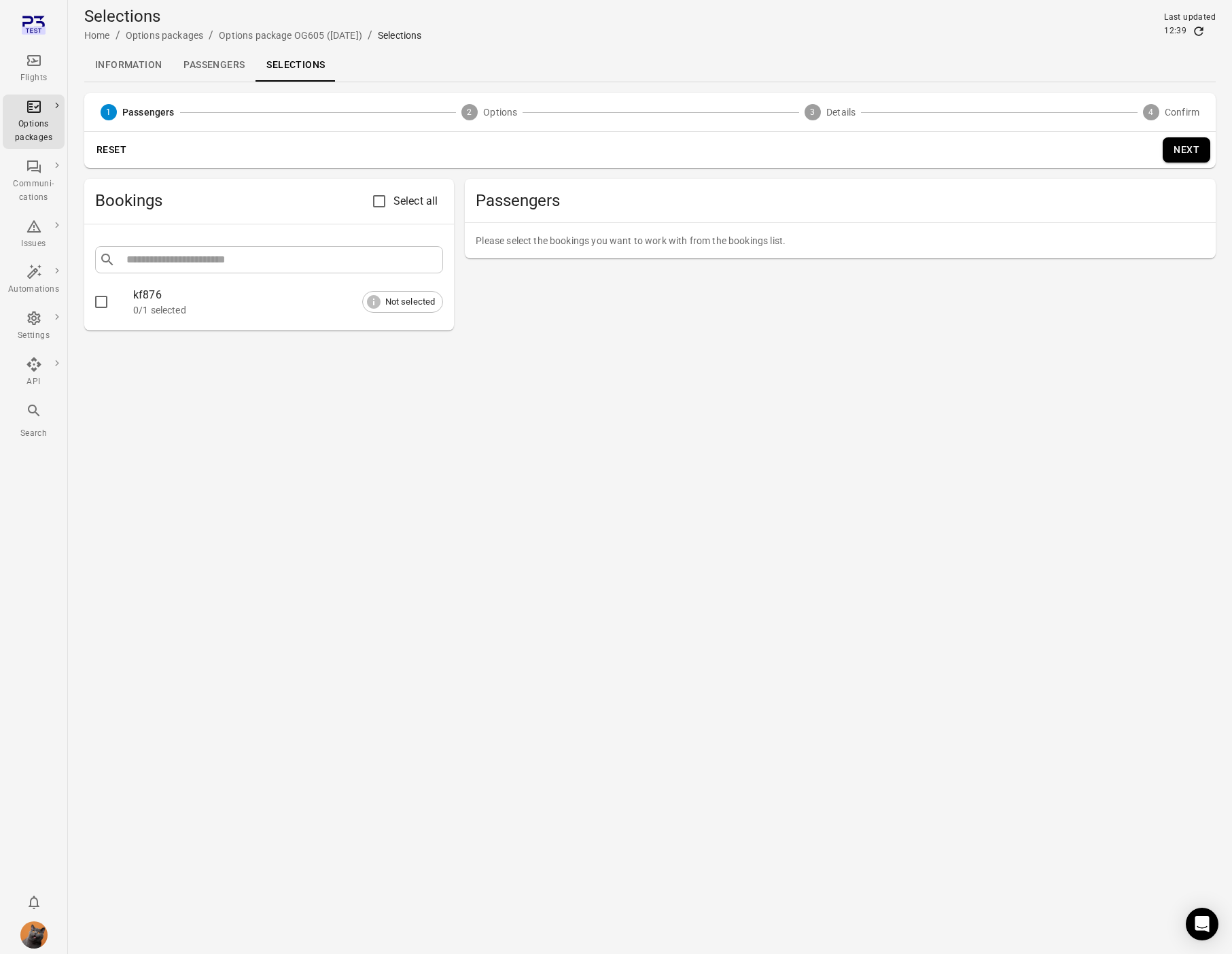
click at [223, 54] on link "Passengers" at bounding box center [214, 65] width 83 height 32
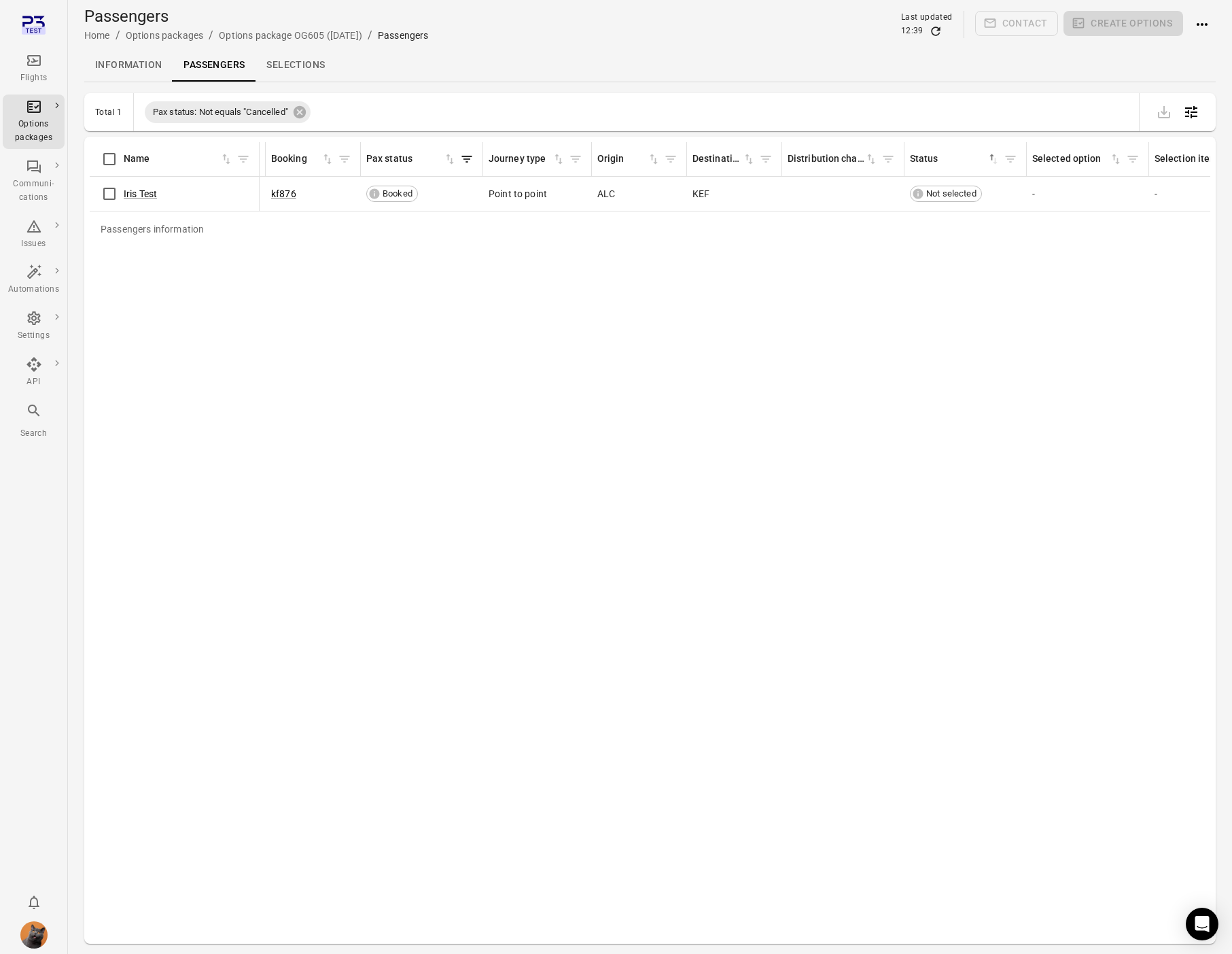
scroll to position [0, 245]
click at [116, 73] on link "Information" at bounding box center [127, 65] width 88 height 32
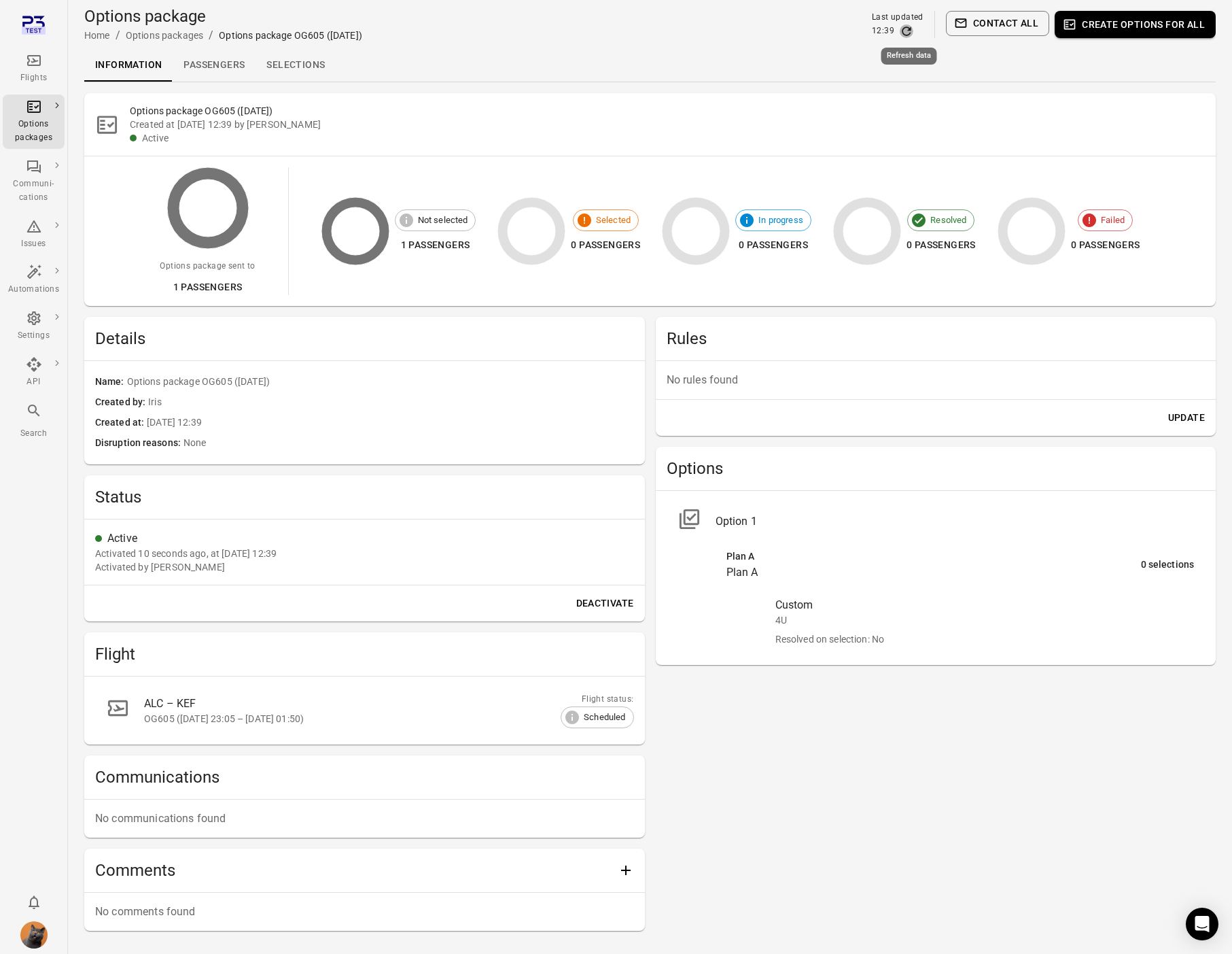
click at [908, 32] on icon "Refresh data" at bounding box center [906, 31] width 14 height 14
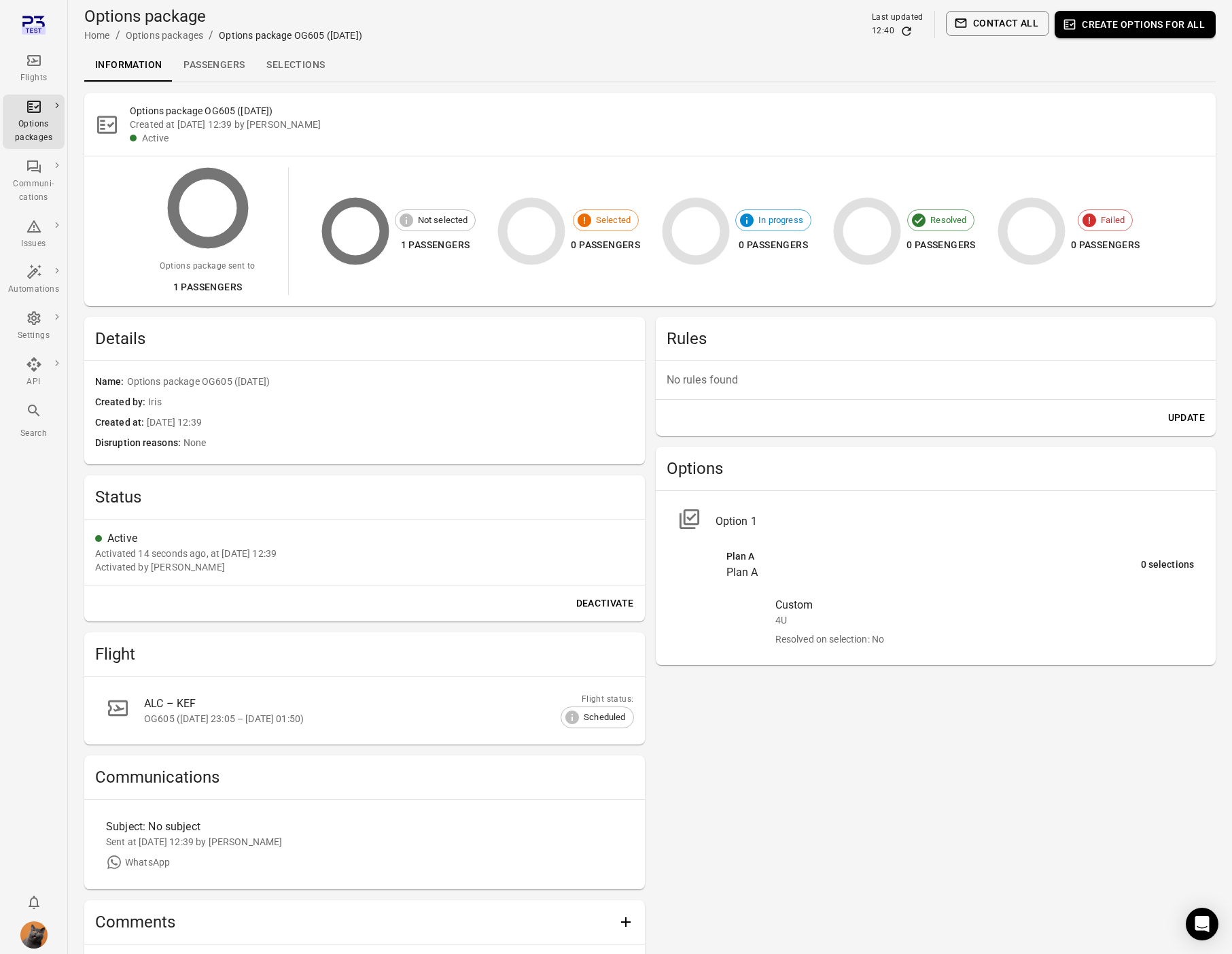
scroll to position [105, 0]
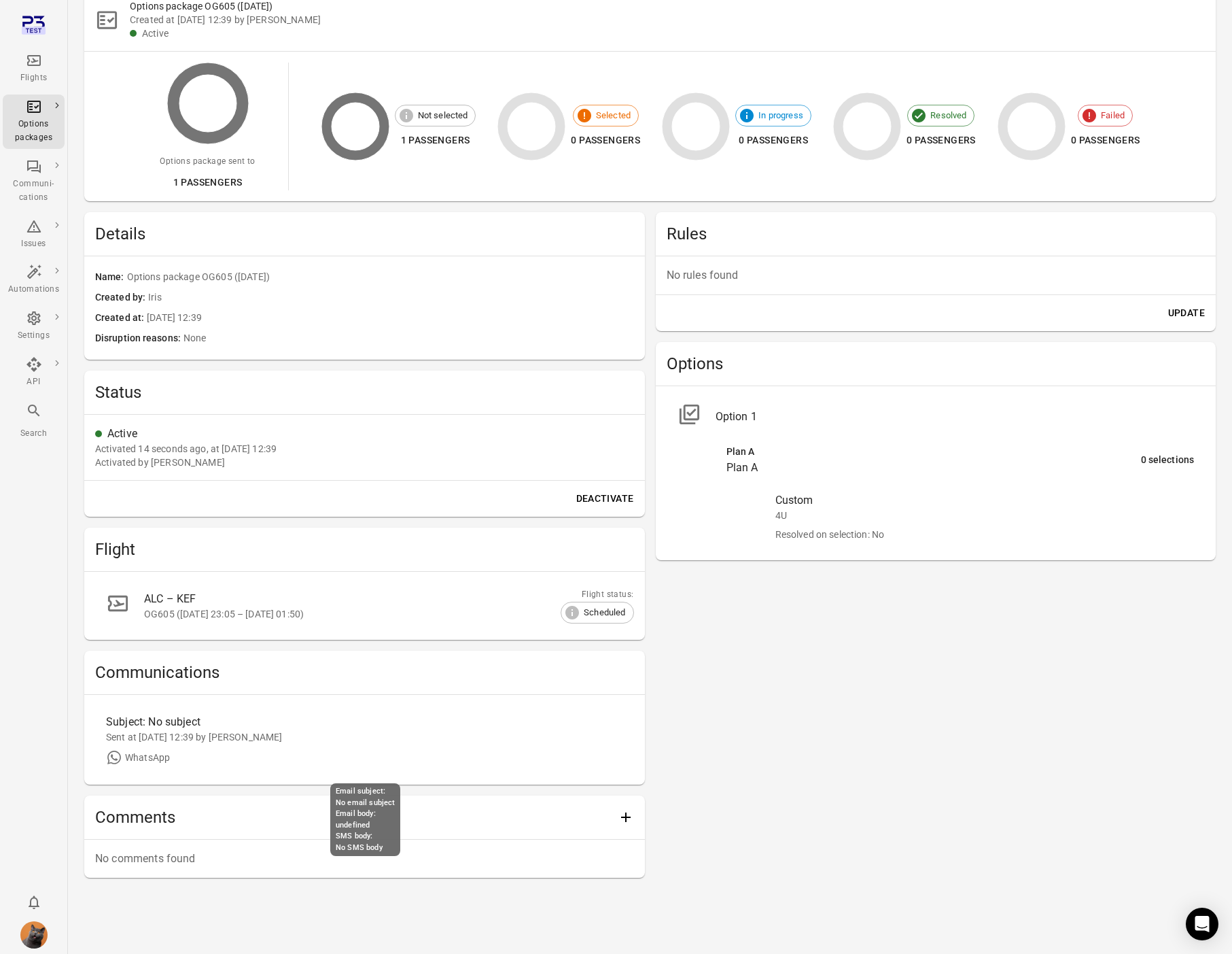
click at [222, 739] on div "Sent at 23 Sep 2025 12:39 by Iris" at bounding box center [364, 737] width 517 height 14
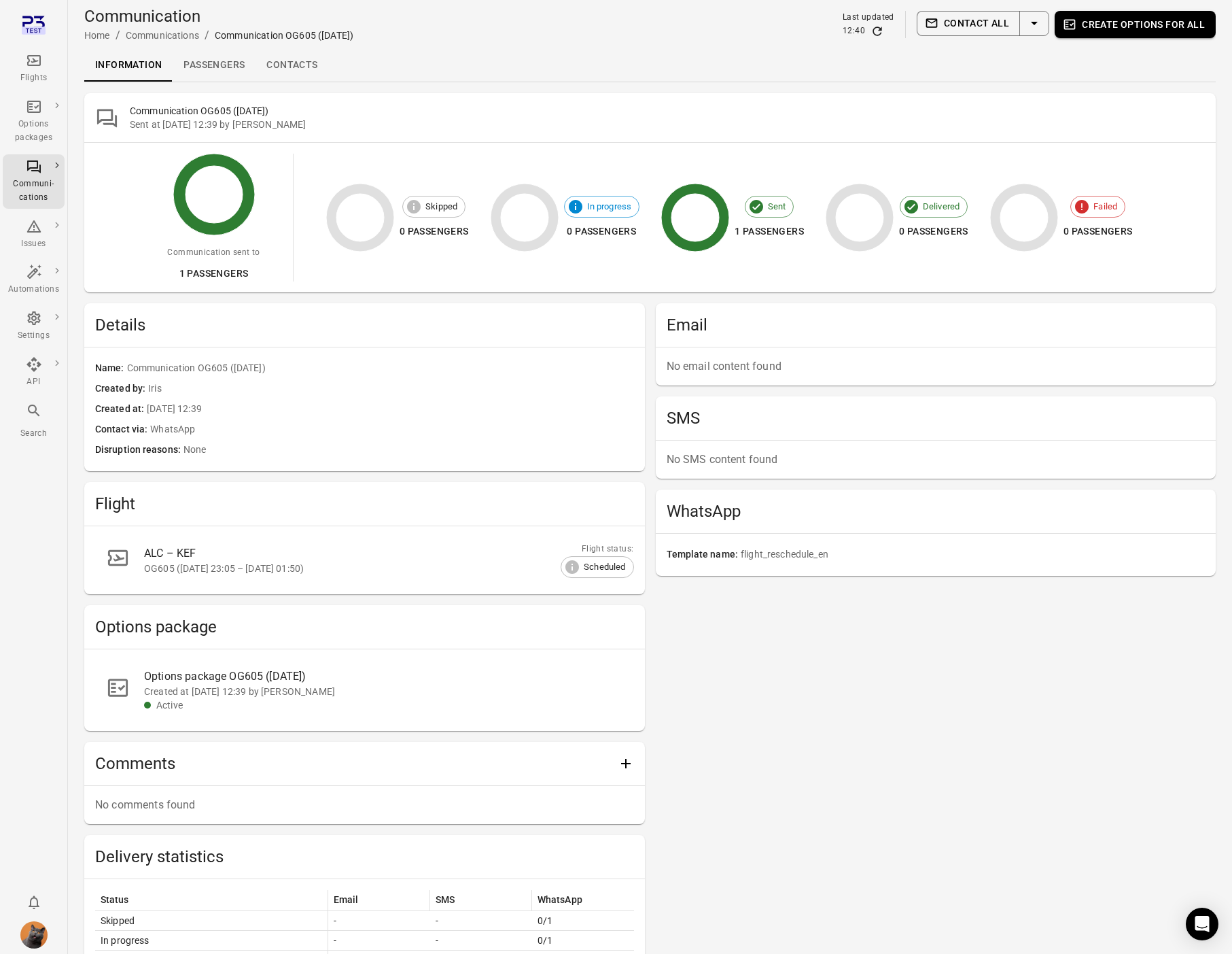
click at [494, 618] on h2 "Options package" at bounding box center [365, 626] width 539 height 22
click at [875, 32] on icon "Refresh data" at bounding box center [876, 31] width 9 height 9
click at [30, 165] on icon "Main navigation" at bounding box center [34, 166] width 16 height 16
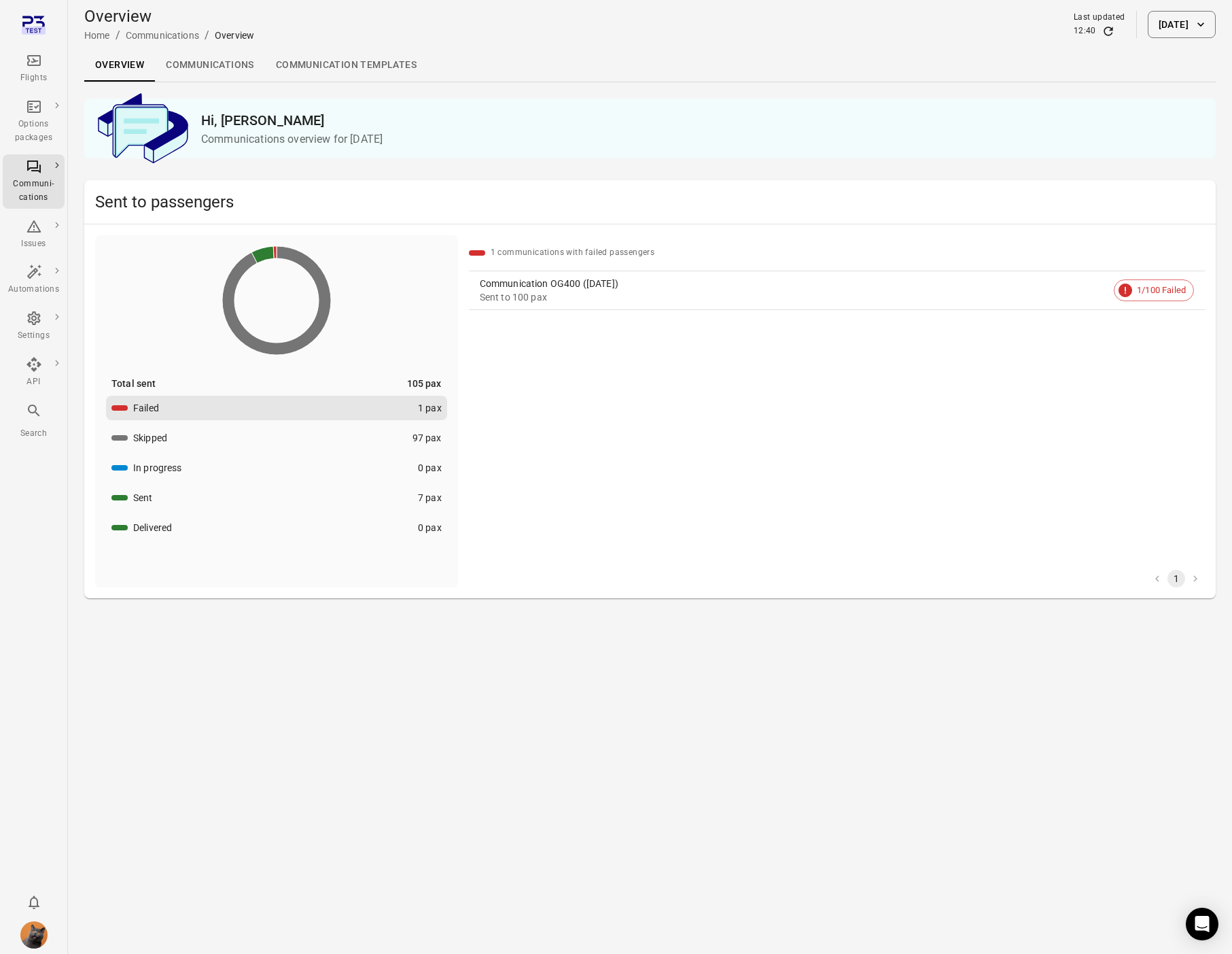
click at [222, 61] on link "Communications" at bounding box center [210, 65] width 110 height 32
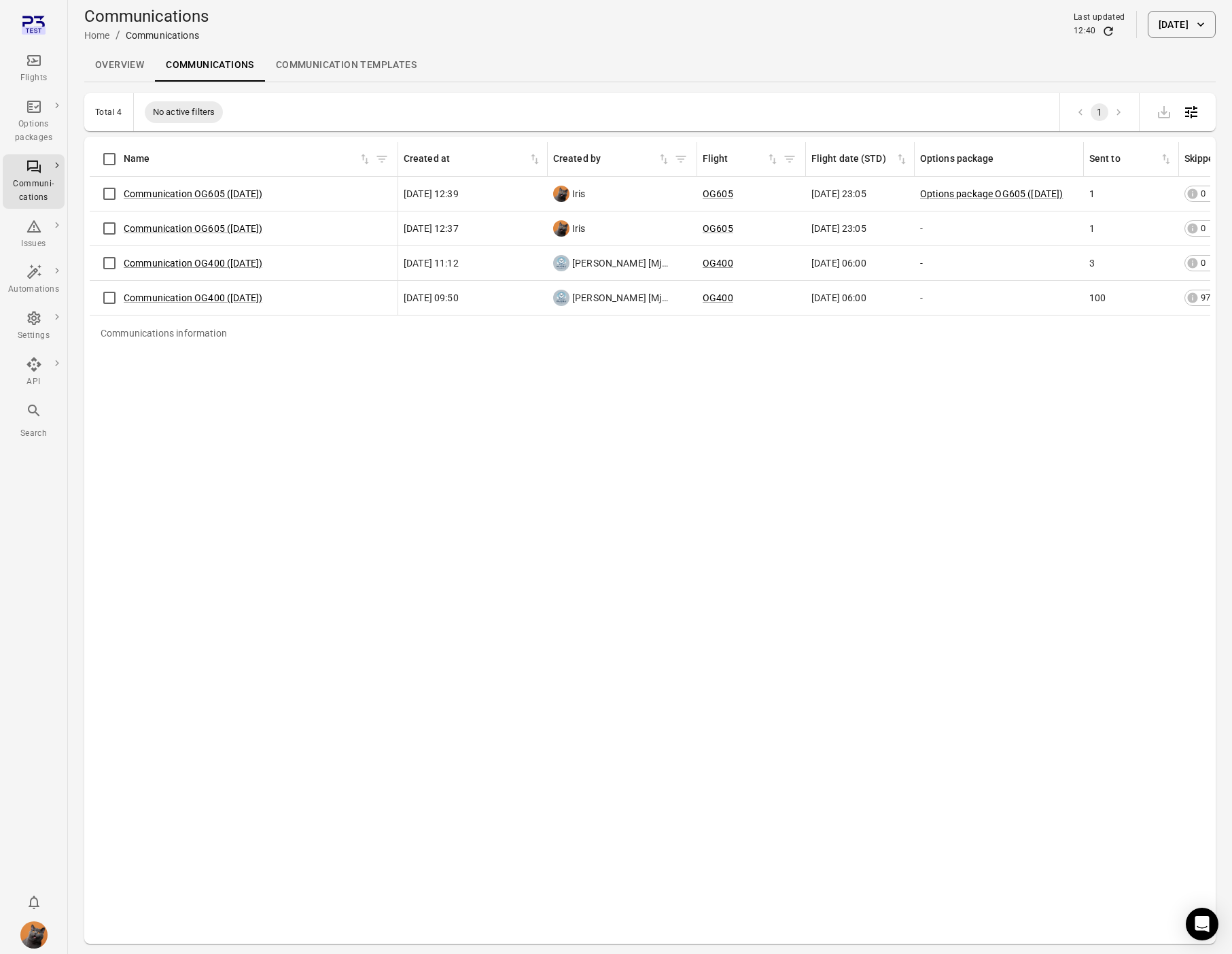
click at [207, 220] on div "Communication OG605 (23 Sep)" at bounding box center [244, 228] width 297 height 28
click at [201, 225] on link "Communication OG605 (23 Sep)" at bounding box center [193, 228] width 139 height 10
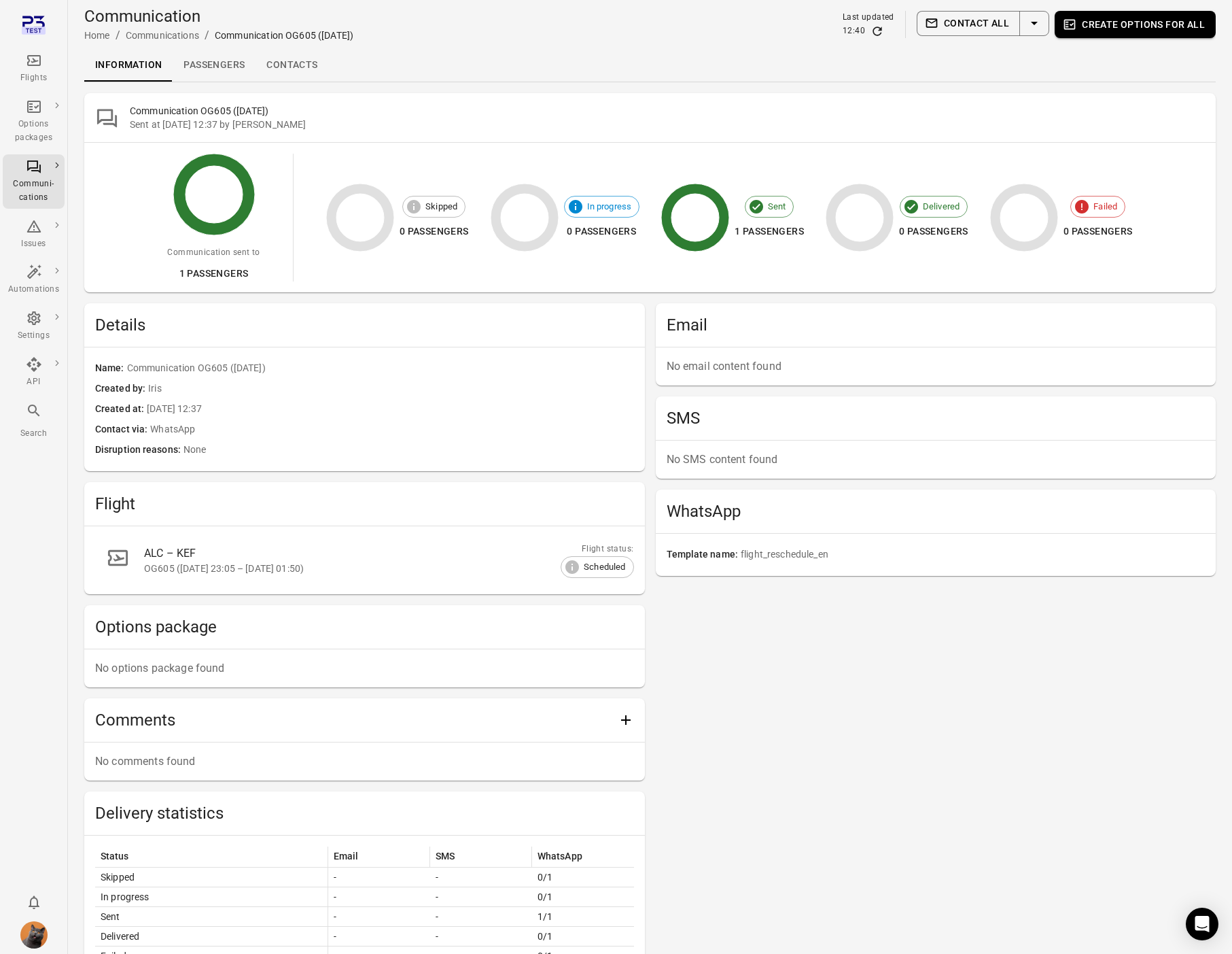
click at [883, 35] on icon "Refresh data" at bounding box center [877, 31] width 14 height 14
drag, startPoint x: 205, startPoint y: 72, endPoint x: 225, endPoint y: 73, distance: 20.0
click at [205, 72] on link "Passengers" at bounding box center [214, 65] width 83 height 32
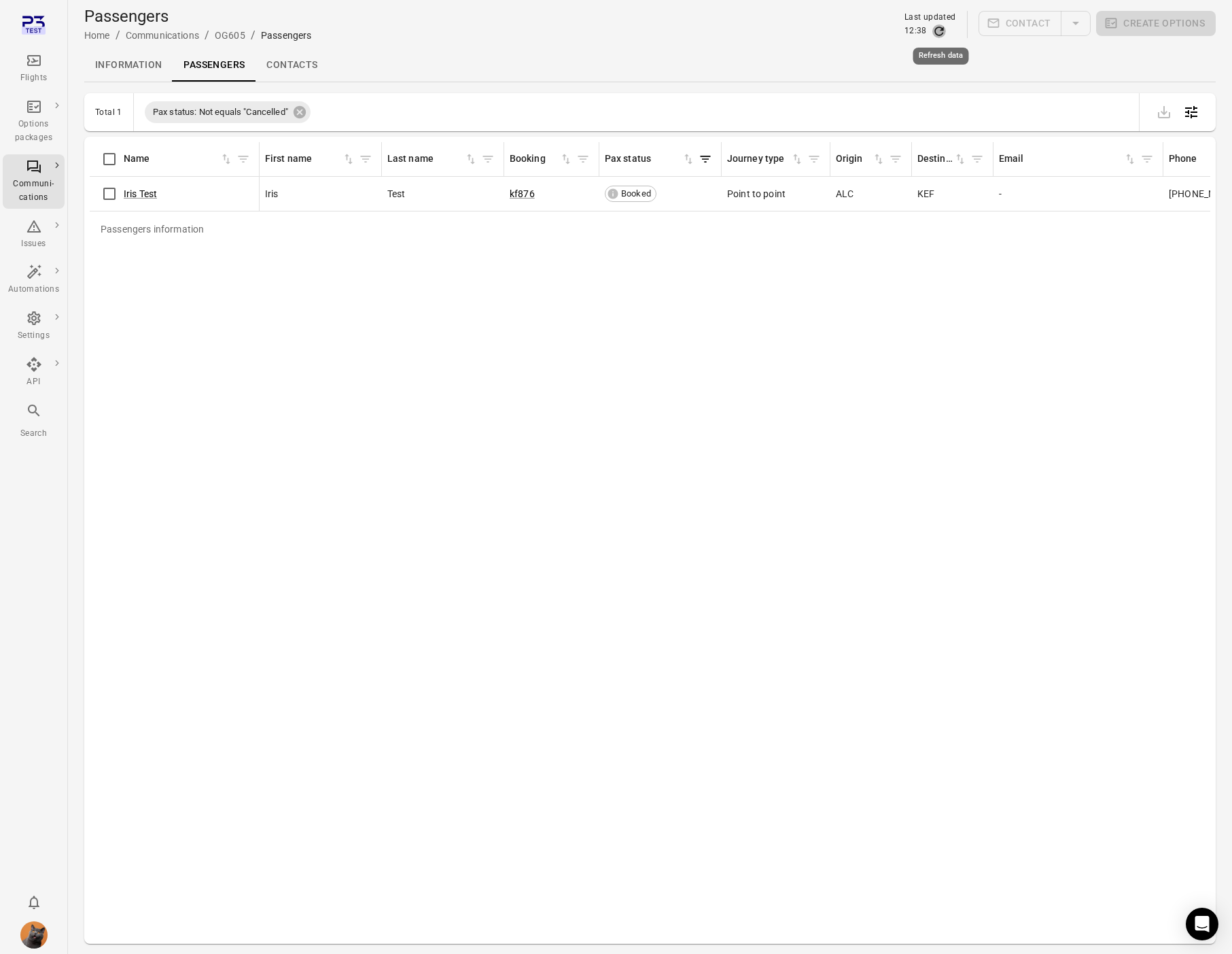
click at [935, 32] on icon "Refresh data" at bounding box center [939, 31] width 14 height 14
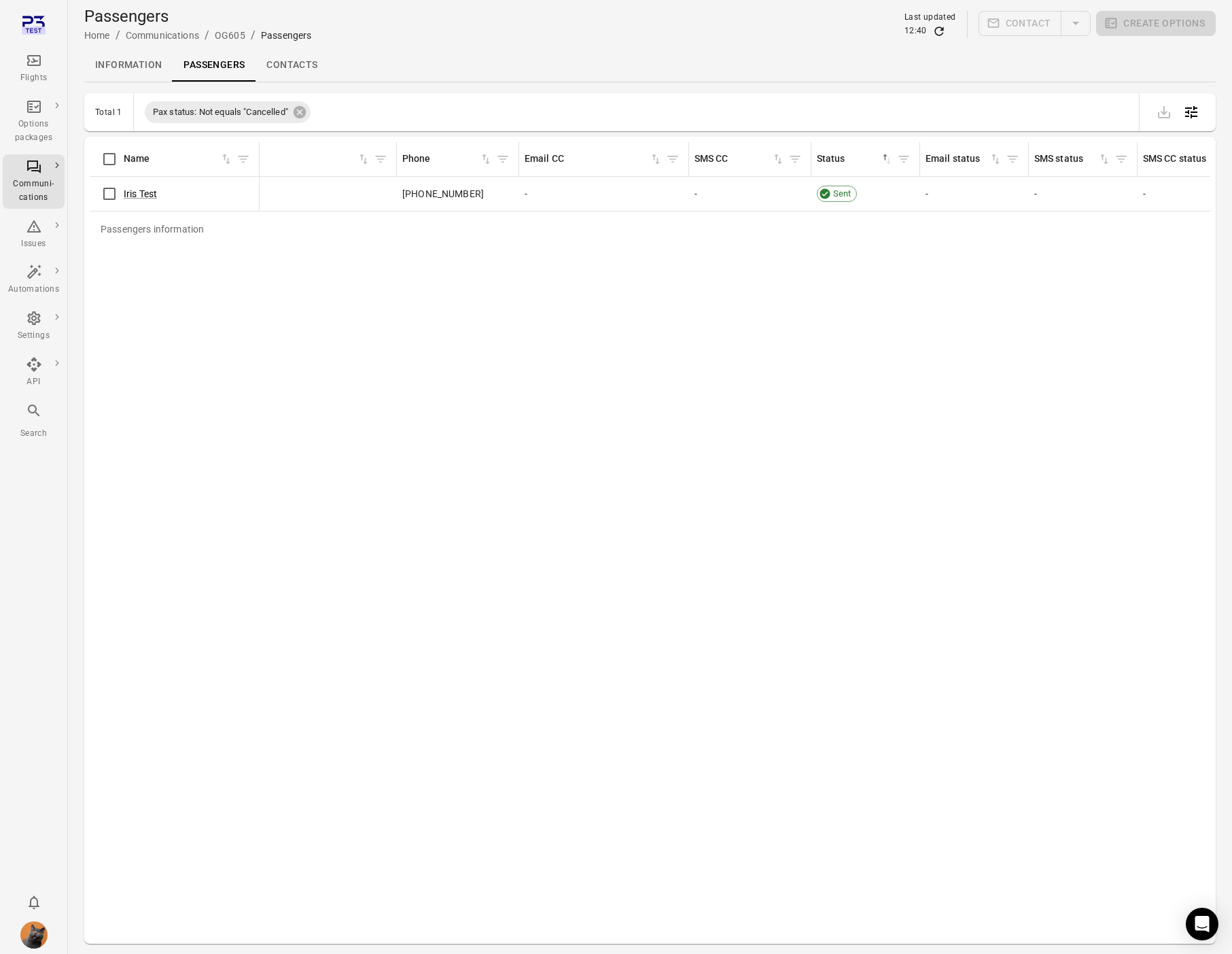
scroll to position [0, 920]
click at [44, 180] on div "Communi-cations" at bounding box center [33, 191] width 51 height 27
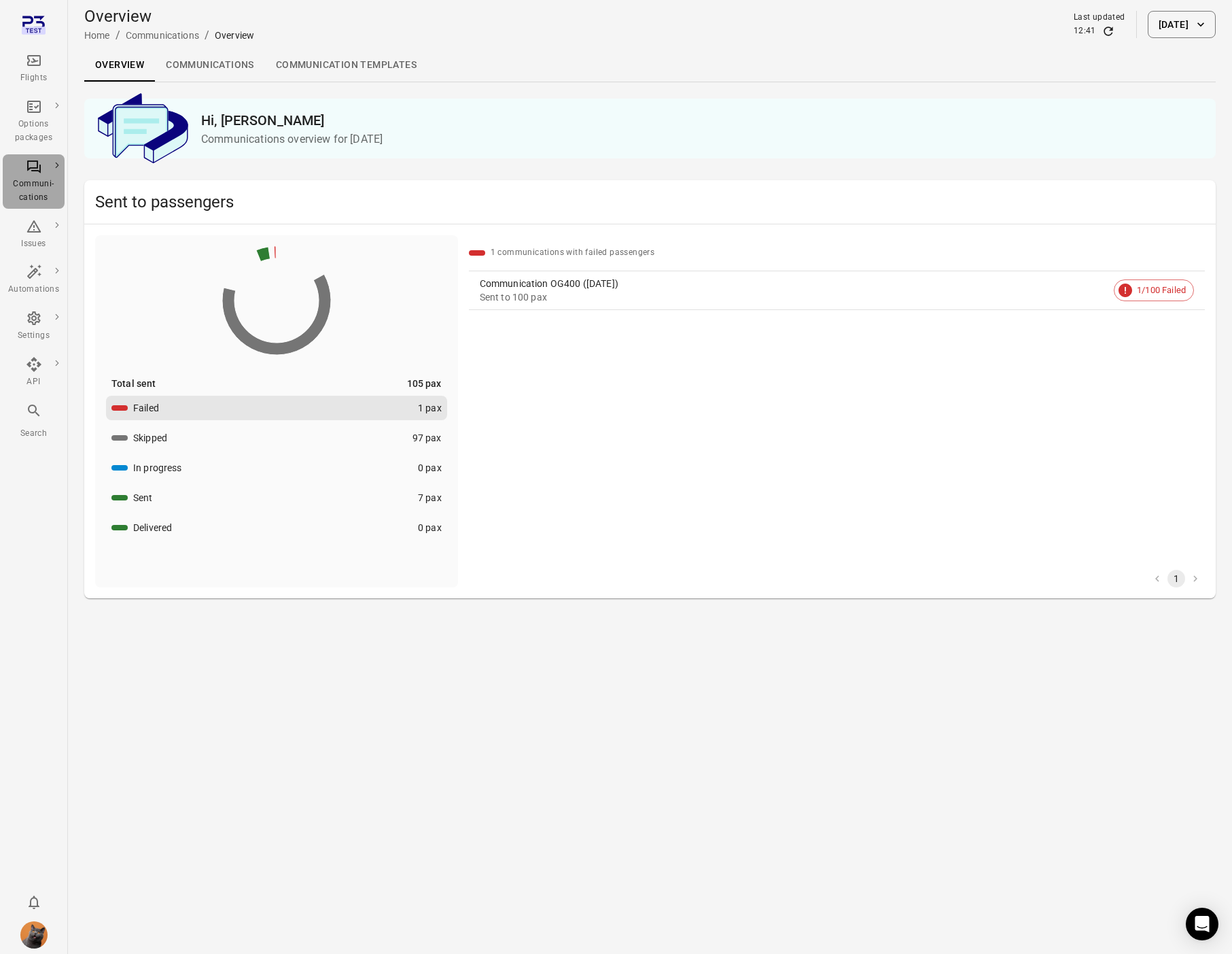
drag, startPoint x: 32, startPoint y: 172, endPoint x: 69, endPoint y: 183, distance: 38.6
click at [32, 172] on icon "Main navigation" at bounding box center [34, 166] width 16 height 16
click at [244, 65] on link "Communications" at bounding box center [210, 65] width 110 height 32
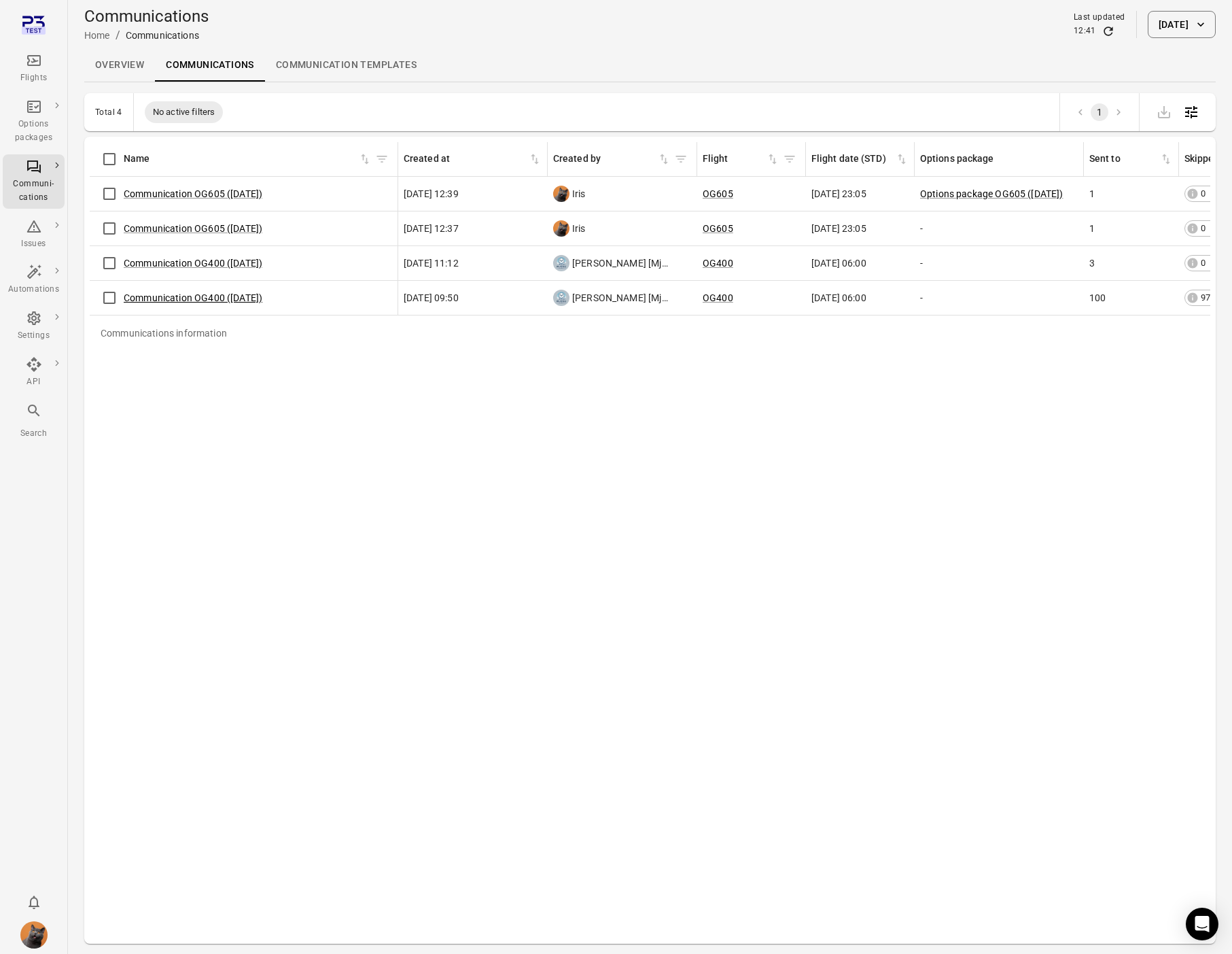
click at [213, 299] on link "Communication OG400 (23 Sep)" at bounding box center [193, 297] width 139 height 10
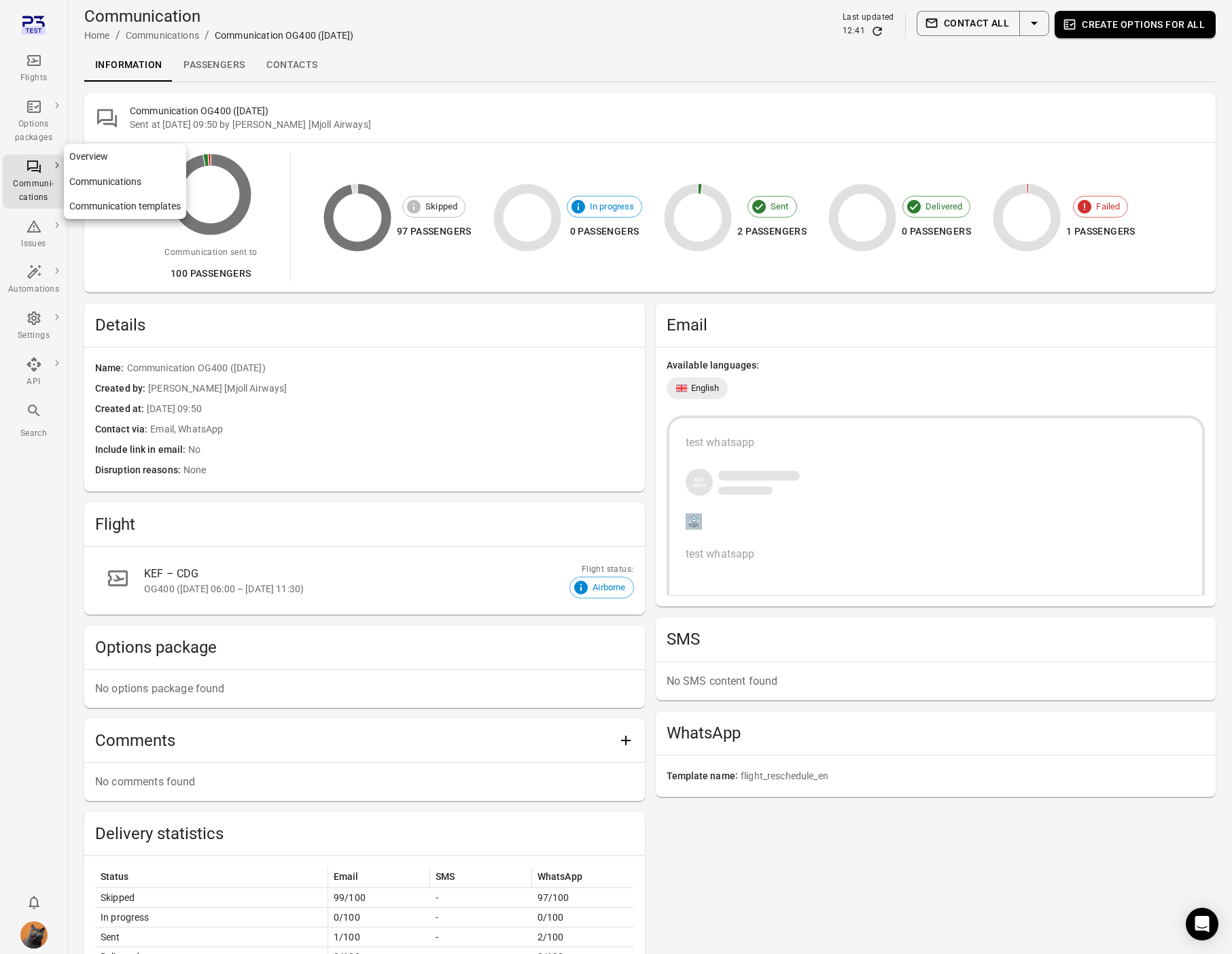
click at [49, 181] on div "Communi-cations" at bounding box center [33, 191] width 51 height 27
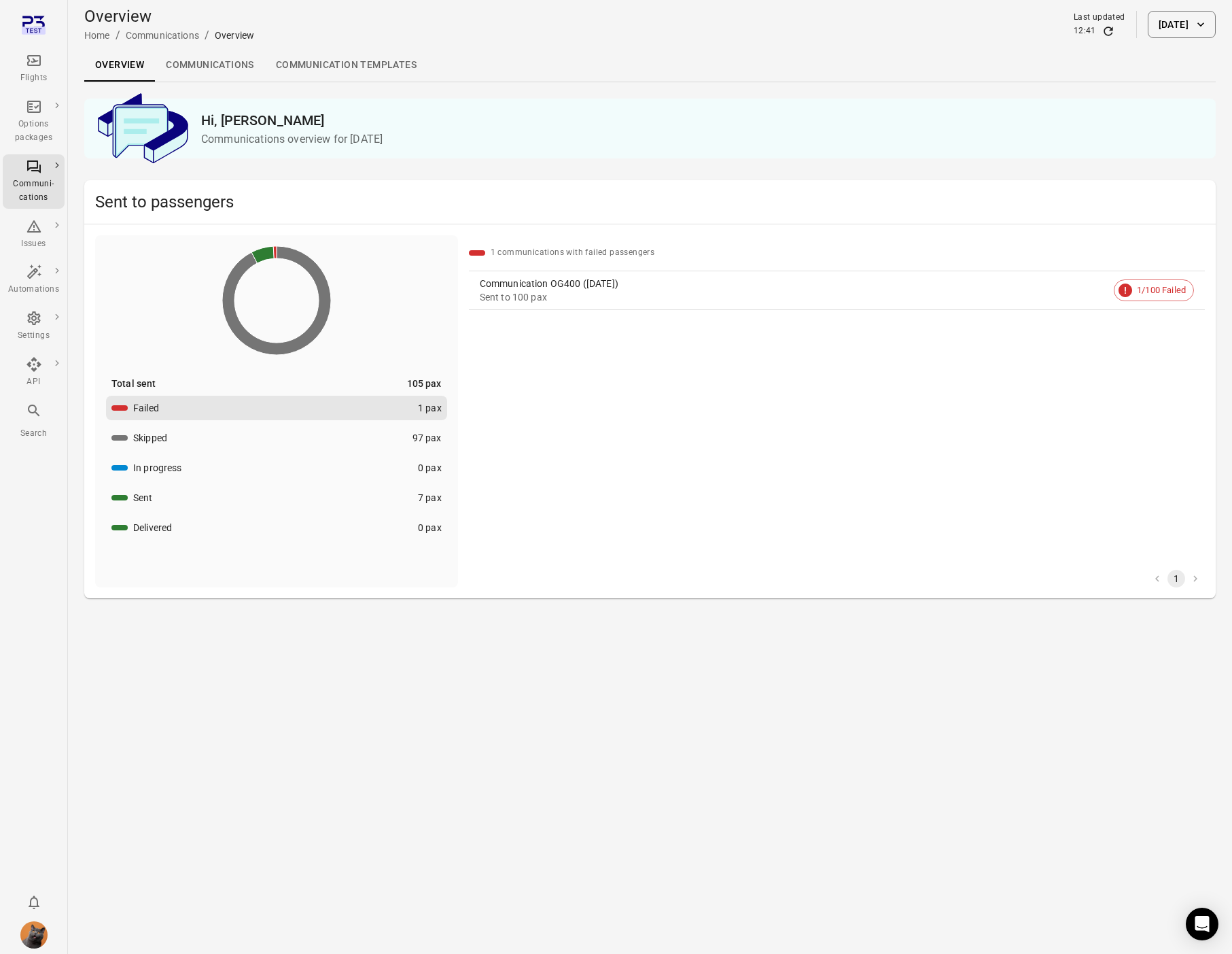
click at [1188, 27] on button "[DATE]" at bounding box center [1182, 24] width 68 height 27
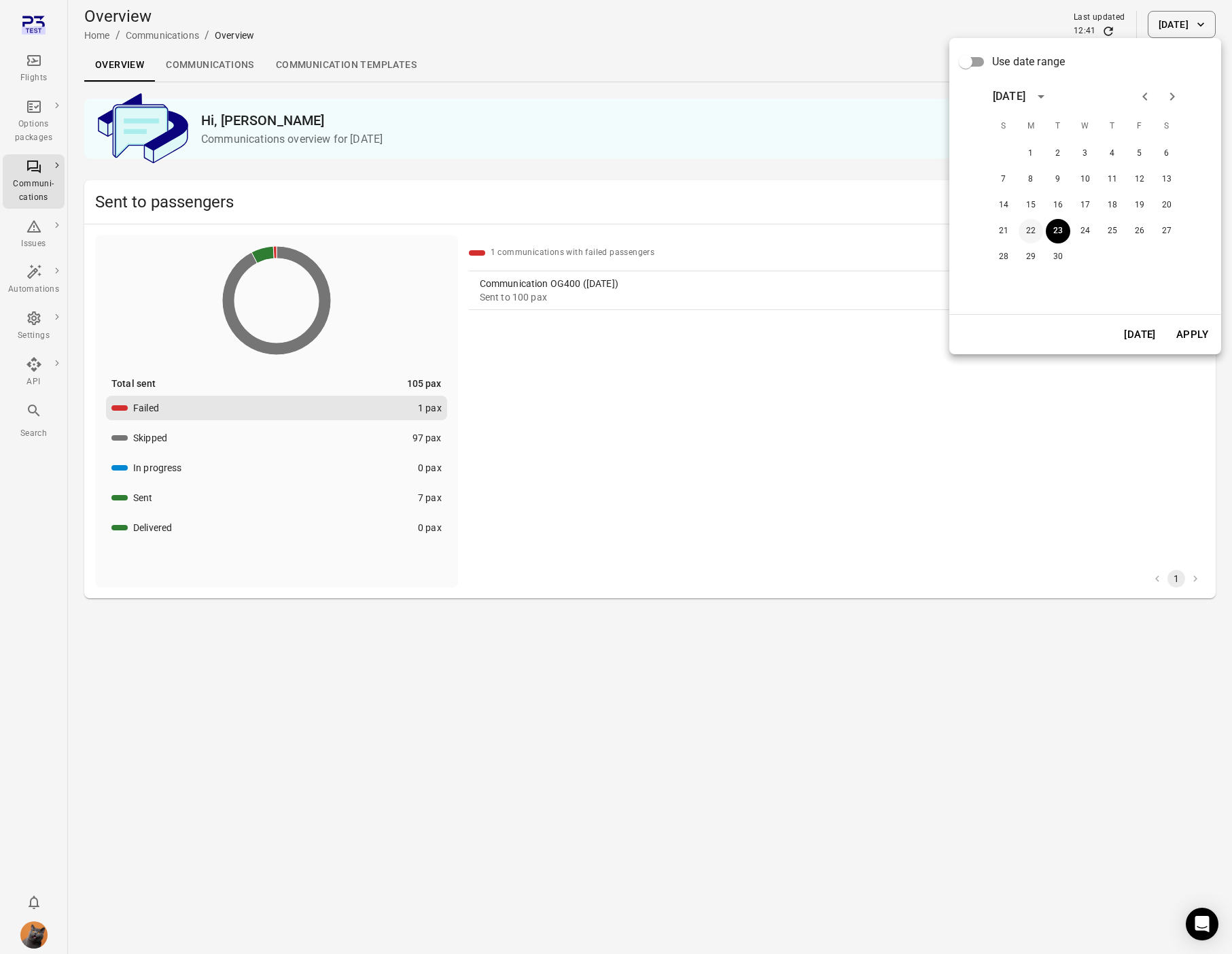
click at [1031, 225] on button "22" at bounding box center [1031, 231] width 24 height 24
drag, startPoint x: 1207, startPoint y: 336, endPoint x: 775, endPoint y: 274, distance: 436.4
click at [1207, 336] on button "Apply" at bounding box center [1192, 334] width 47 height 28
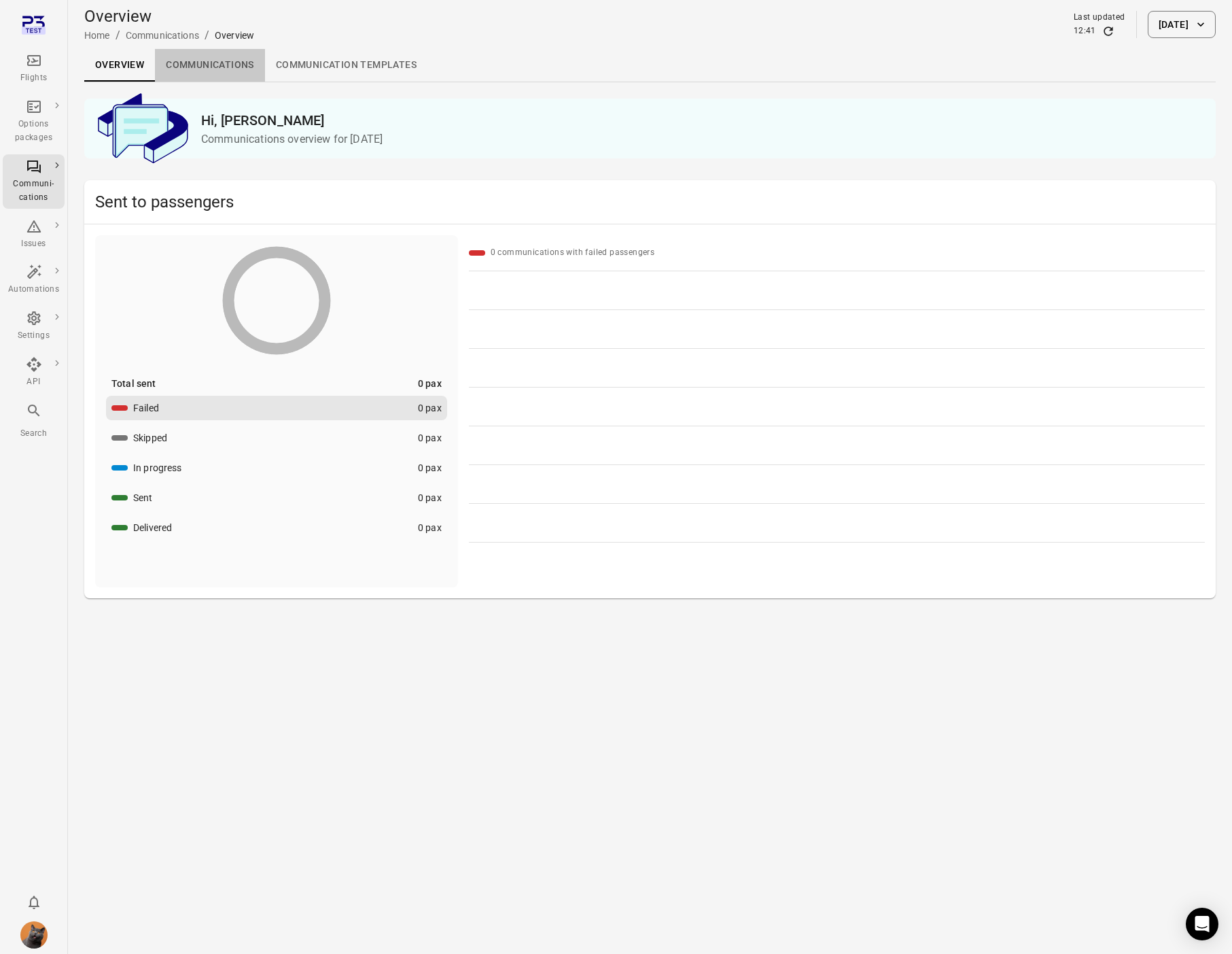
click at [202, 55] on link "Communications" at bounding box center [210, 65] width 110 height 32
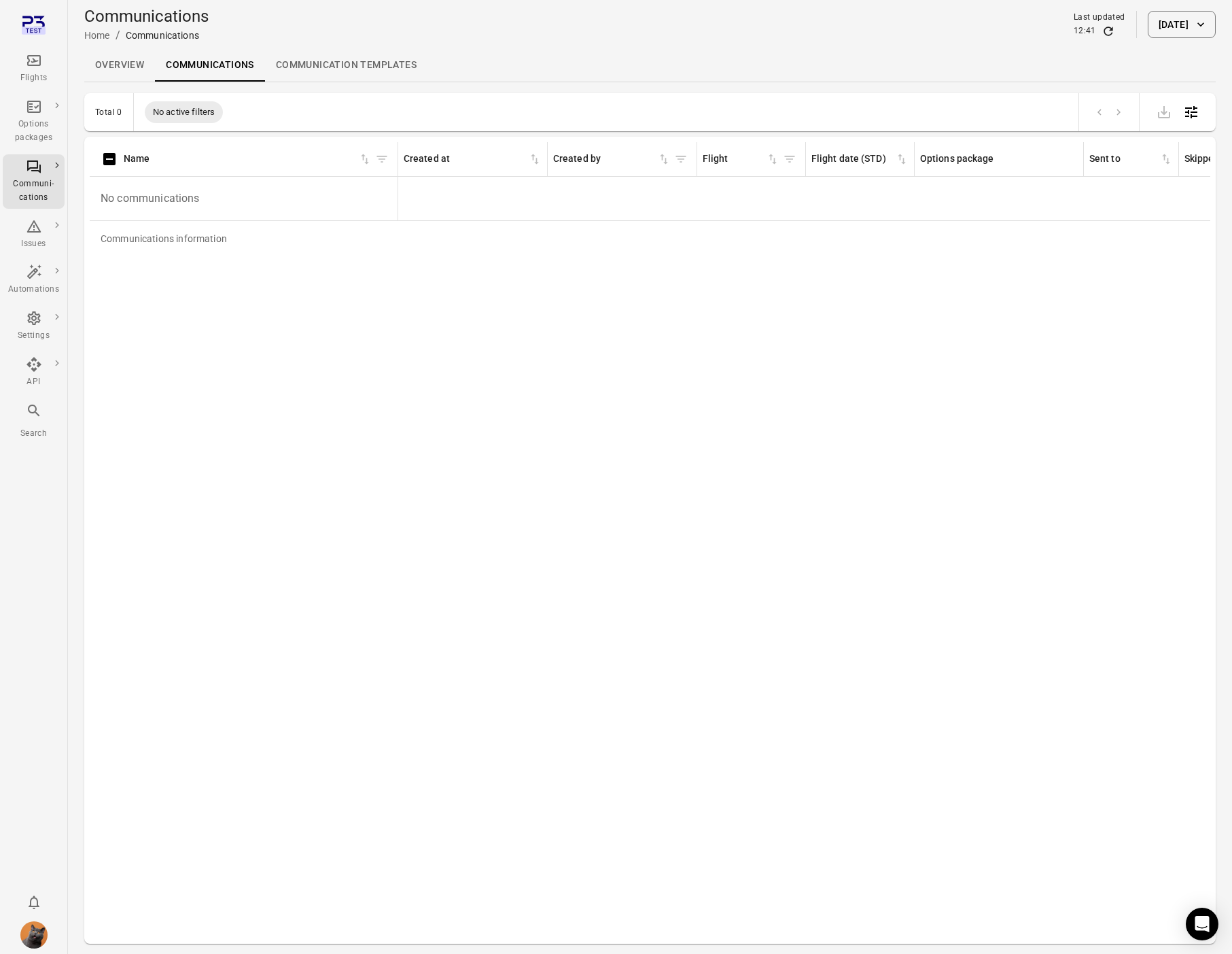
click at [1192, 28] on button "22 Sep 2025" at bounding box center [1182, 24] width 68 height 27
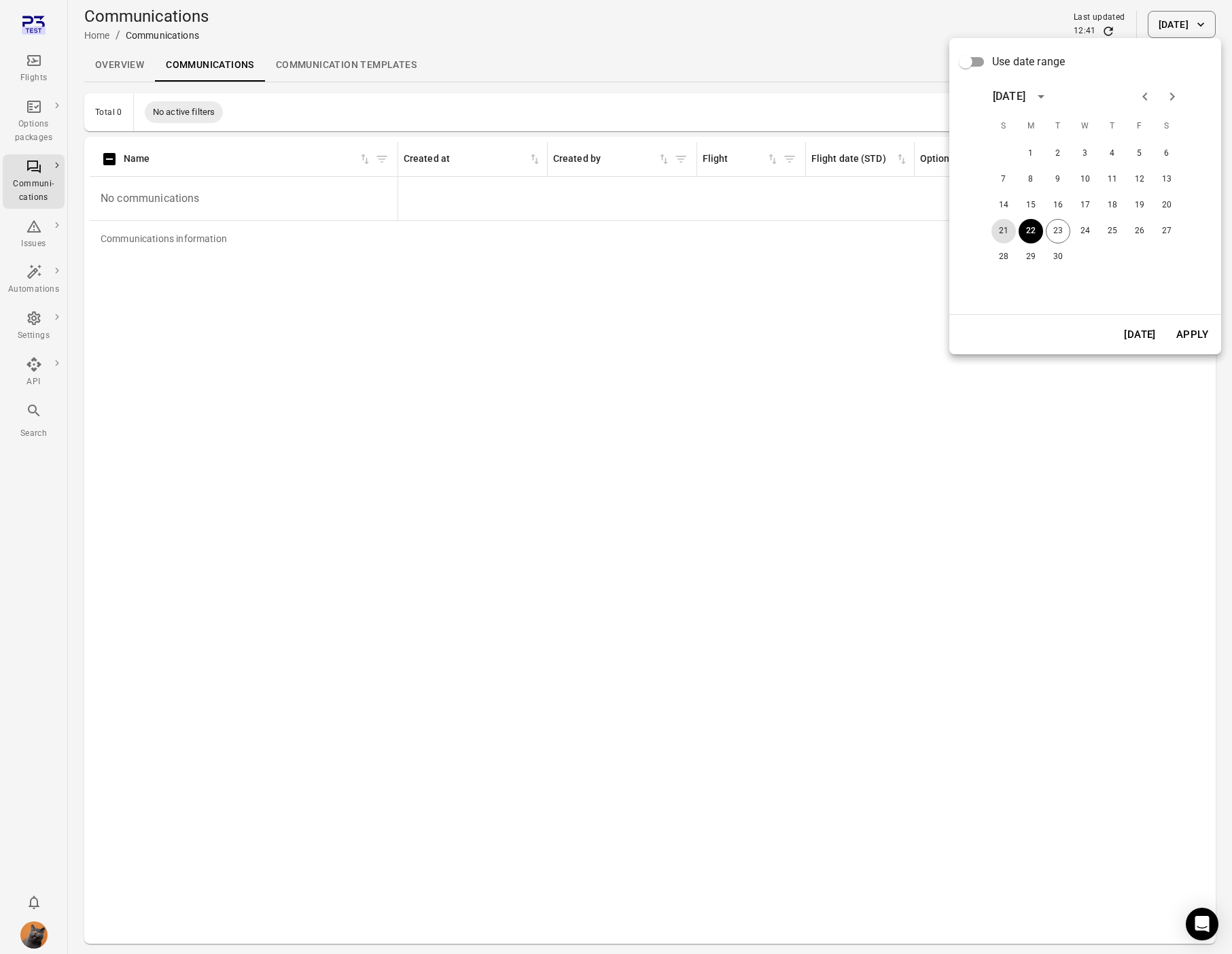
drag, startPoint x: 1007, startPoint y: 227, endPoint x: 1175, endPoint y: 322, distance: 193.0
click at [1015, 232] on button "21" at bounding box center [1004, 231] width 24 height 24
click at [1200, 342] on button "Apply" at bounding box center [1192, 334] width 47 height 28
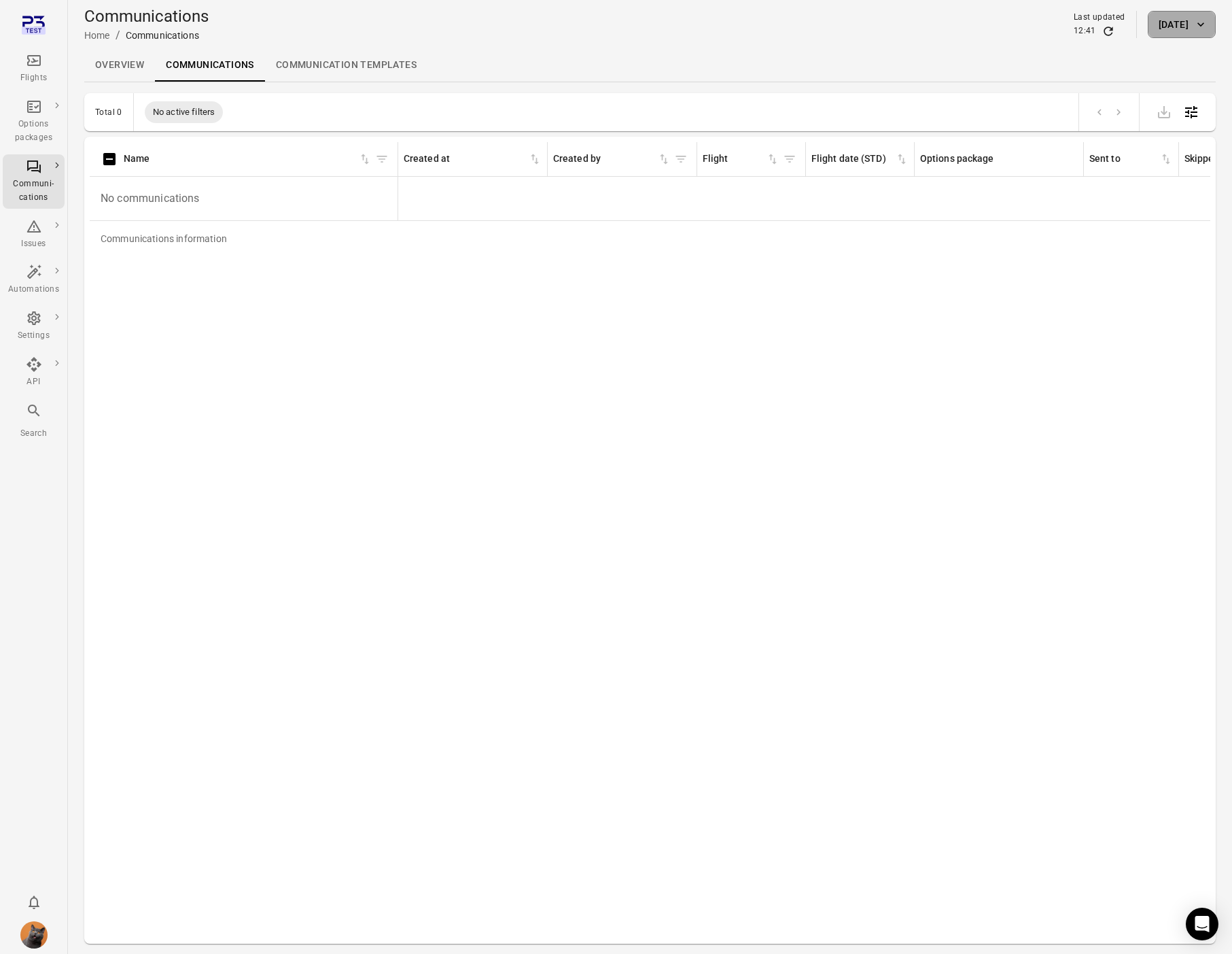
click at [1187, 23] on button "21 Sep 2025" at bounding box center [1182, 24] width 68 height 27
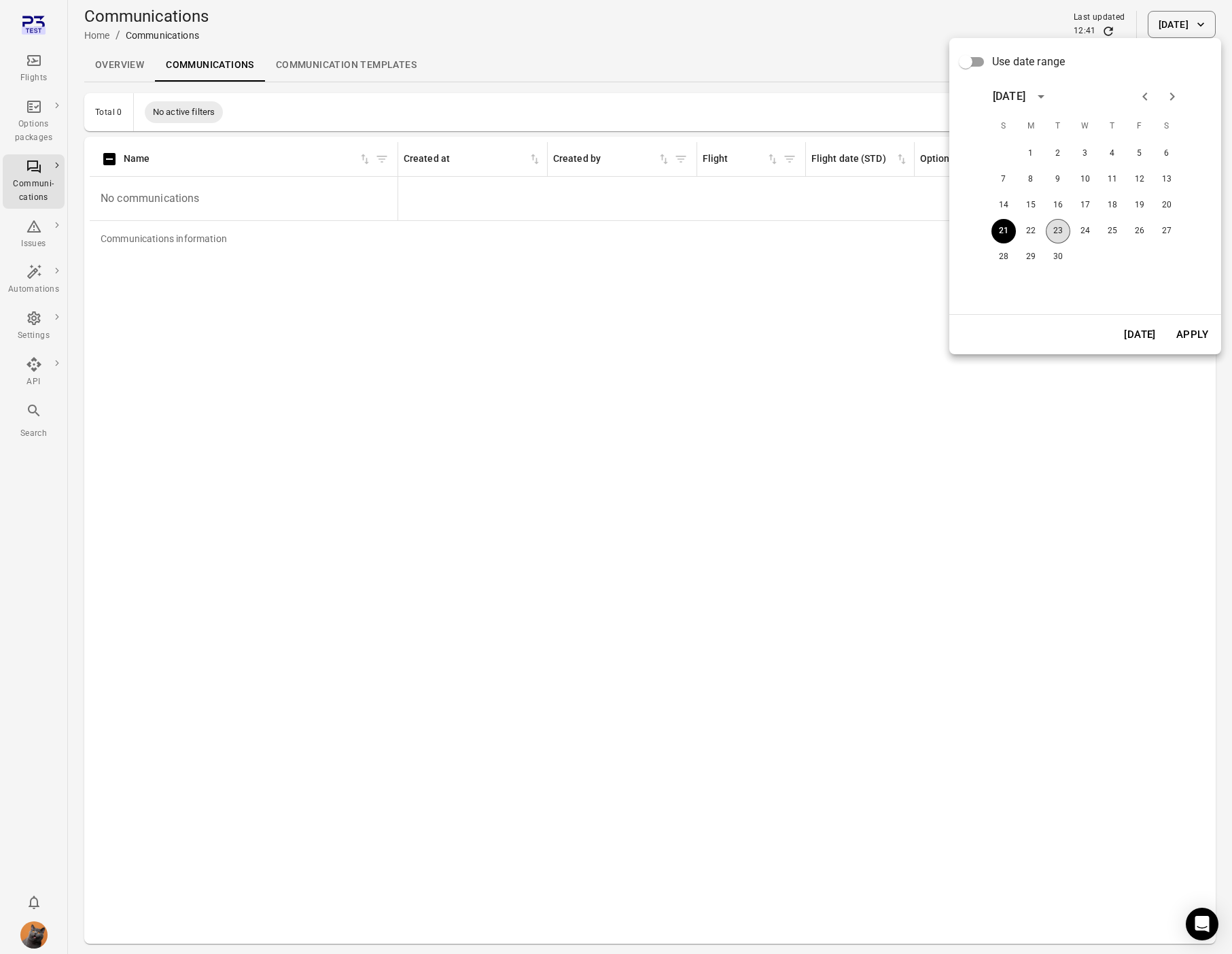
drag, startPoint x: 1067, startPoint y: 231, endPoint x: 1071, endPoint y: 243, distance: 12.6
click at [1067, 232] on button "23" at bounding box center [1058, 231] width 24 height 24
click at [1184, 329] on button "Apply" at bounding box center [1192, 334] width 47 height 28
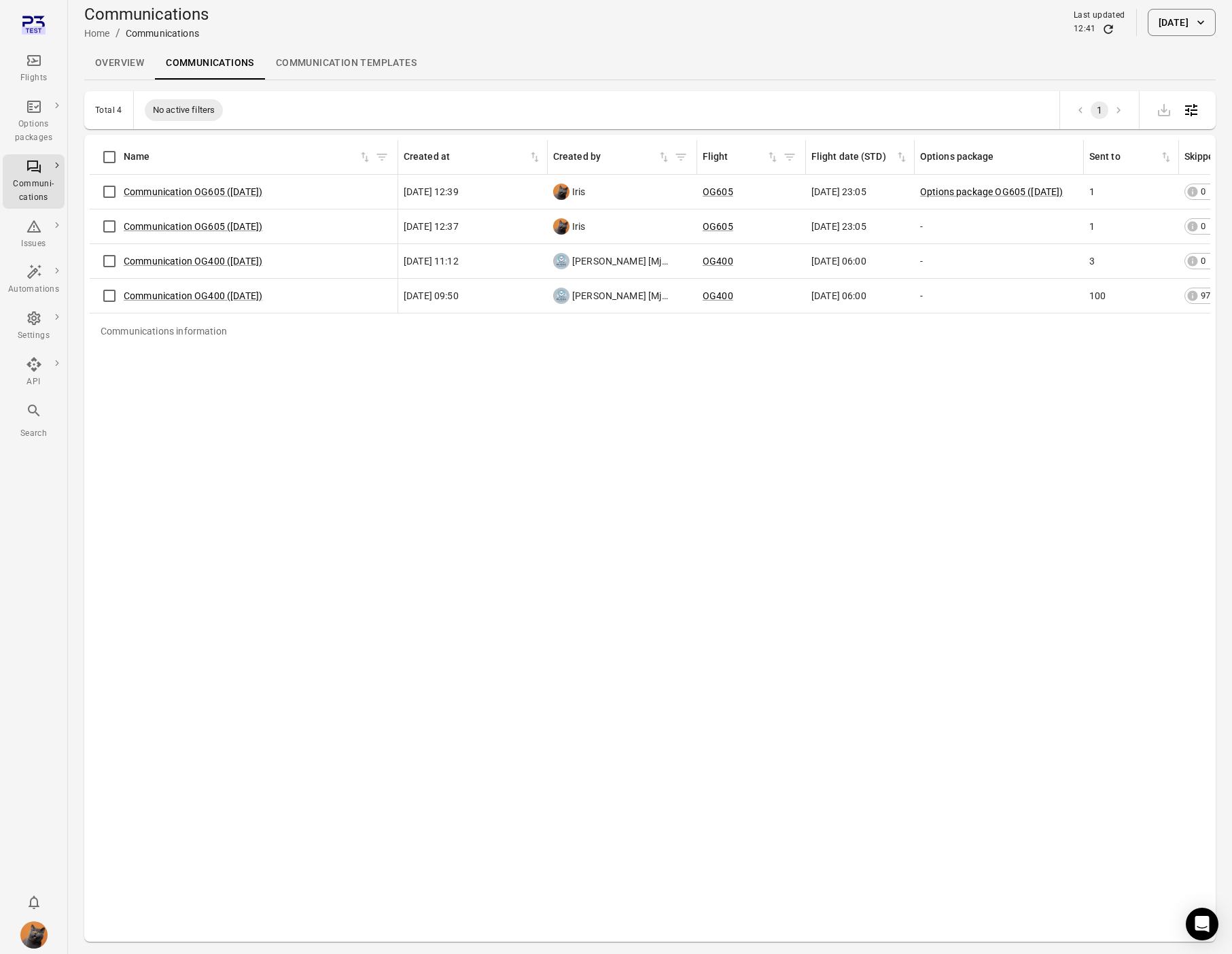
scroll to position [2, 0]
click at [27, 52] on icon "Main navigation" at bounding box center [34, 61] width 16 height 16
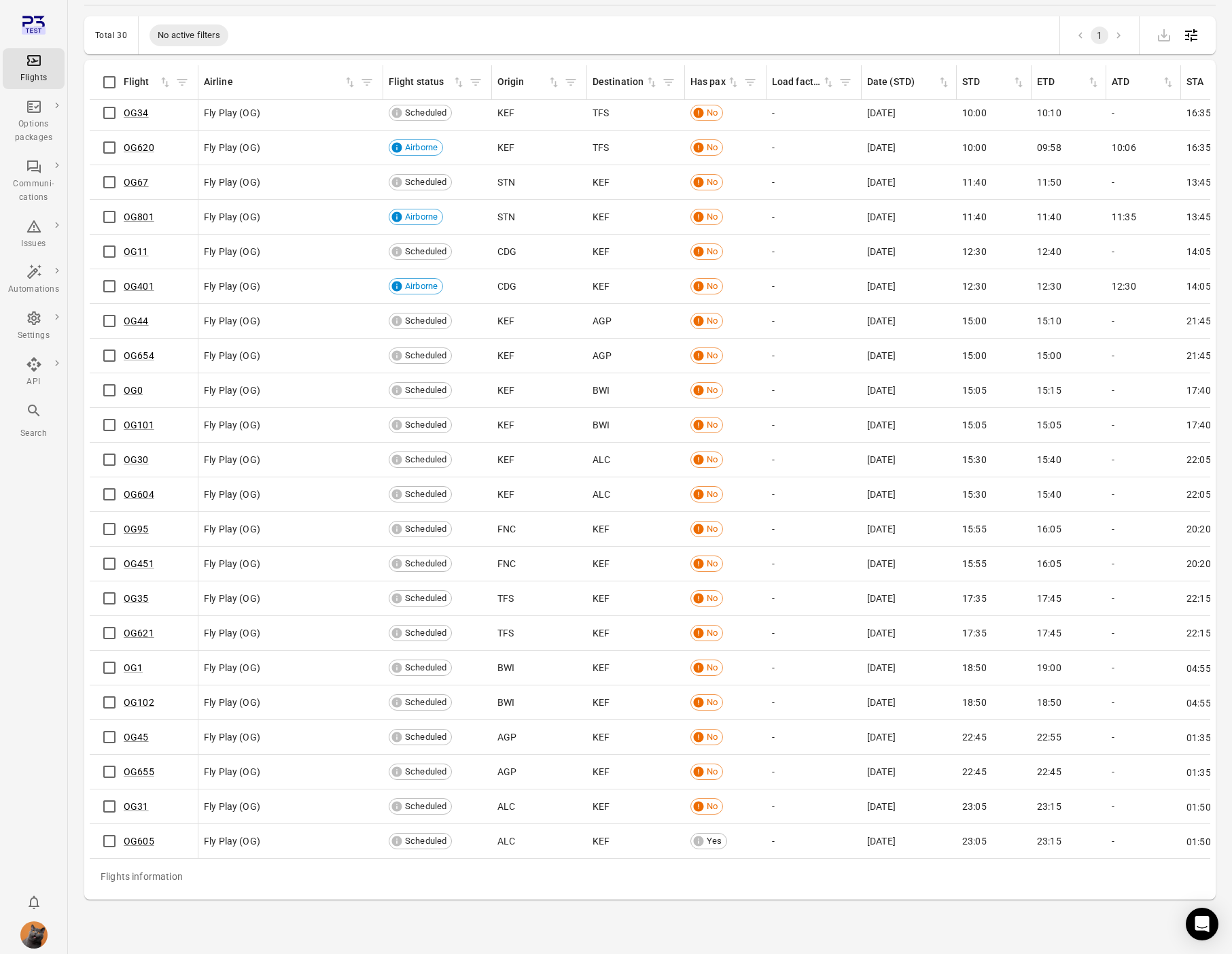
scroll to position [277, 0]
click at [134, 843] on link "OG605" at bounding box center [139, 841] width 31 height 10
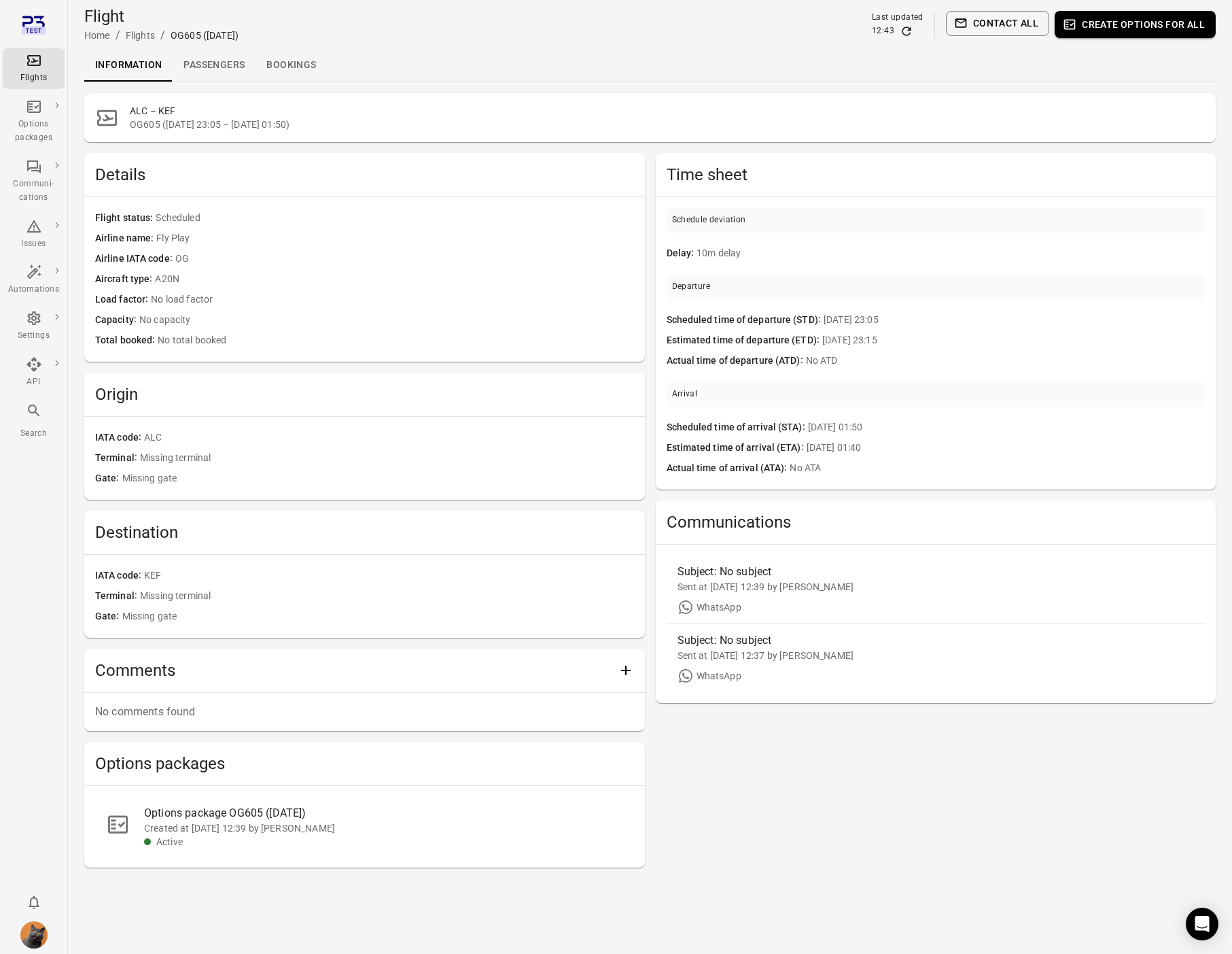
click at [231, 52] on link "Passengers" at bounding box center [214, 65] width 83 height 32
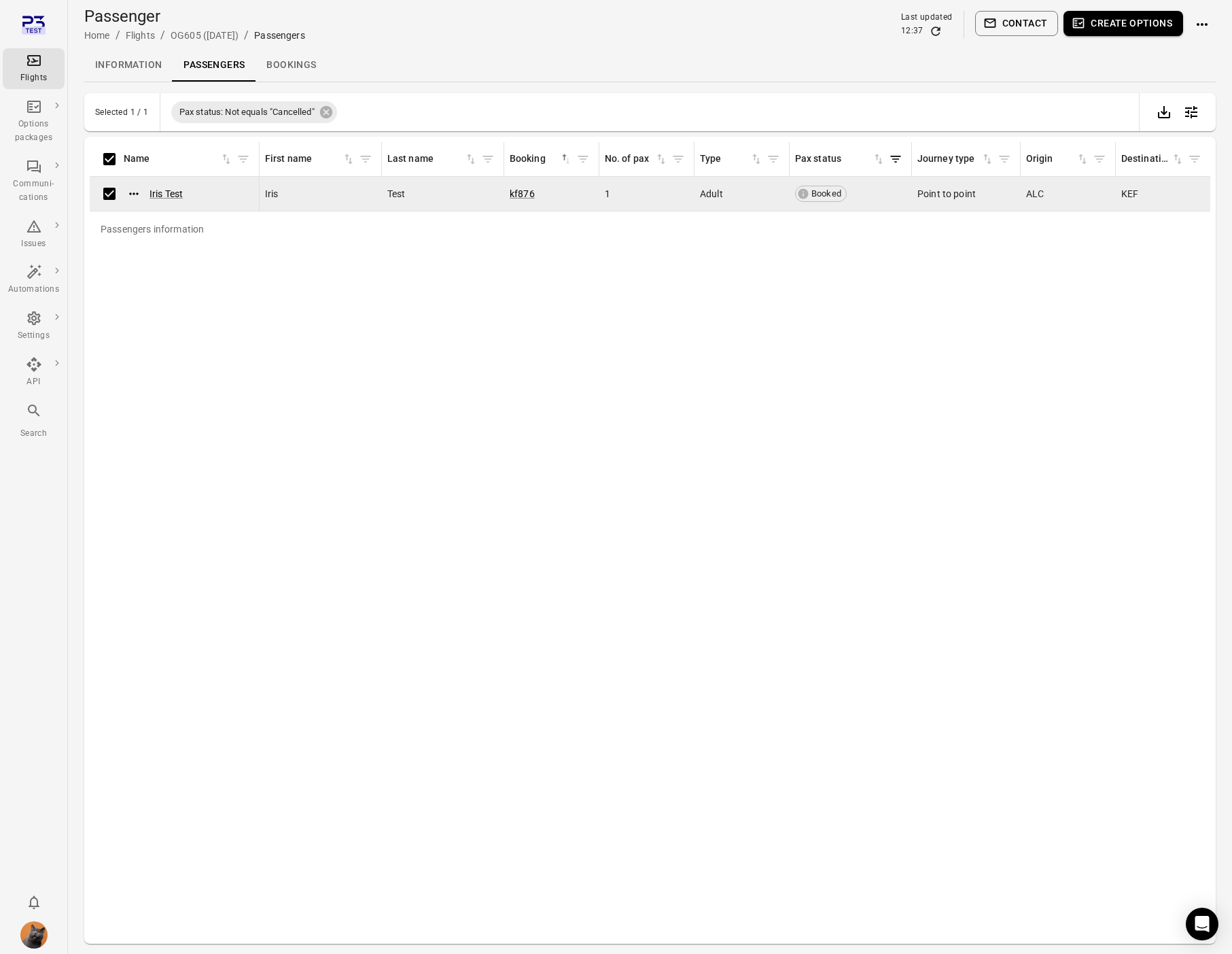
click at [1045, 30] on button "Contact" at bounding box center [1017, 23] width 84 height 25
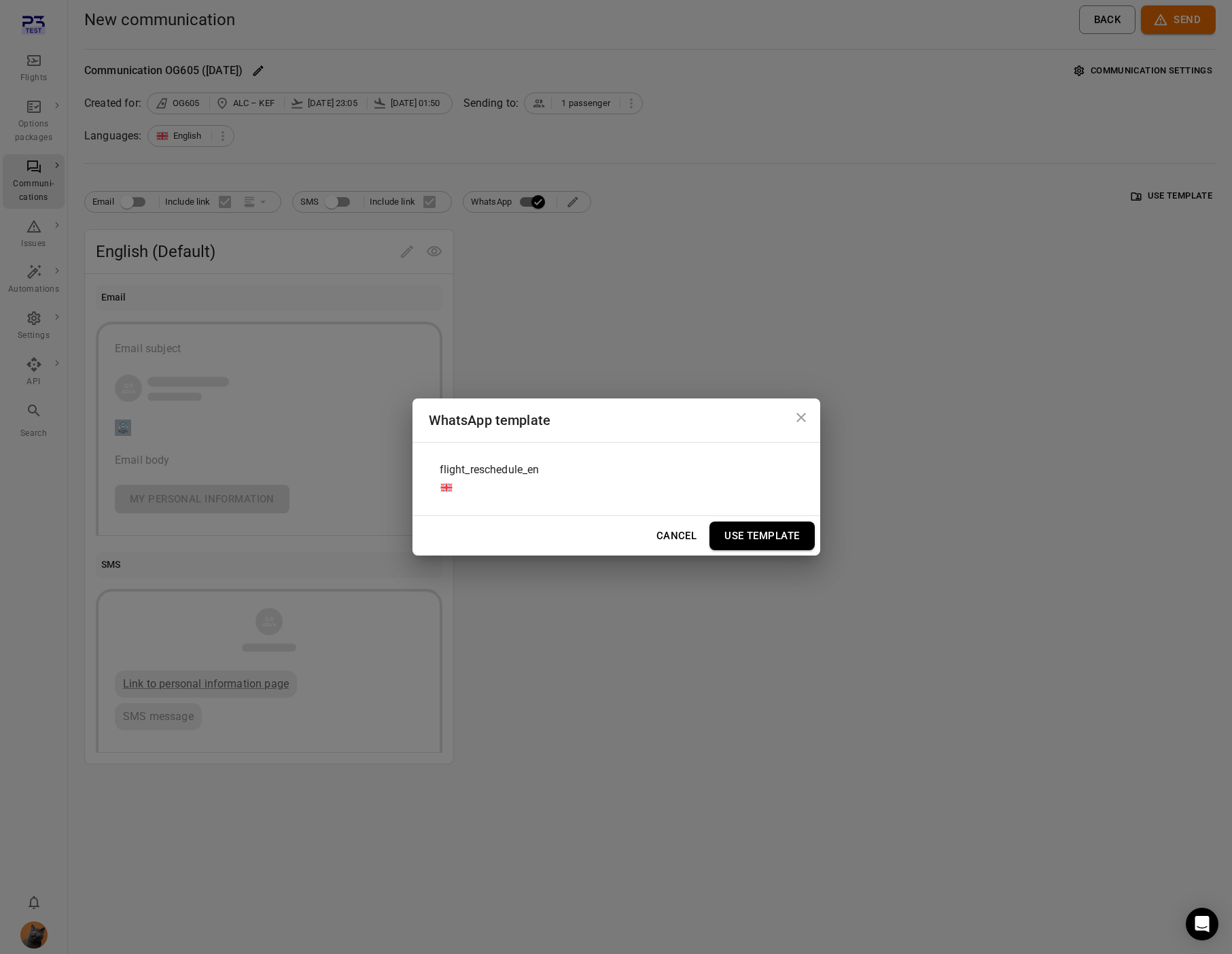
click at [637, 468] on div "flight_reschedule_en" at bounding box center [616, 479] width 375 height 51
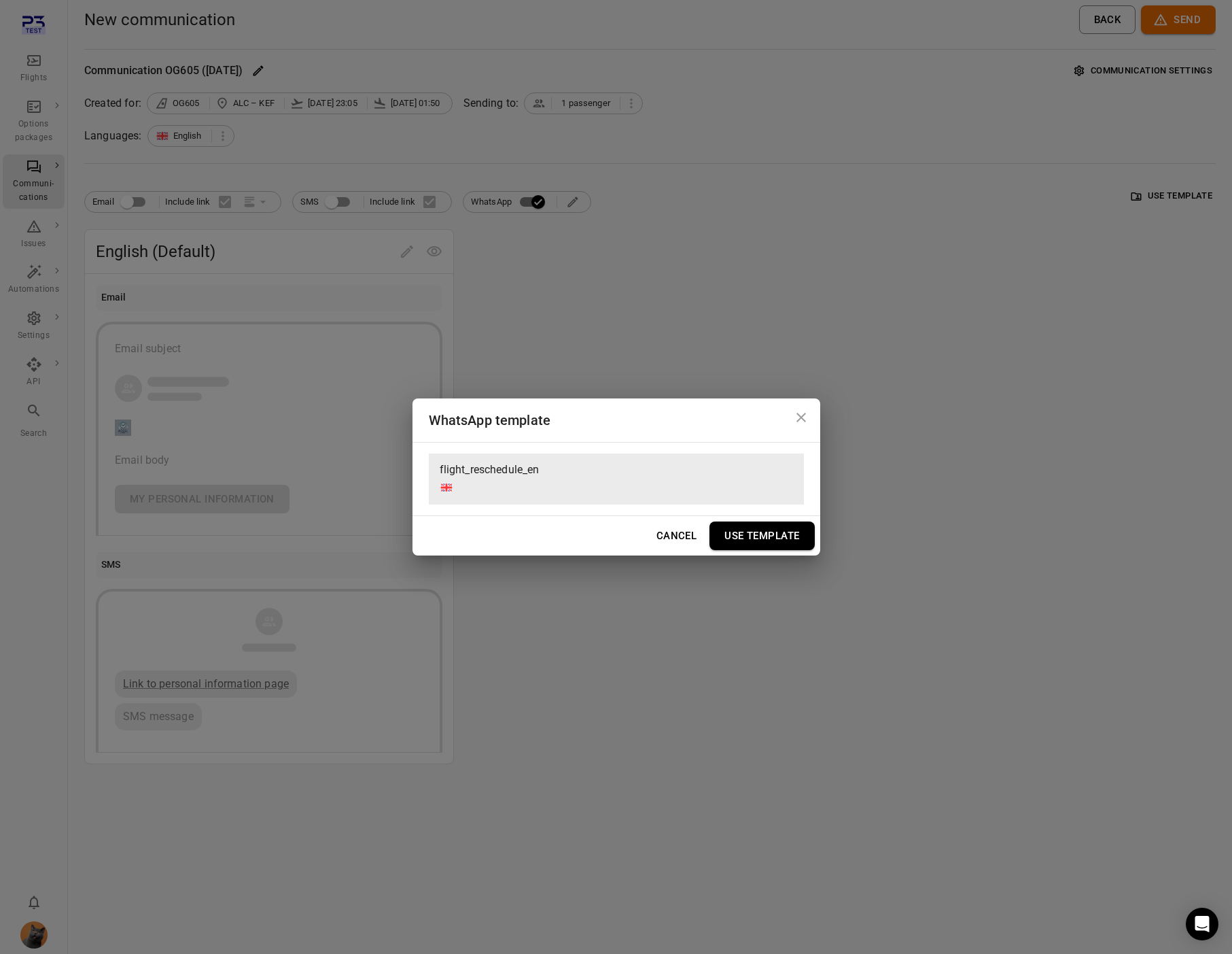
click at [751, 531] on button "Use Template" at bounding box center [762, 535] width 105 height 28
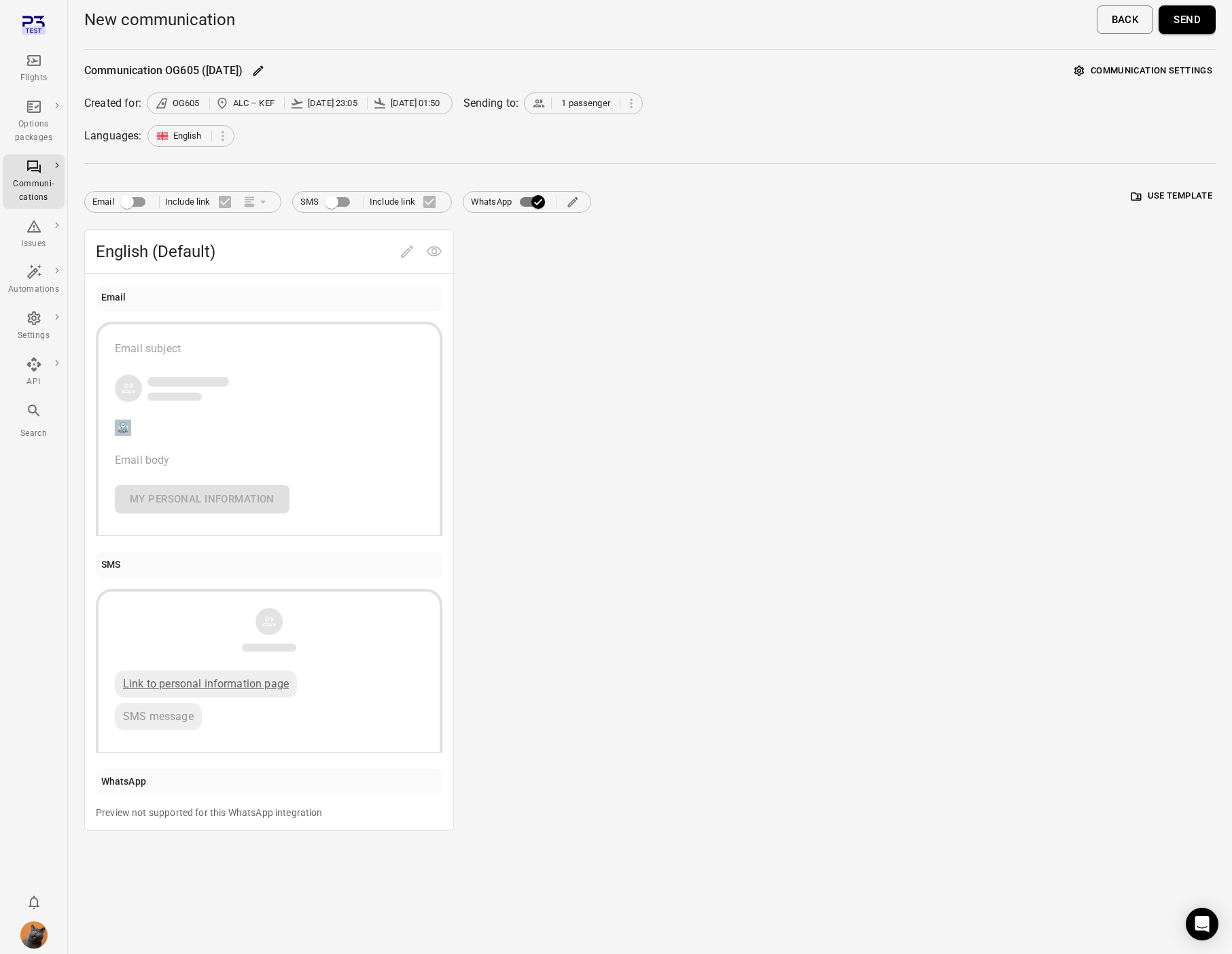
click at [498, 253] on div "English (Default) Email Email subject Email body My personal information SMS Li…" at bounding box center [649, 529] width 1131 height 601
click at [1183, 23] on button "Send" at bounding box center [1187, 19] width 57 height 28
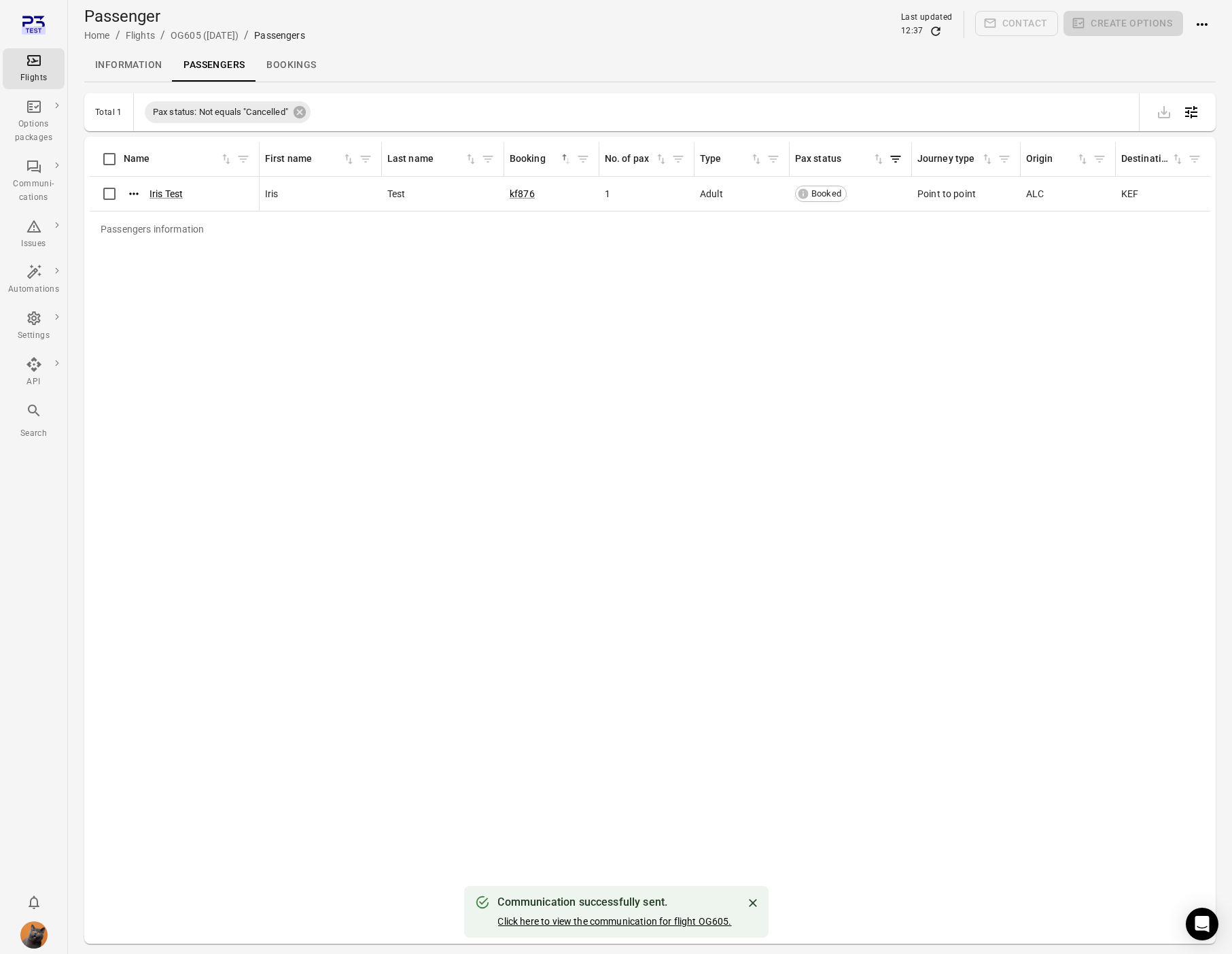
click at [595, 918] on link "Click here to view the communication for flight OG605." at bounding box center [615, 921] width 234 height 10
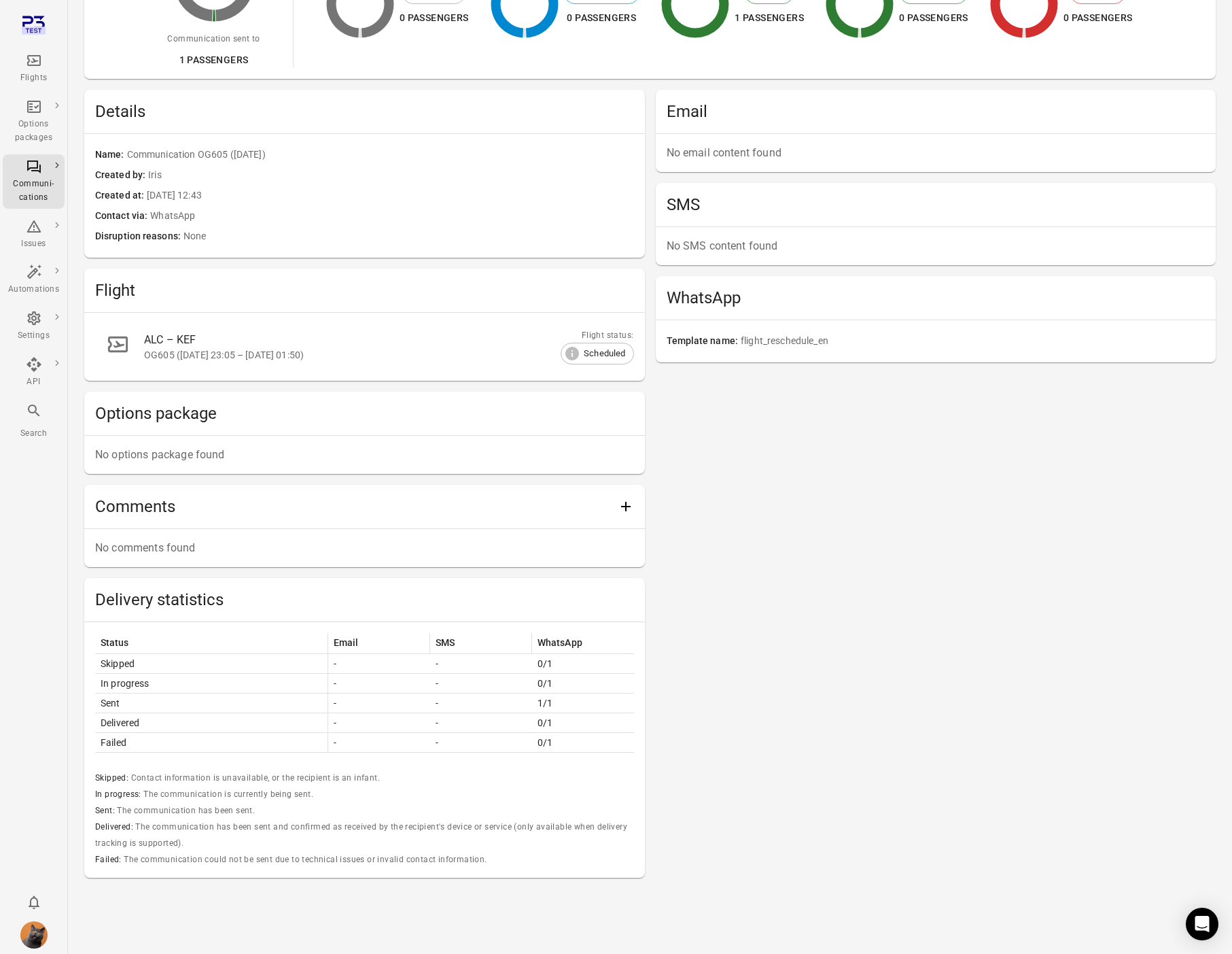
scroll to position [213, 0]
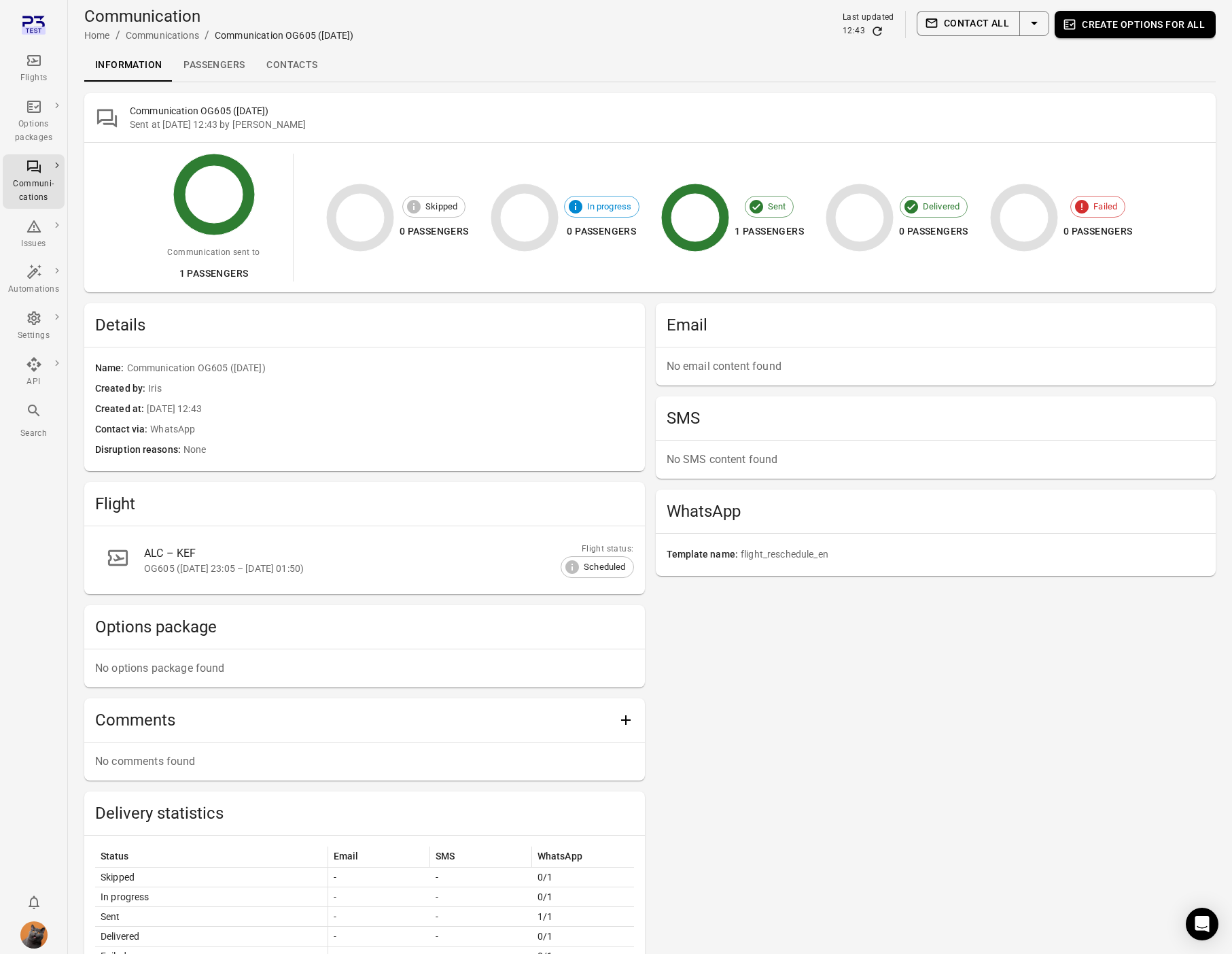
scroll to position [213, 0]
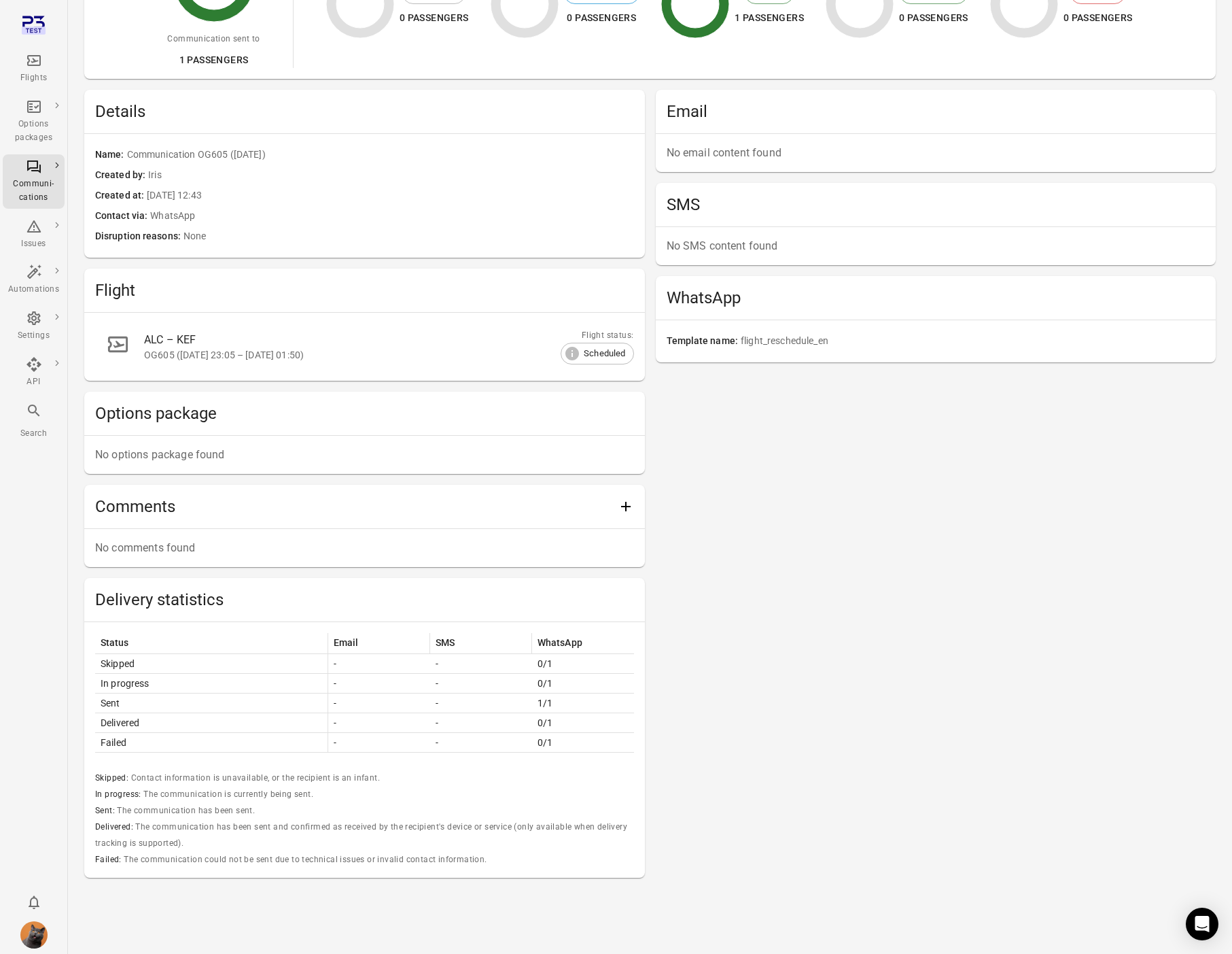
click at [612, 537] on div "No comments found" at bounding box center [364, 547] width 561 height 38
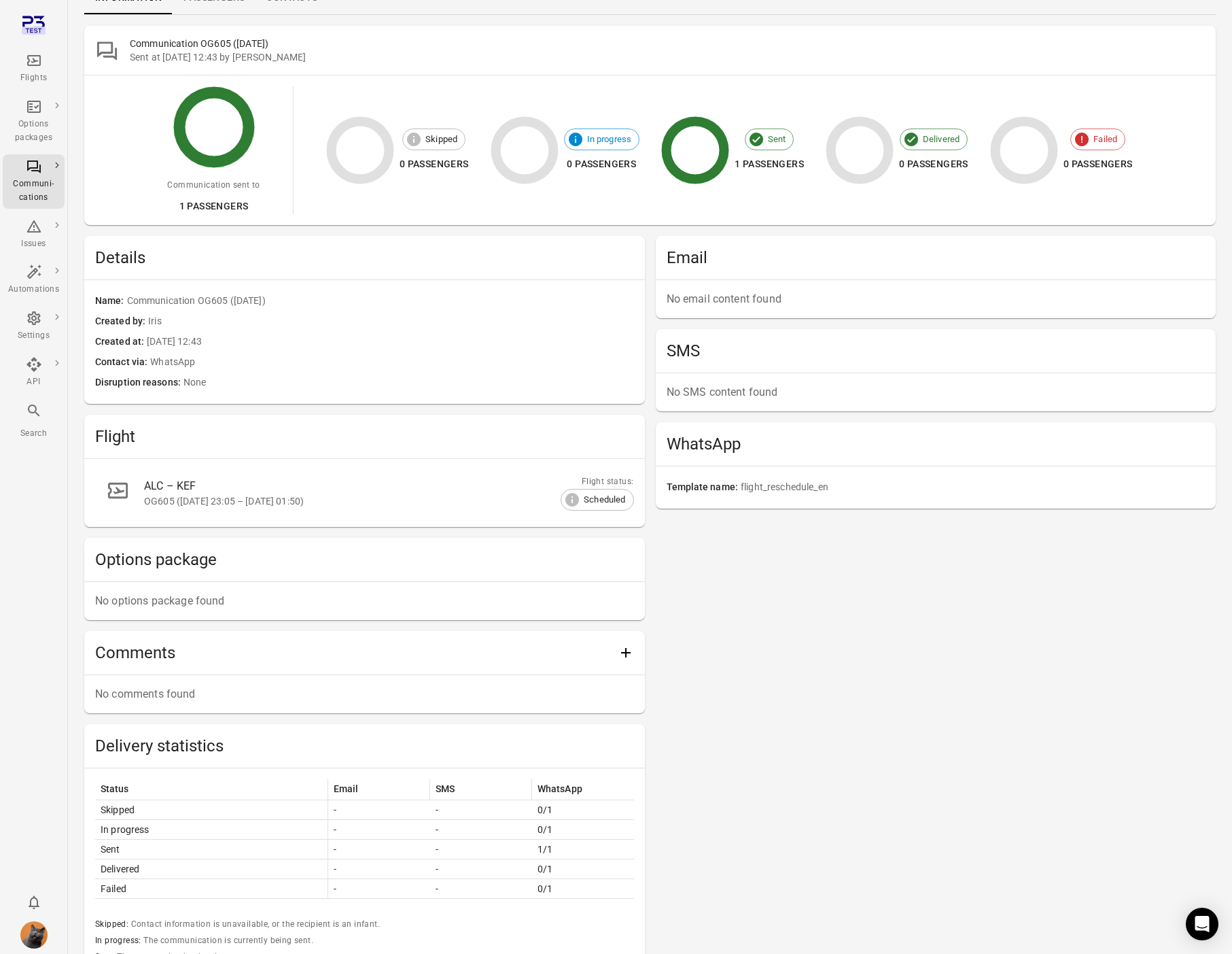
scroll to position [0, 0]
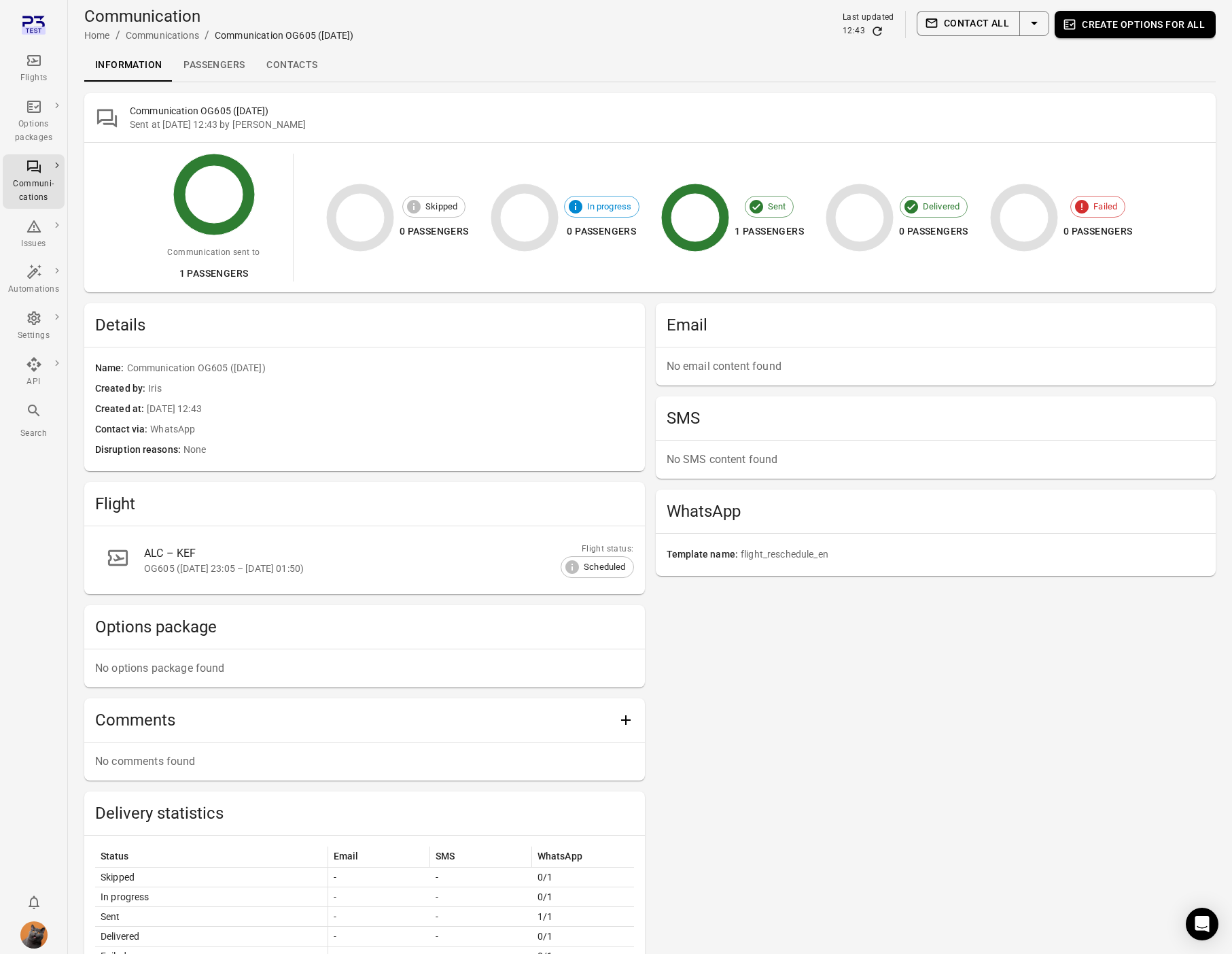
click at [222, 61] on link "Passengers" at bounding box center [214, 65] width 83 height 32
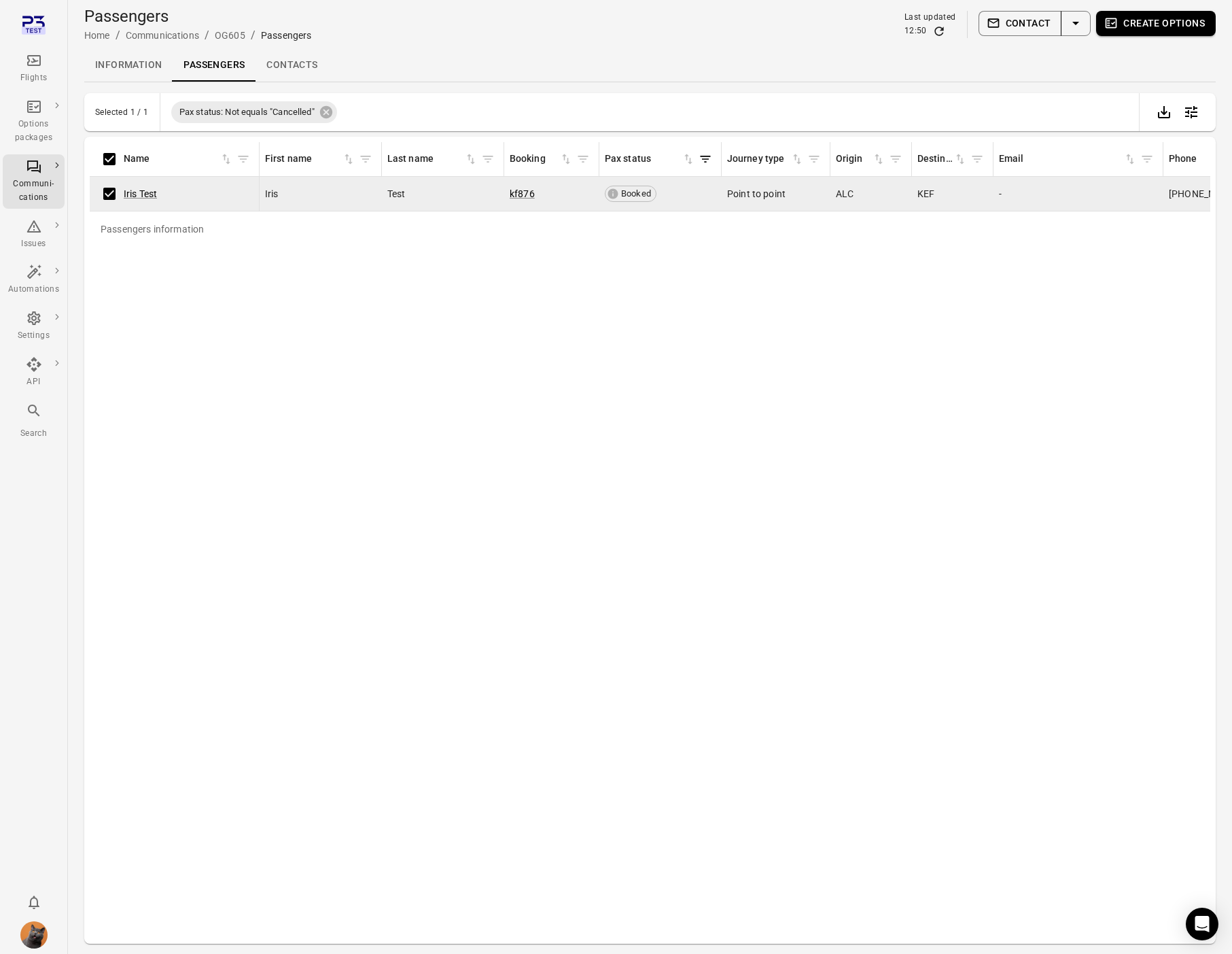
click at [1025, 20] on button "Contact" at bounding box center [1021, 23] width 84 height 25
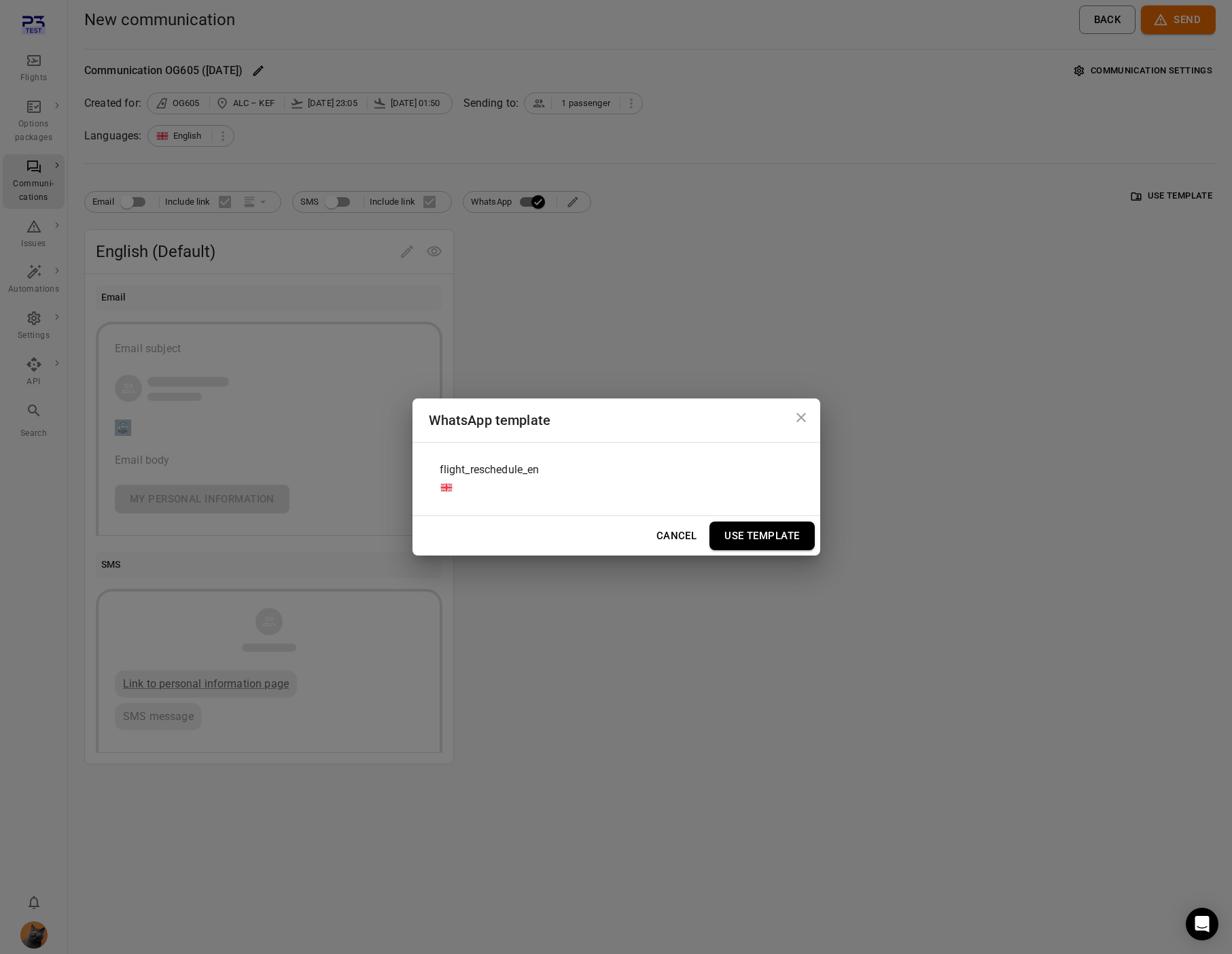
click at [474, 472] on span "flight_reschedule_en" at bounding box center [490, 470] width 100 height 16
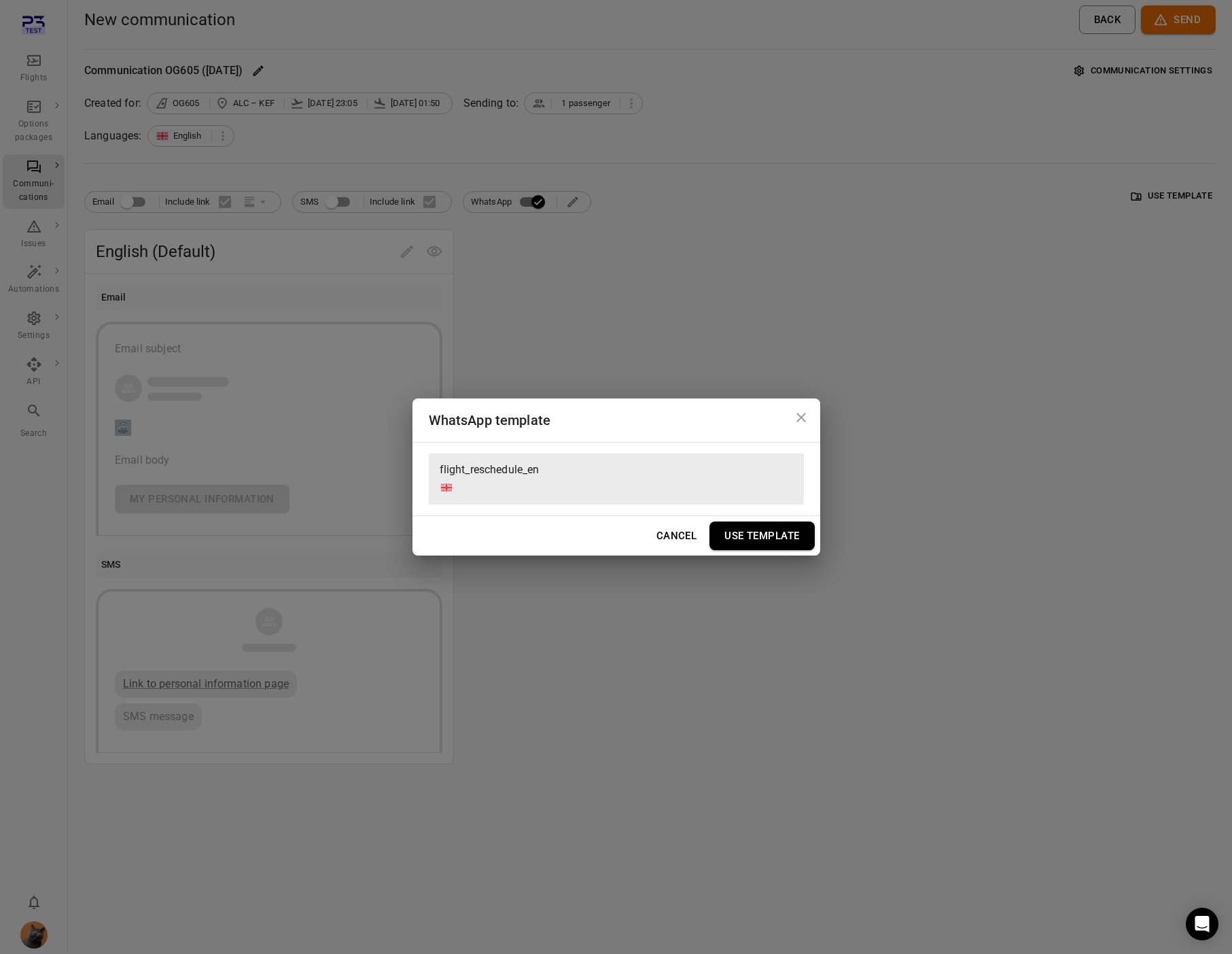
click at [775, 538] on button "Use Template" at bounding box center [762, 535] width 105 height 28
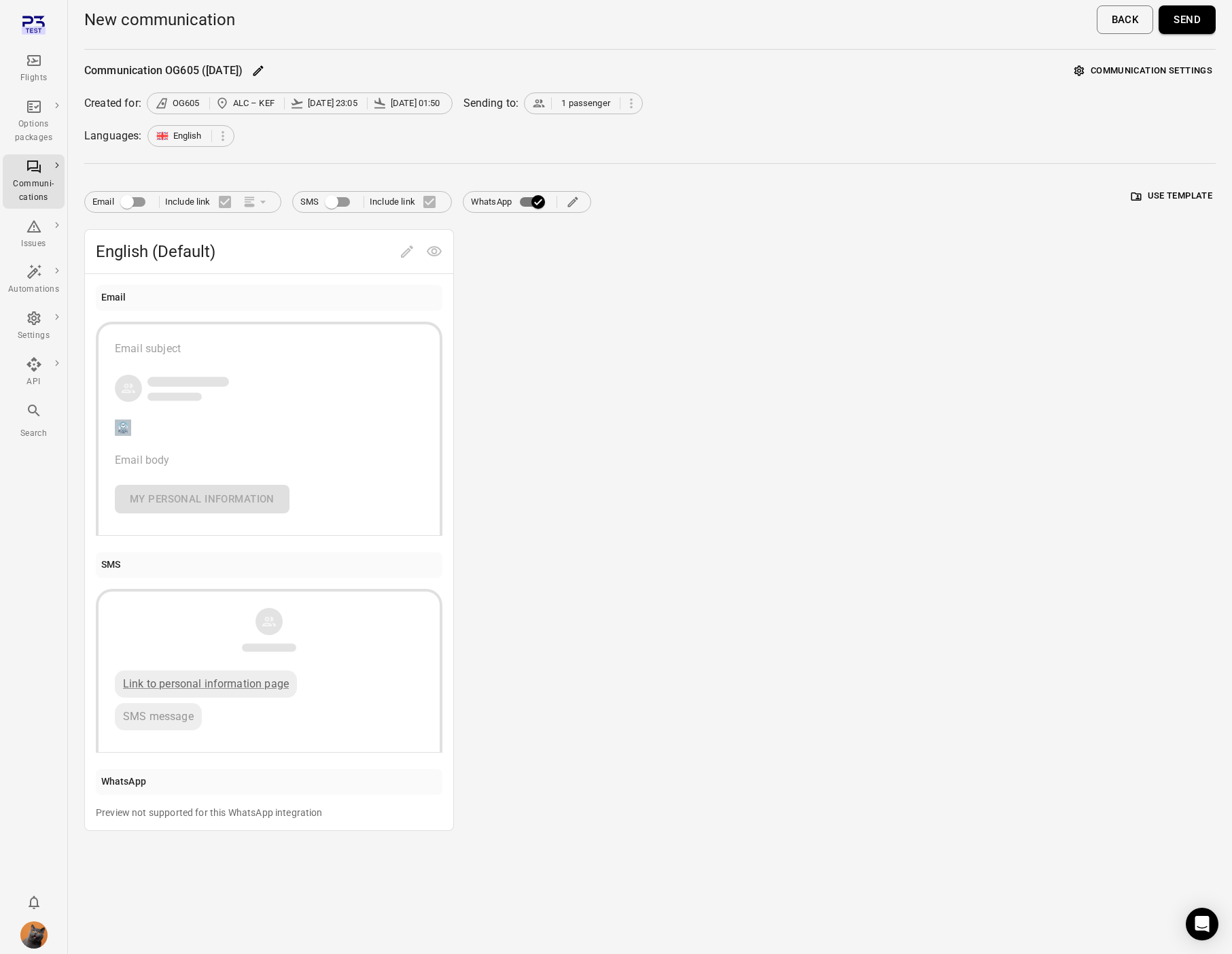
click at [1188, 24] on button "Send" at bounding box center [1187, 19] width 57 height 28
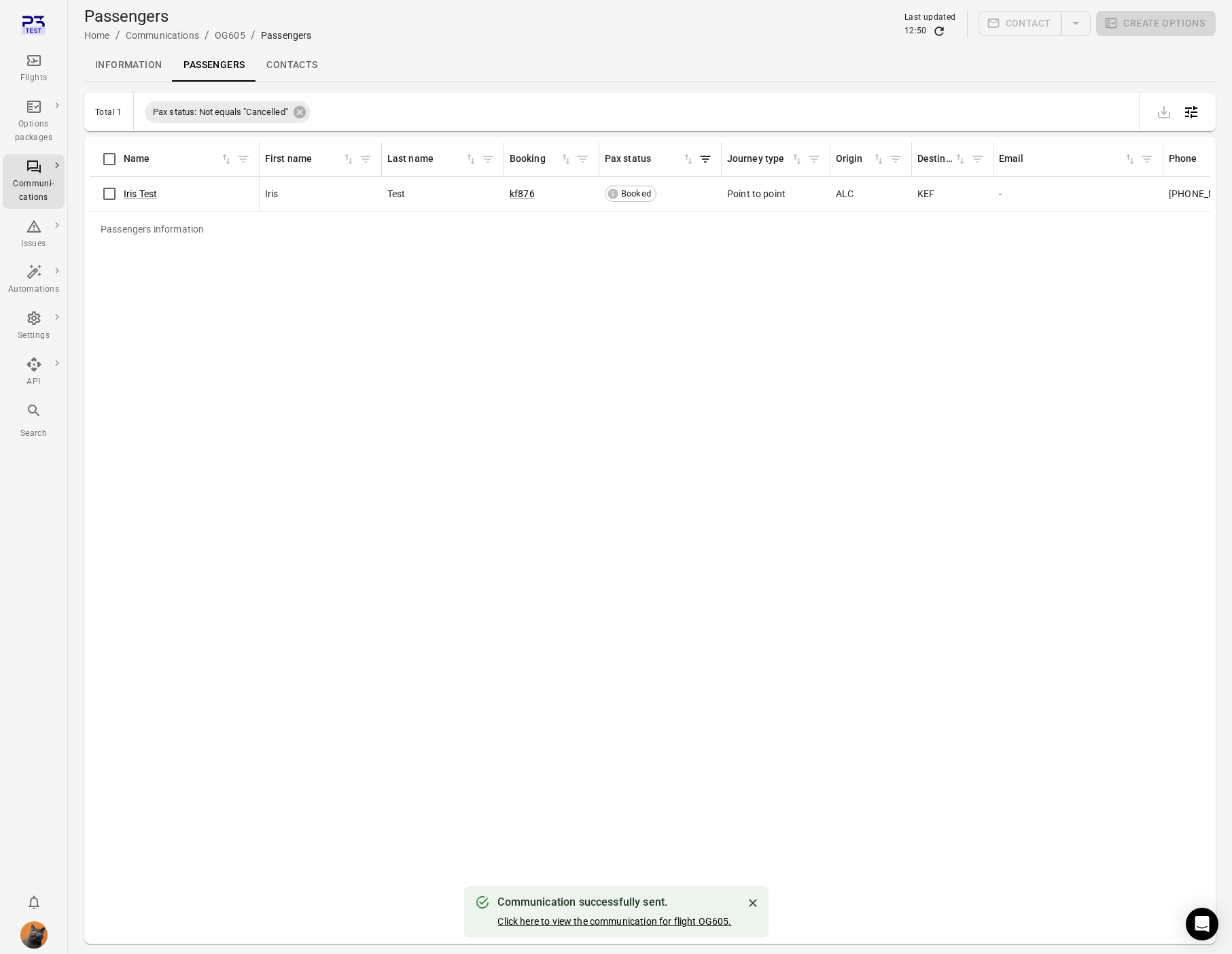
click at [642, 916] on link "Click here to view the communication for flight OG605." at bounding box center [615, 921] width 234 height 10
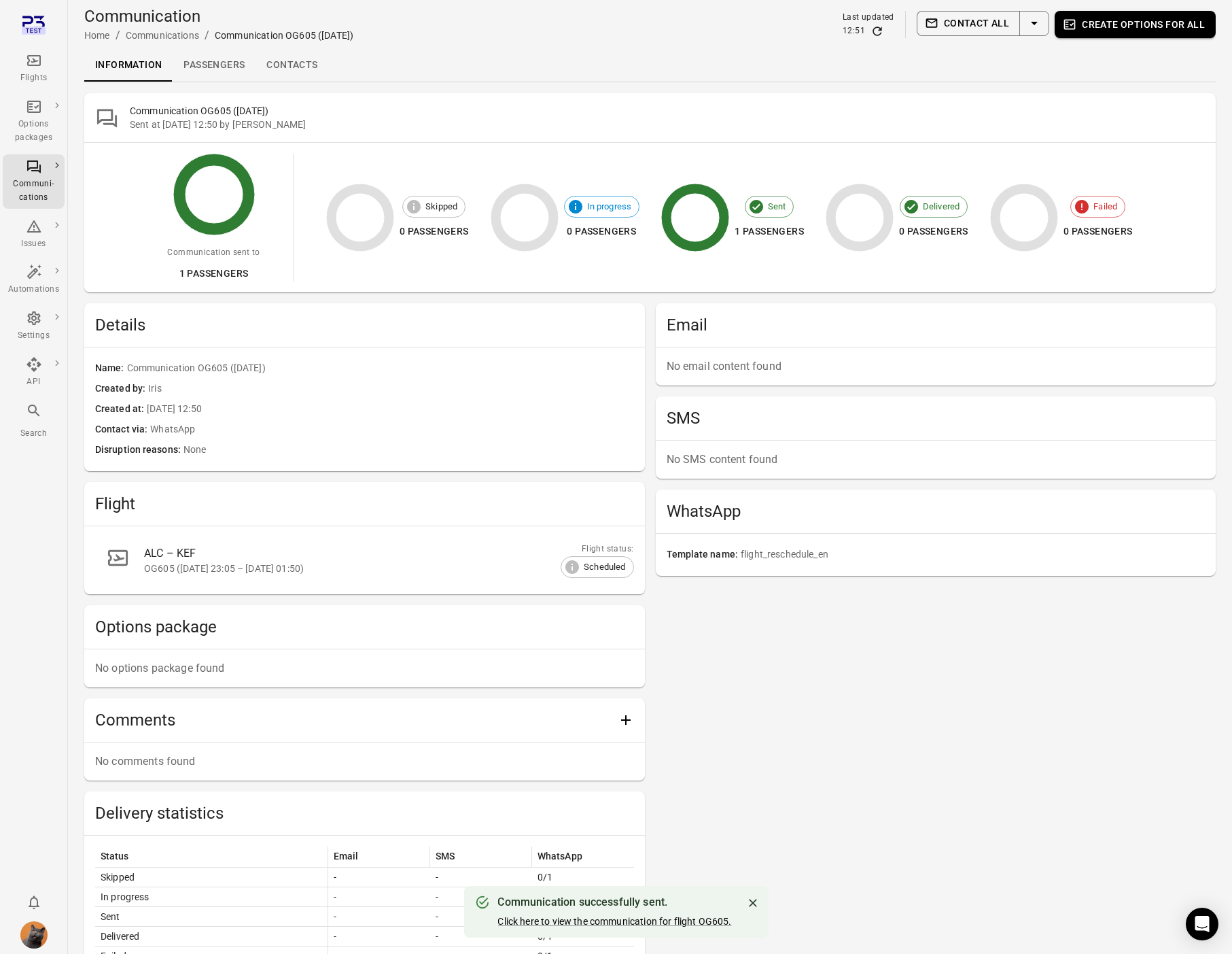
click at [881, 32] on icon "Refresh data" at bounding box center [877, 31] width 14 height 14
click at [35, 61] on icon "Main navigation" at bounding box center [34, 60] width 14 height 10
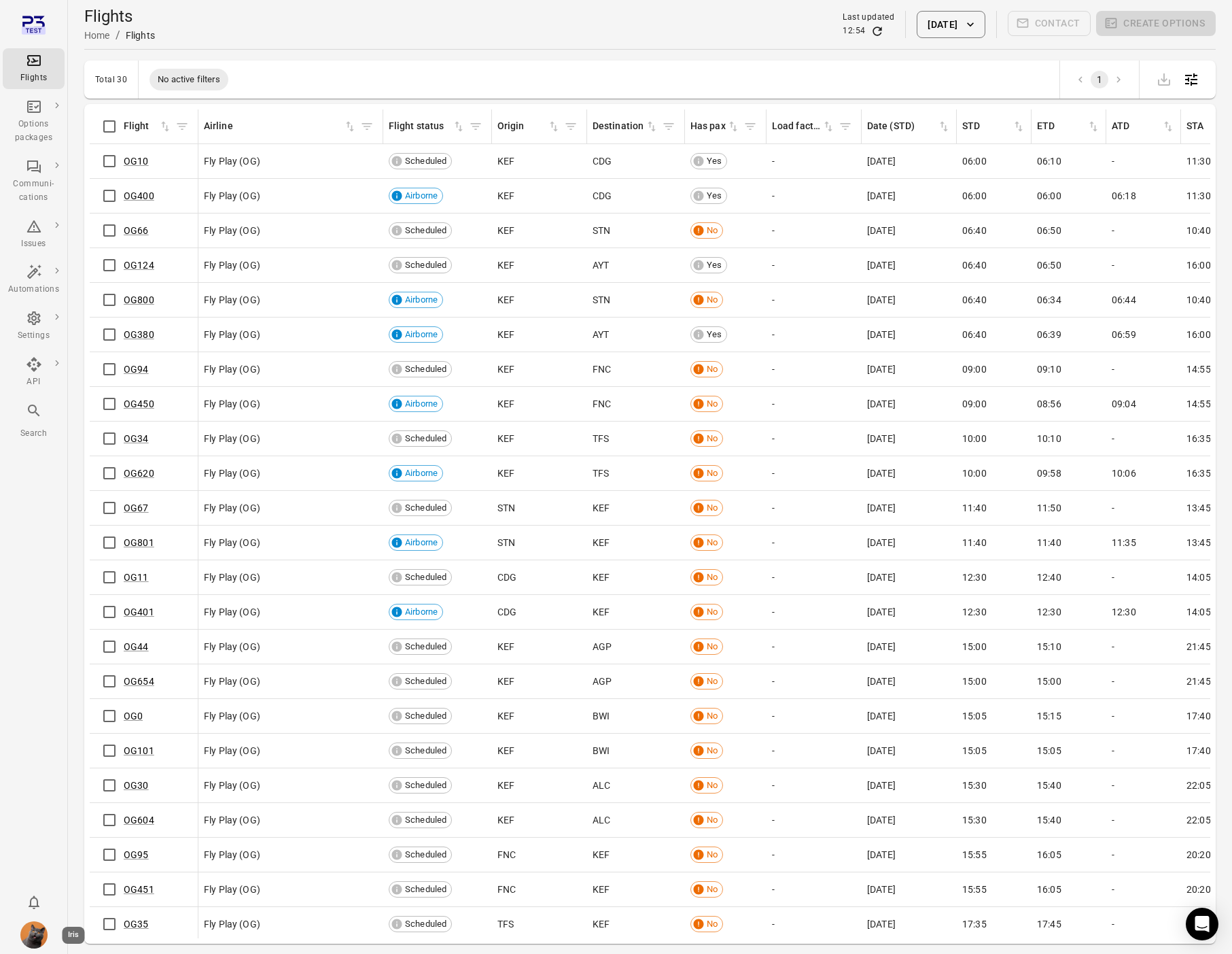
click at [33, 931] on img "Iris" at bounding box center [34, 935] width 27 height 27
click at [76, 931] on button "Log out" at bounding box center [104, 931] width 102 height 25
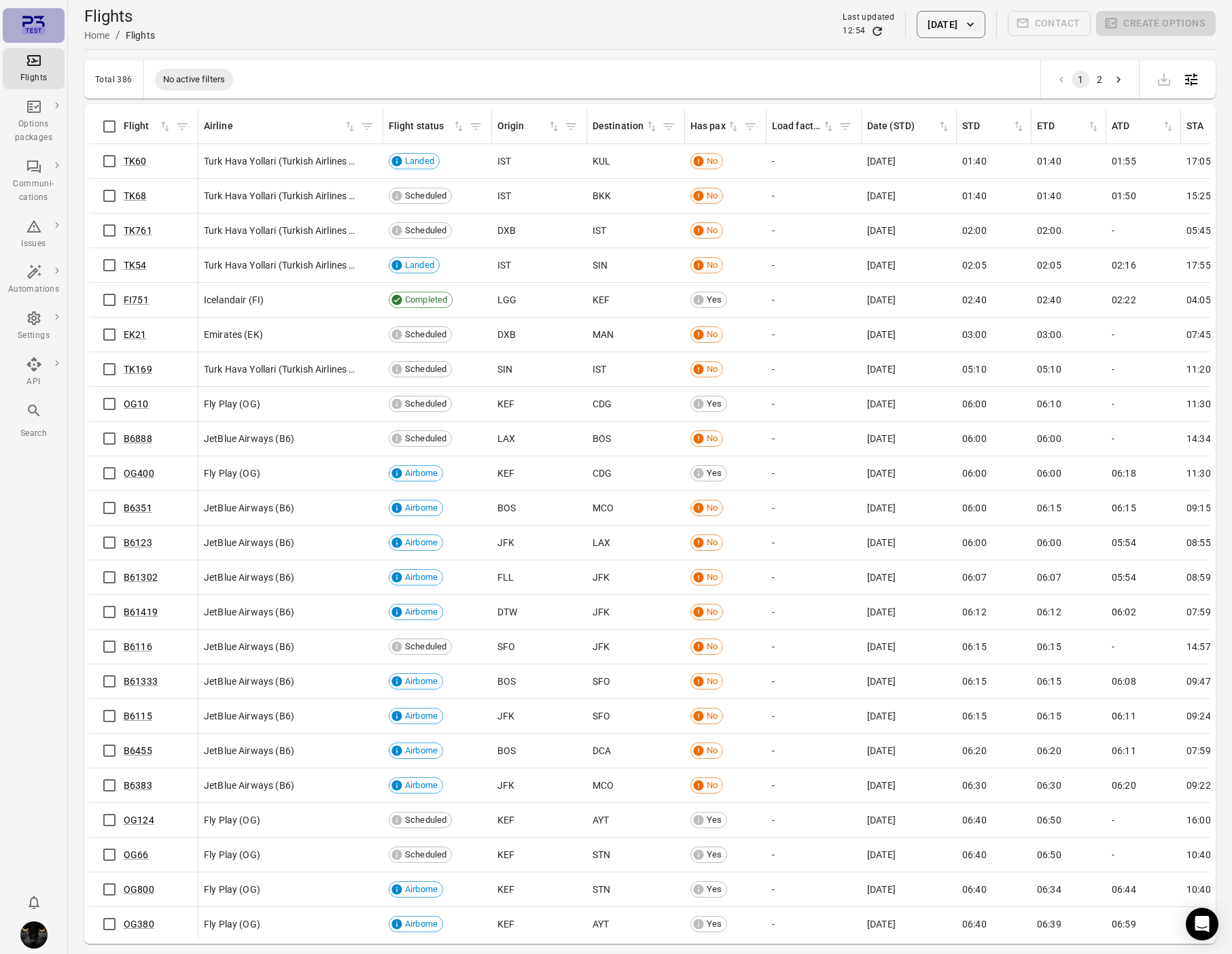
click at [36, 34] on icon "Main navigation" at bounding box center [33, 30] width 23 height 7
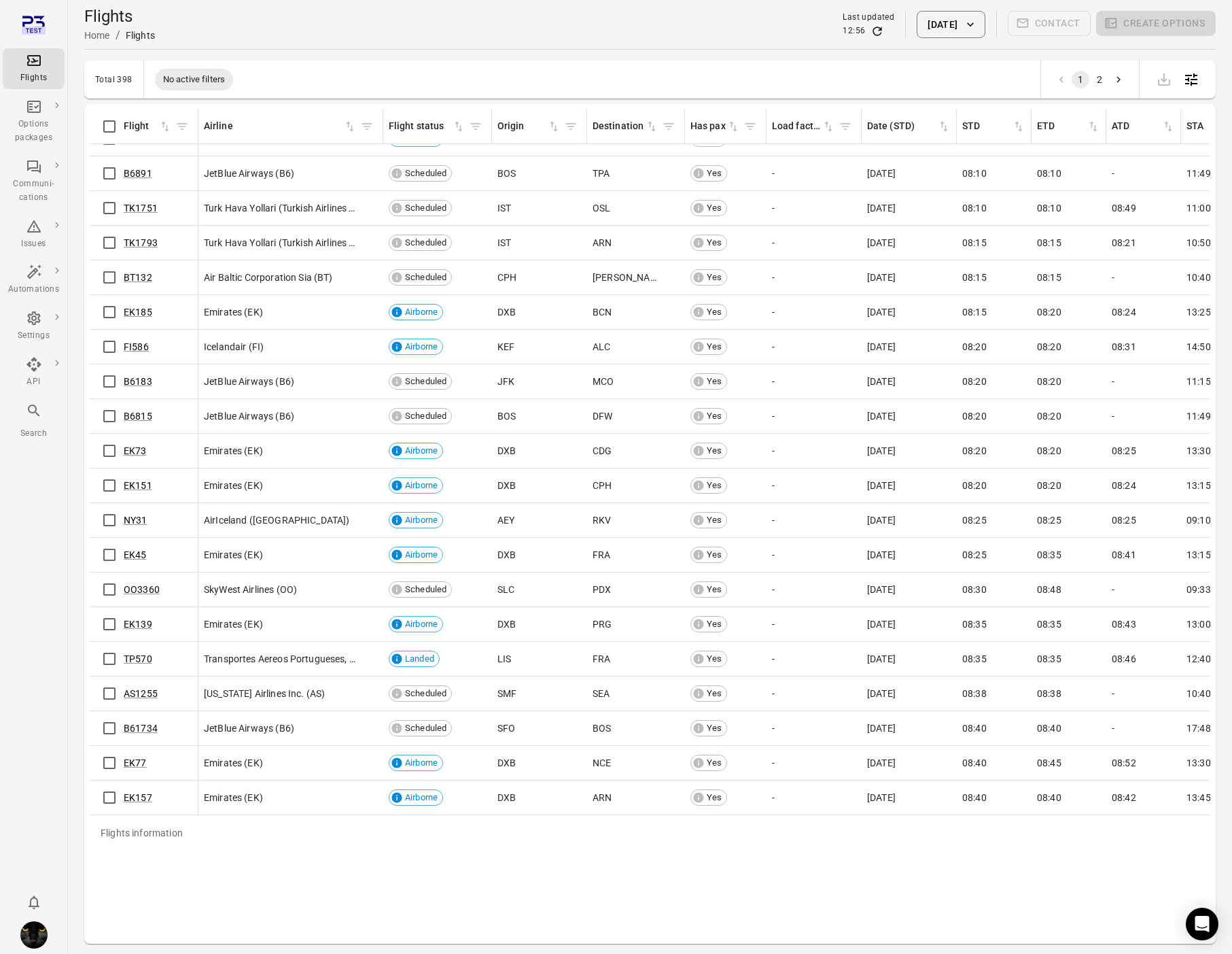
scroll to position [2707, 0]
